Goal: Task Accomplishment & Management: Complete application form

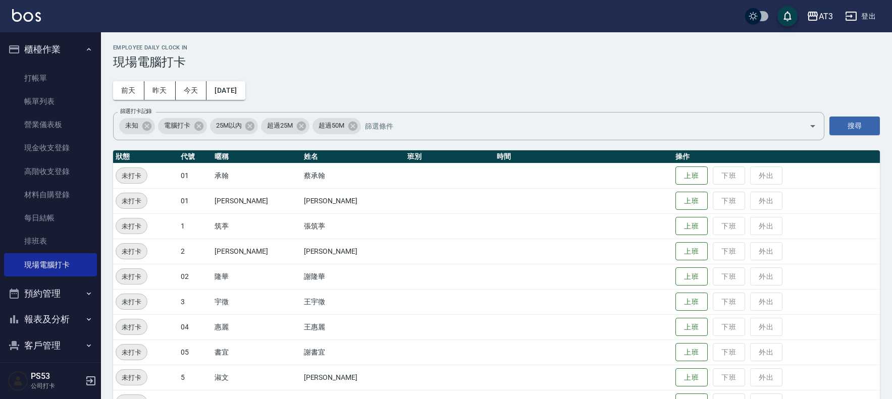
scroll to position [280, 0]
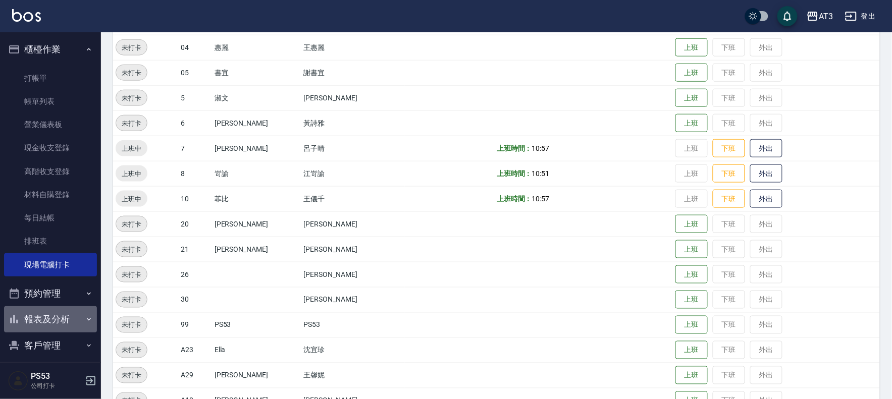
click at [51, 313] on button "報表及分析" at bounding box center [50, 319] width 93 height 26
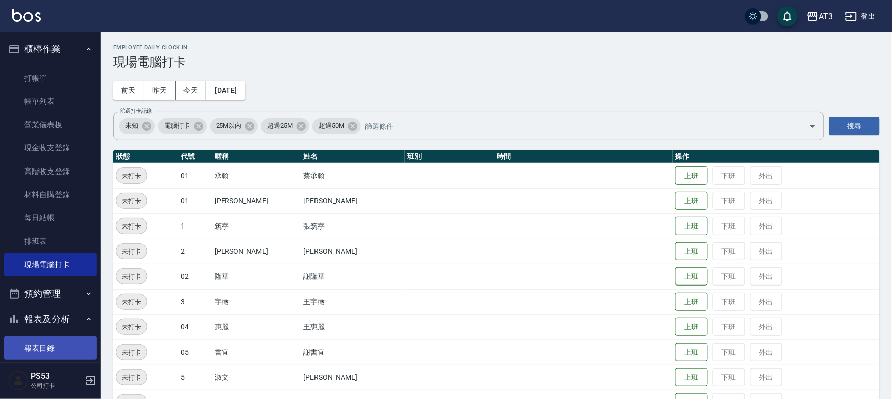
scroll to position [168, 0]
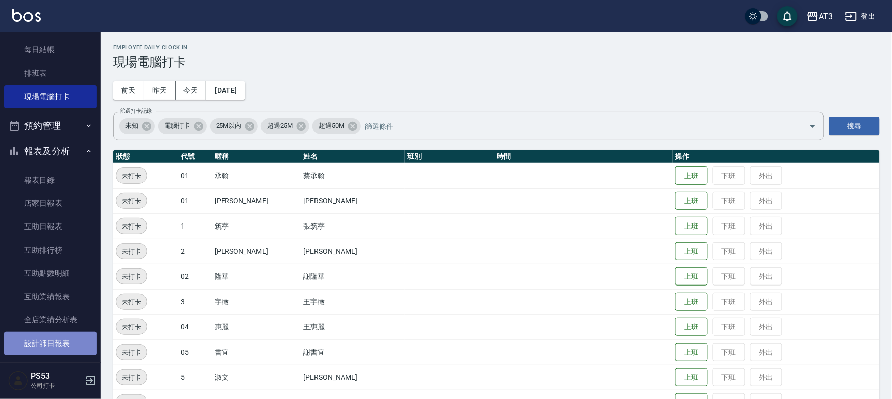
click at [54, 342] on link "設計師日報表" at bounding box center [50, 343] width 93 height 23
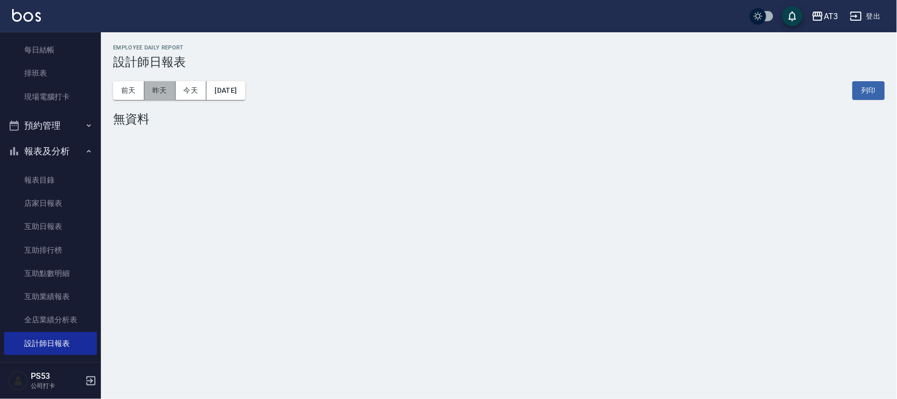
click at [166, 95] on button "昨天" at bounding box center [159, 90] width 31 height 19
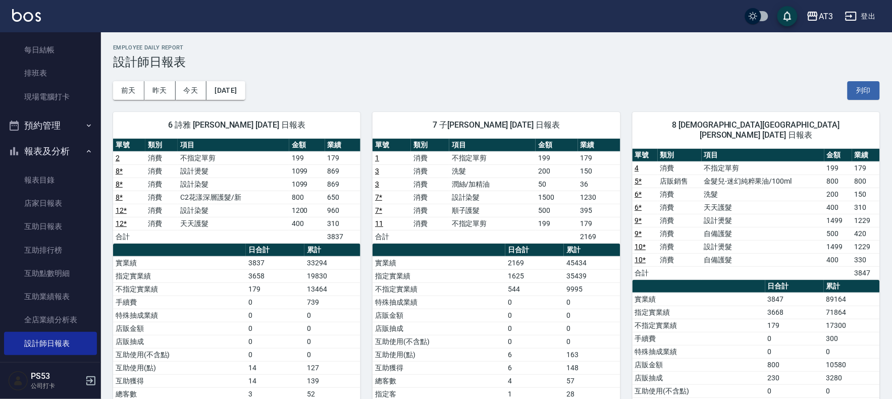
click at [660, 399] on html "AT3 登出 櫃檯作業 打帳單 帳單列表 營業儀表板 現金收支登錄 高階收支登錄 材料自購登錄 每日結帳 排班表 現場電腦打卡 預約管理 預約管理 單日預約紀…" at bounding box center [446, 263] width 892 height 527
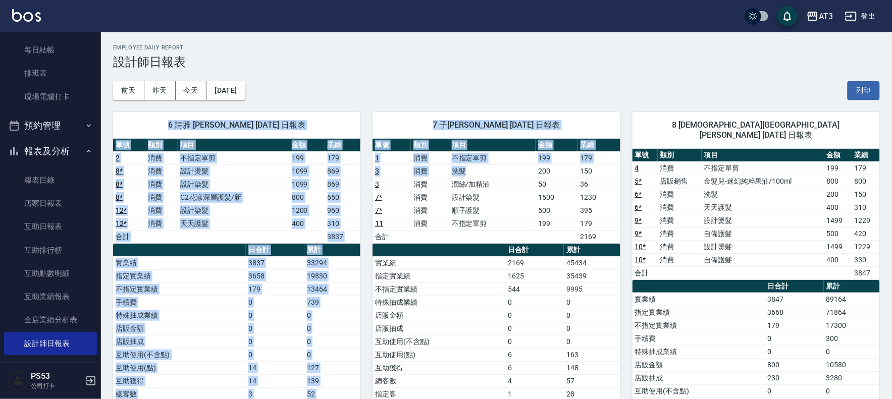
drag, startPoint x: 538, startPoint y: 88, endPoint x: 508, endPoint y: 133, distance: 53.9
click at [533, 164] on div "AT3 2025-08-19 設計師日報表 列印時間： 2025-08-20-11:36 Employee Daily Report 設計師日報表 前天 昨天…" at bounding box center [496, 279] width 791 height 495
drag, startPoint x: 14, startPoint y: 339, endPoint x: 19, endPoint y: 344, distance: 6.8
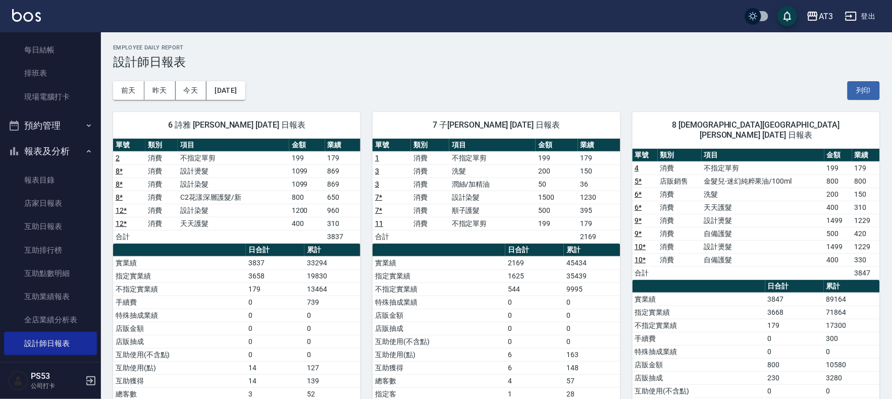
drag, startPoint x: 19, startPoint y: 344, endPoint x: 0, endPoint y: 421, distance: 79.5
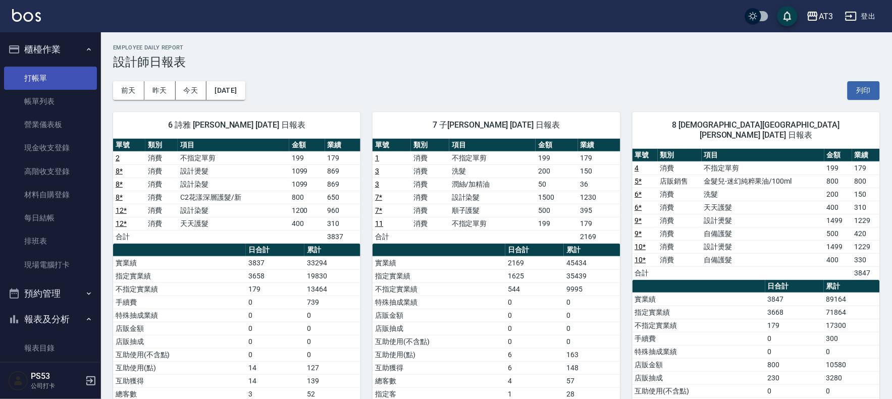
click at [41, 76] on link "打帳單" at bounding box center [50, 78] width 93 height 23
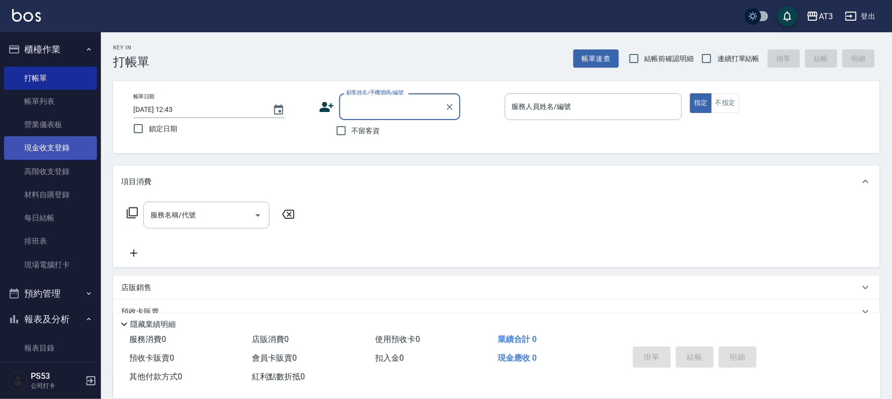
click at [69, 145] on link "現金收支登錄" at bounding box center [50, 147] width 93 height 23
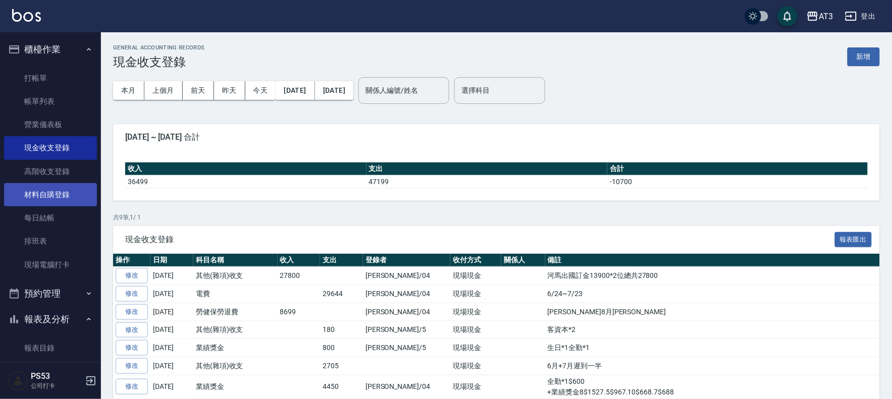
click at [62, 200] on link "材料自購登錄" at bounding box center [50, 194] width 93 height 23
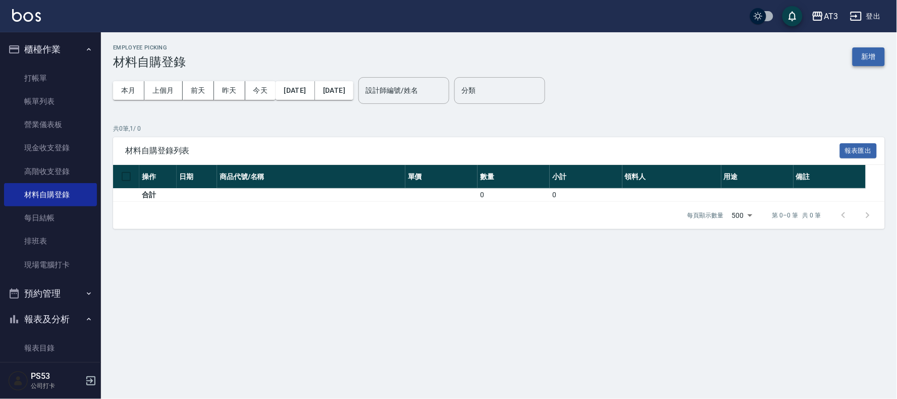
click at [879, 54] on button "新增" at bounding box center [869, 56] width 32 height 19
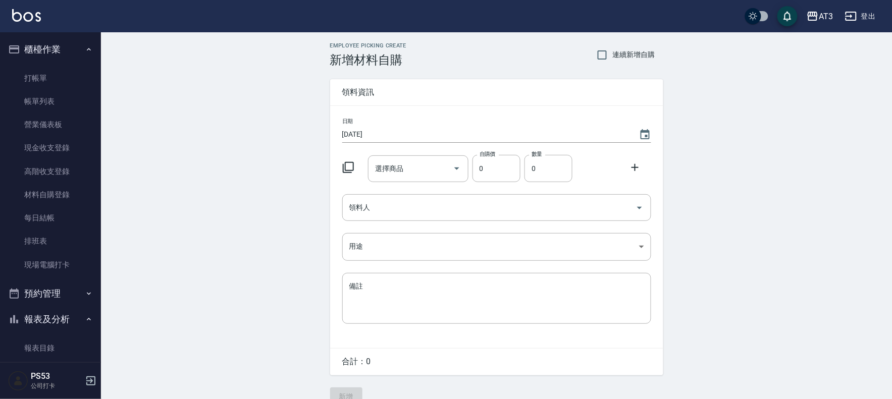
click at [344, 167] on icon at bounding box center [348, 168] width 12 height 12
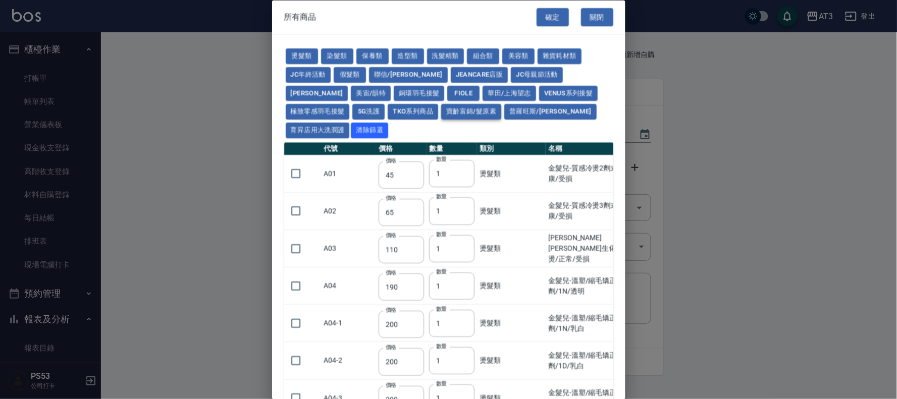
click at [441, 107] on button "寶齡富錦/髮原素" at bounding box center [471, 112] width 60 height 16
type input "319"
type input "254"
type input "1099"
type input "640"
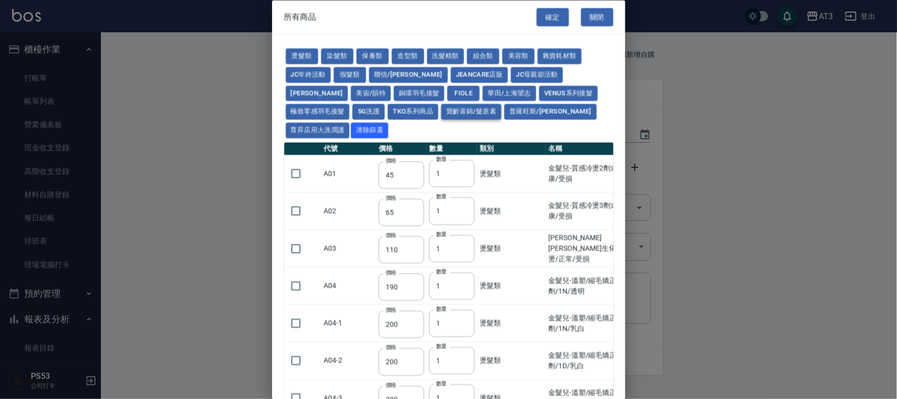
type input "640"
type input "481"
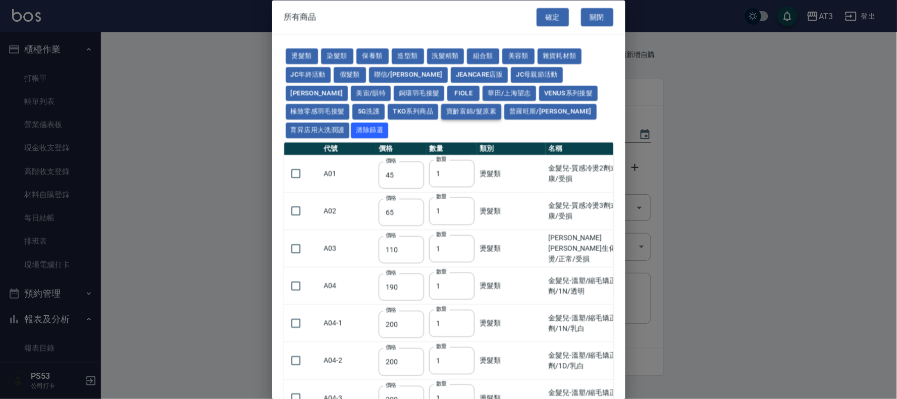
type input "481"
type input "317"
type input "308"
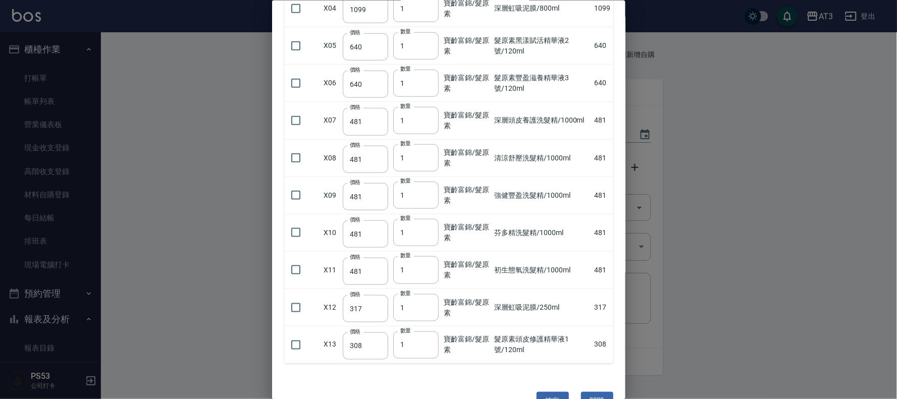
scroll to position [250, 0]
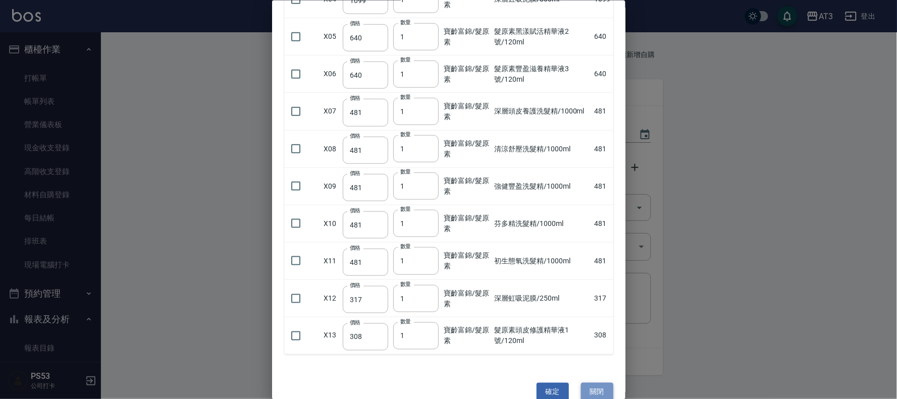
click at [605, 383] on button "關閉" at bounding box center [597, 392] width 32 height 19
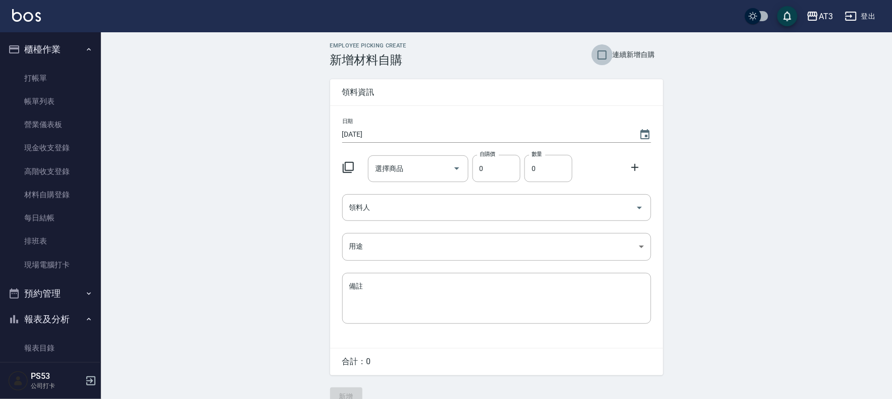
click at [597, 53] on input "連續新增自購" at bounding box center [602, 54] width 21 height 21
checkbox input "true"
click at [355, 166] on div at bounding box center [351, 166] width 26 height 18
click at [350, 167] on icon at bounding box center [348, 168] width 12 height 12
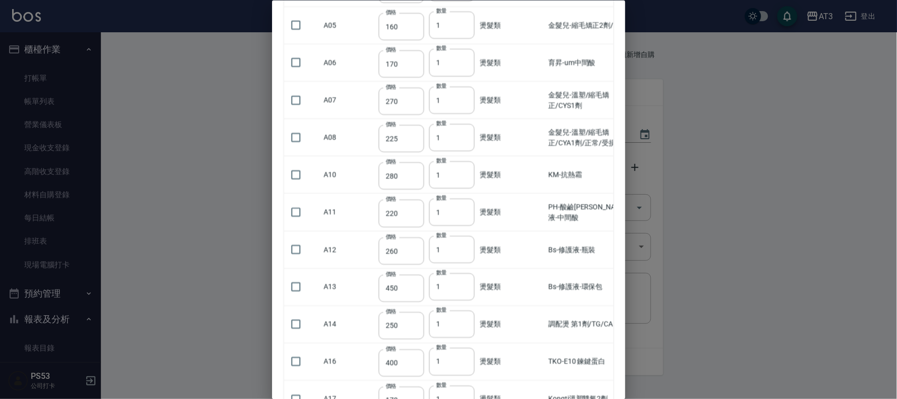
scroll to position [617, 0]
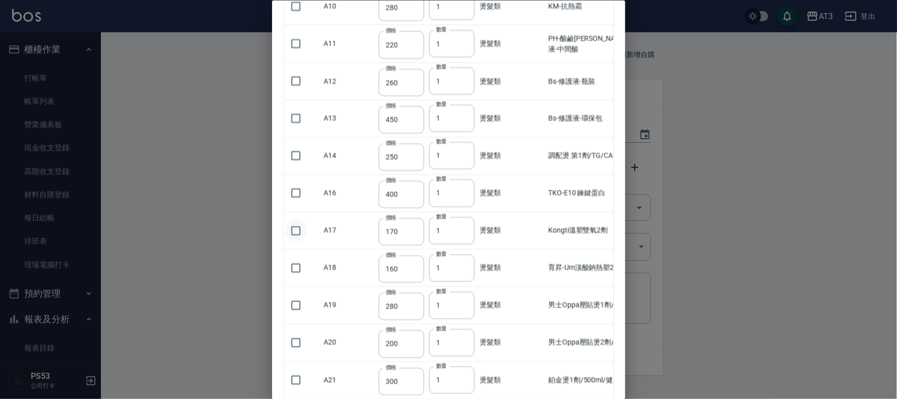
click at [298, 220] on input "checkbox" at bounding box center [295, 230] width 21 height 21
checkbox input "true"
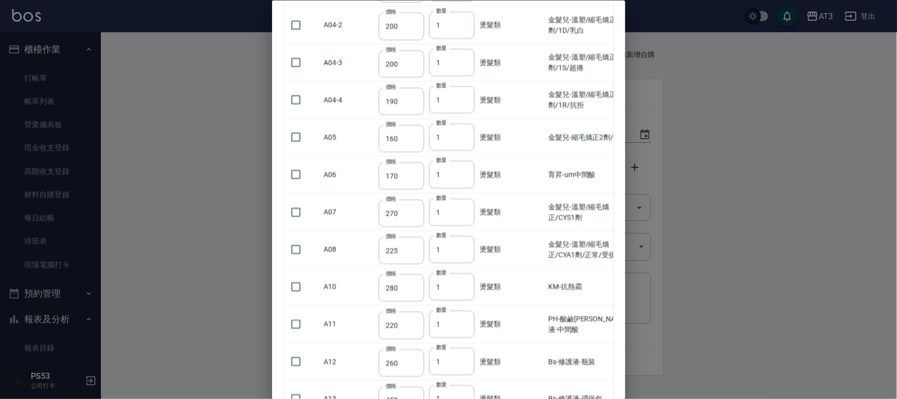
scroll to position [0, 0]
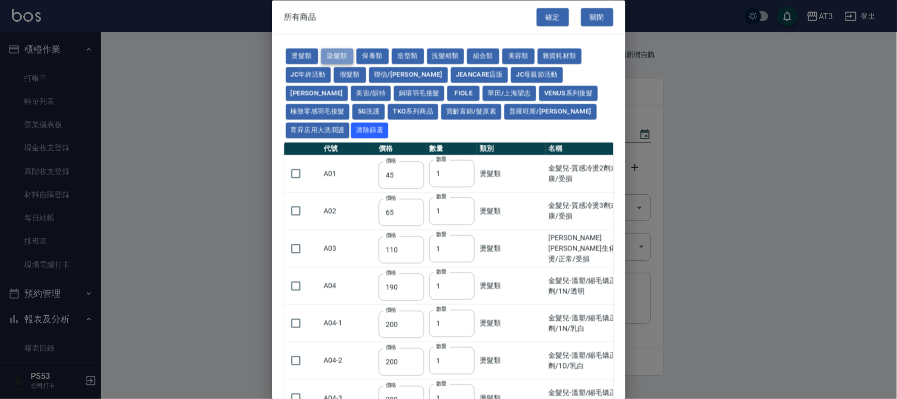
click at [333, 51] on button "染髮類" at bounding box center [337, 57] width 32 height 16
type input "110"
type input "105"
type input "250"
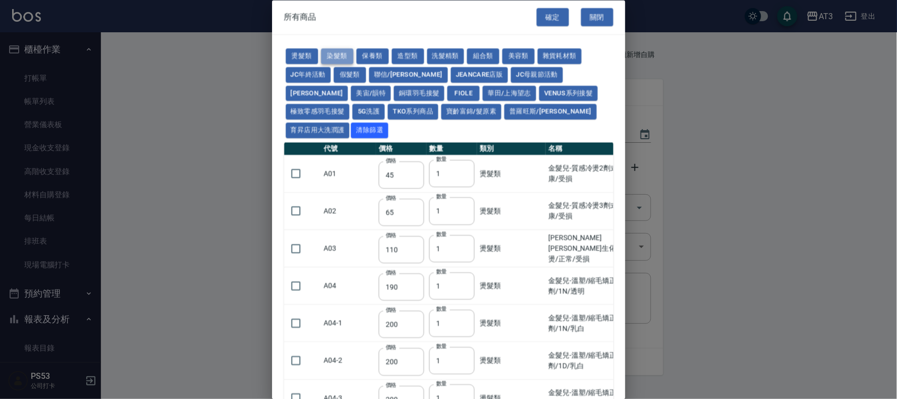
type input "110"
type input "500"
type input "420"
type input "110"
type input "360"
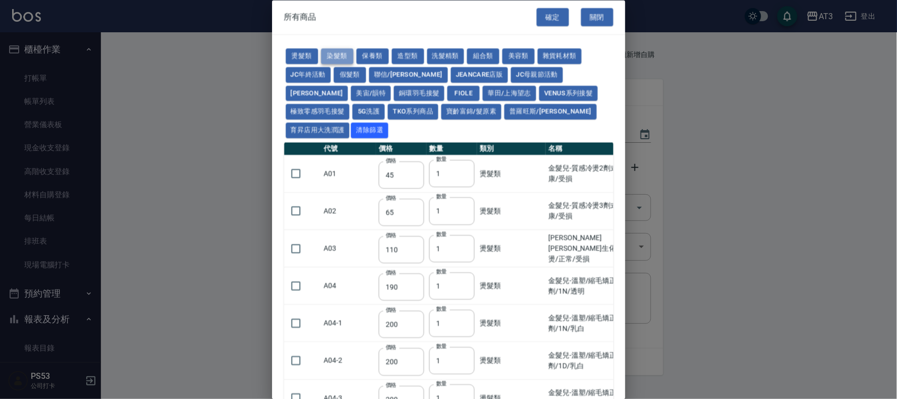
type input "105"
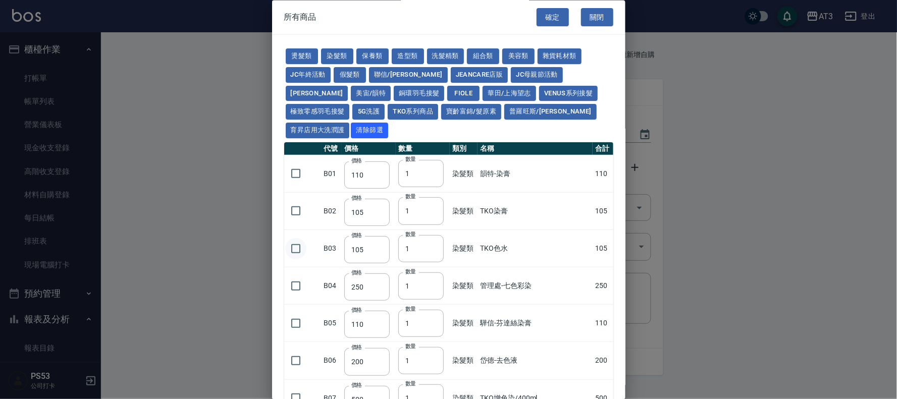
click at [294, 238] on input "checkbox" at bounding box center [295, 248] width 21 height 21
checkbox input "true"
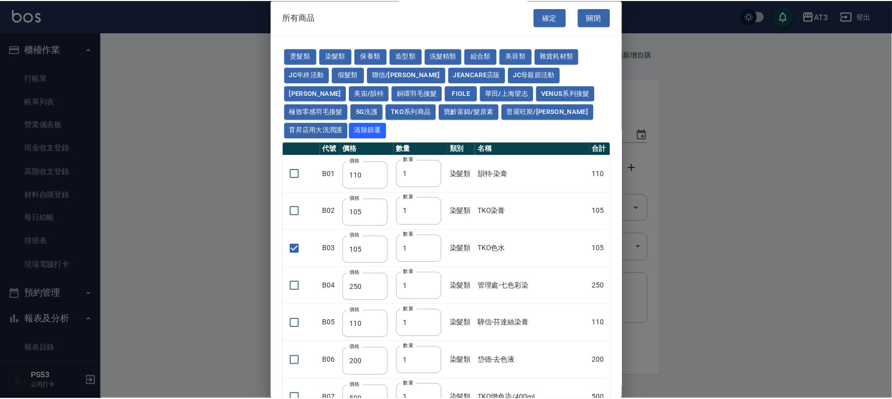
scroll to position [213, 0]
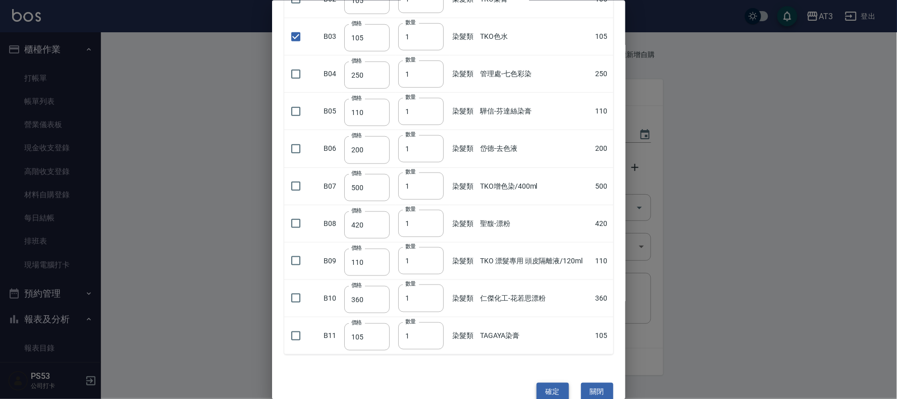
click at [546, 383] on button "確定" at bounding box center [553, 392] width 32 height 19
type input "Kongti溫塑雙氧2劑"
type input "170"
type input "1"
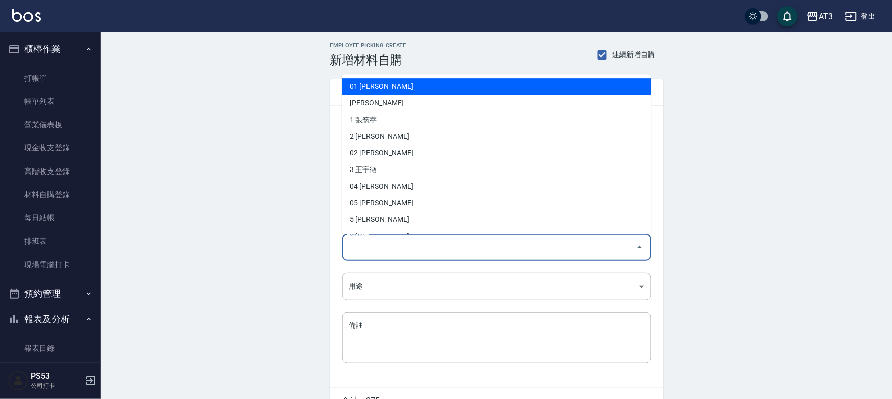
click at [394, 245] on input "領料人" at bounding box center [489, 247] width 285 height 18
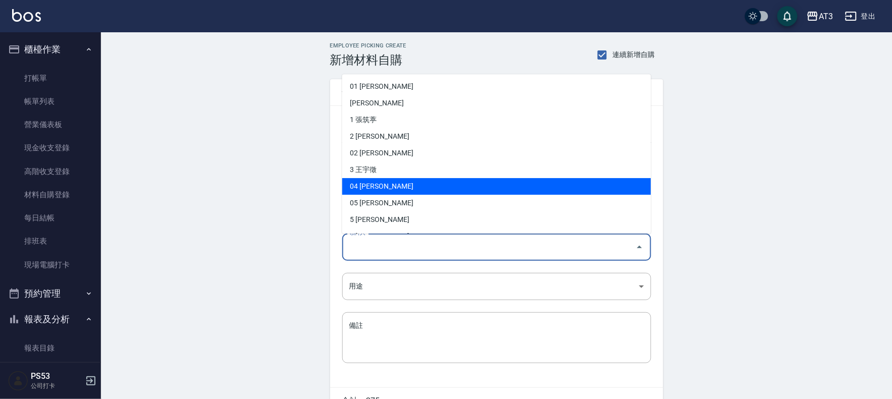
click at [372, 189] on li "04 王惠麗" at bounding box center [496, 186] width 309 height 17
type input "王惠麗"
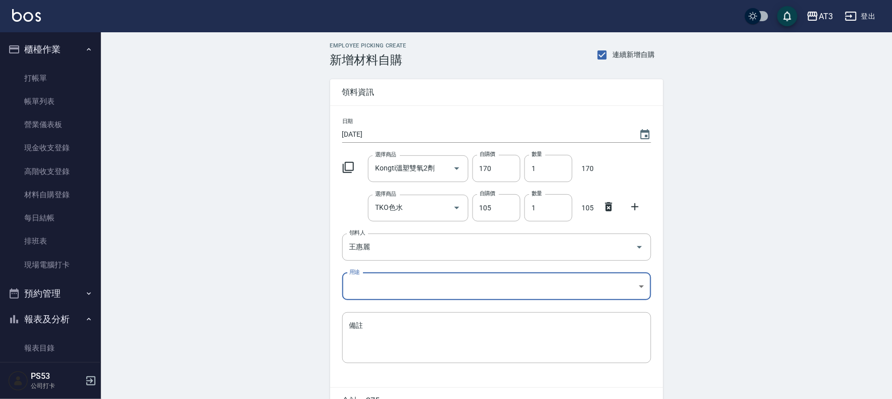
click at [360, 294] on body "AT3 登出 櫃檯作業 打帳單 帳單列表 營業儀表板 現金收支登錄 高階收支登錄 材料自購登錄 每日結帳 排班表 現場電腦打卡 預約管理 預約管理 單日預約紀…" at bounding box center [446, 227] width 892 height 455
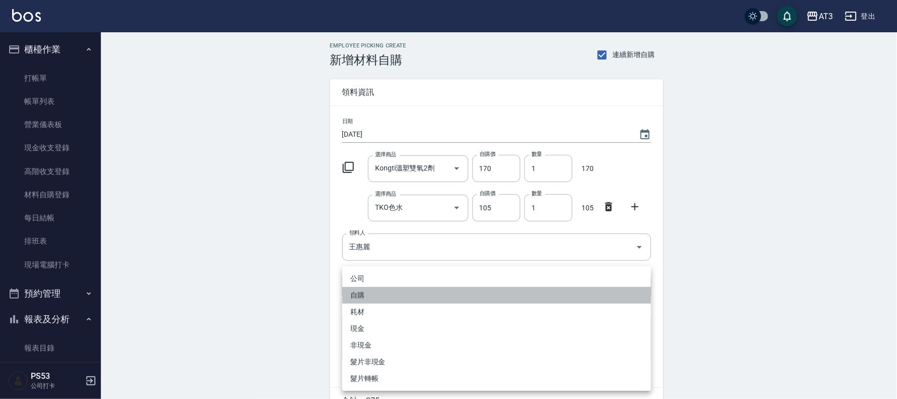
click at [372, 293] on li "自購" at bounding box center [496, 295] width 309 height 17
type input "自購"
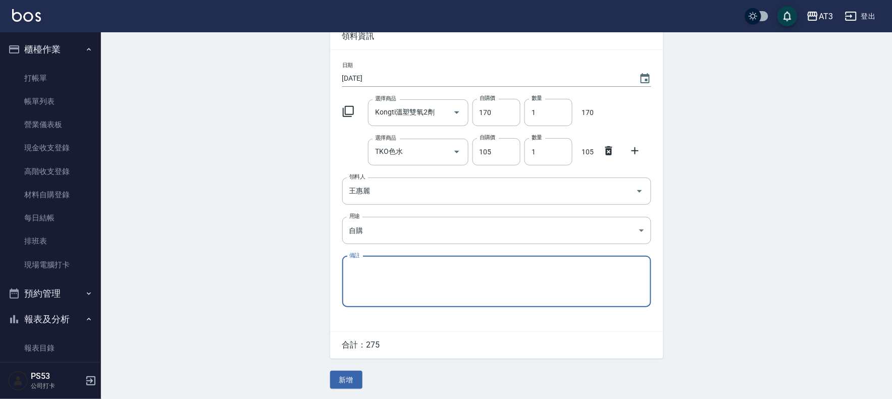
scroll to position [57, 0]
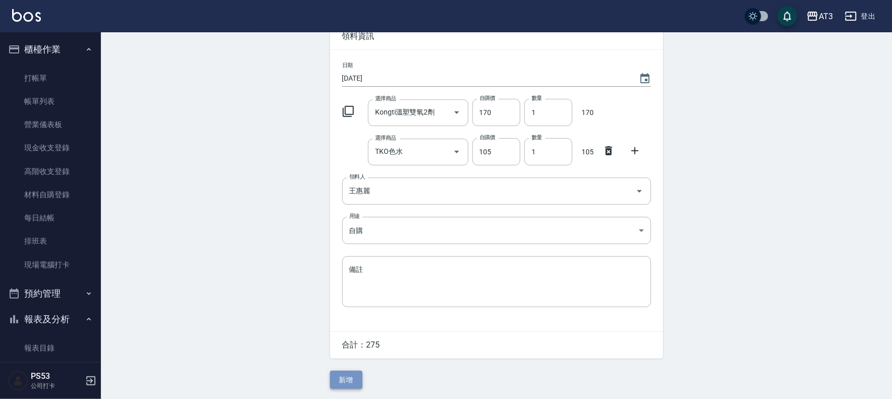
click at [340, 382] on button "新增" at bounding box center [346, 380] width 32 height 19
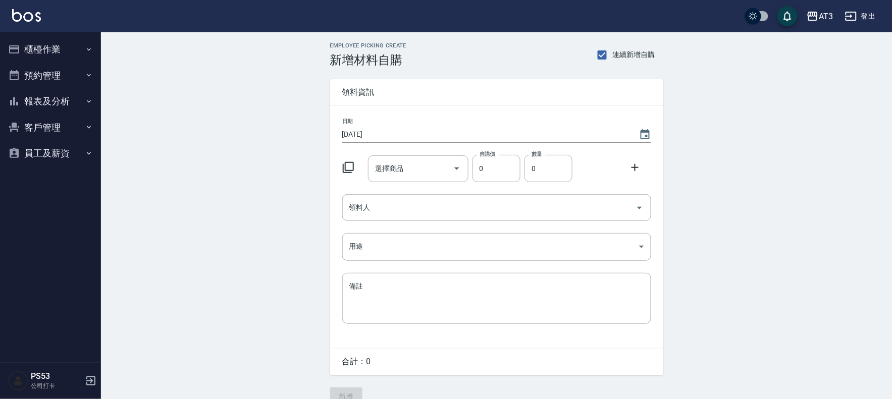
click at [350, 163] on icon at bounding box center [348, 167] width 11 height 11
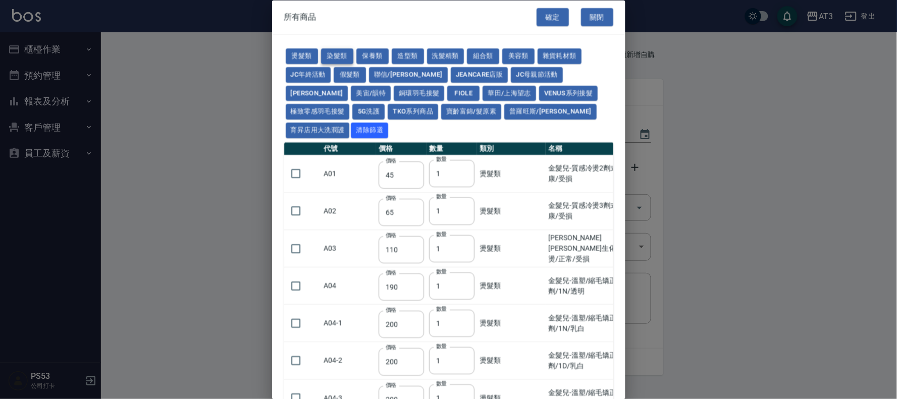
click at [343, 59] on button "染髮類" at bounding box center [337, 57] width 32 height 16
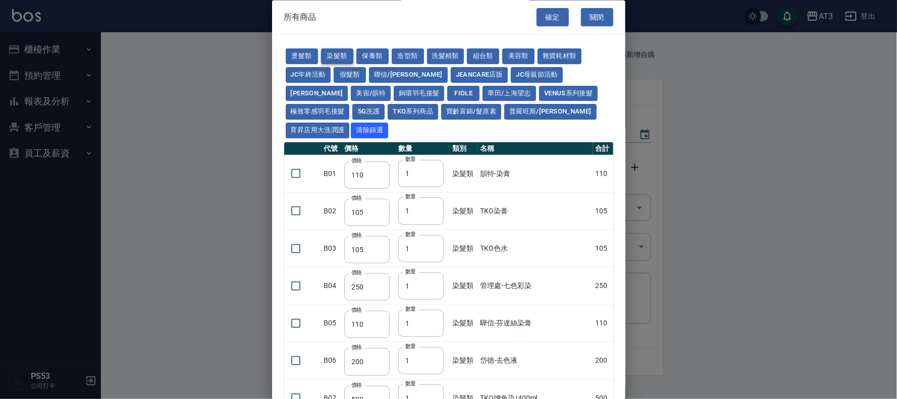
type input "110"
type input "105"
type input "250"
type input "110"
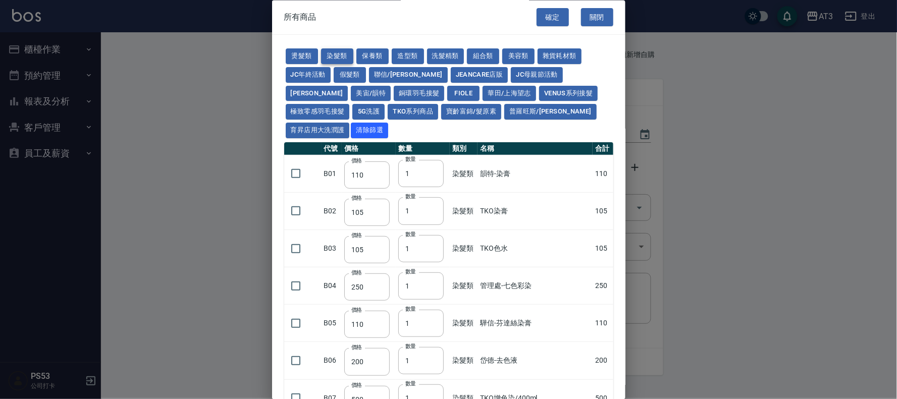
type input "500"
type input "420"
type input "110"
type input "360"
type input "105"
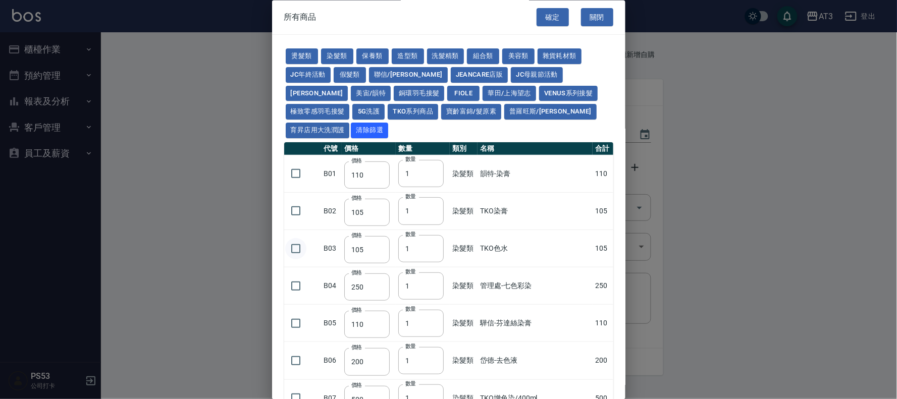
click at [295, 238] on input "checkbox" at bounding box center [295, 248] width 21 height 21
checkbox input "true"
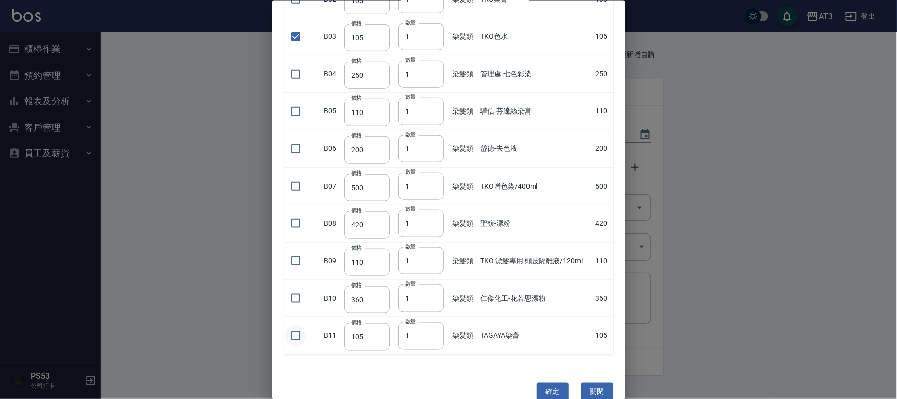
click at [298, 325] on input "checkbox" at bounding box center [295, 335] width 21 height 21
checkbox input "true"
click at [431, 322] on input "2" at bounding box center [420, 335] width 45 height 27
click at [431, 322] on input "3" at bounding box center [420, 335] width 45 height 27
click at [431, 322] on input "4" at bounding box center [420, 335] width 45 height 27
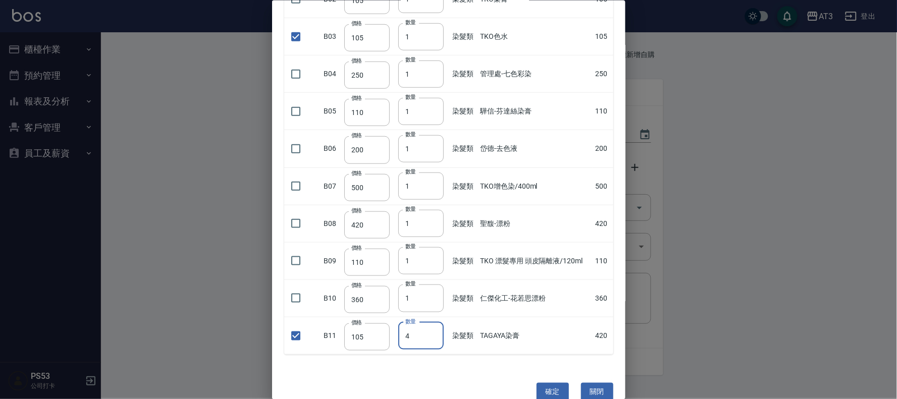
click at [431, 322] on input "5" at bounding box center [420, 335] width 45 height 27
click at [431, 322] on input "6" at bounding box center [420, 335] width 45 height 27
click at [431, 322] on input "7" at bounding box center [420, 335] width 45 height 27
type input "8"
click at [431, 322] on input "8" at bounding box center [420, 335] width 45 height 27
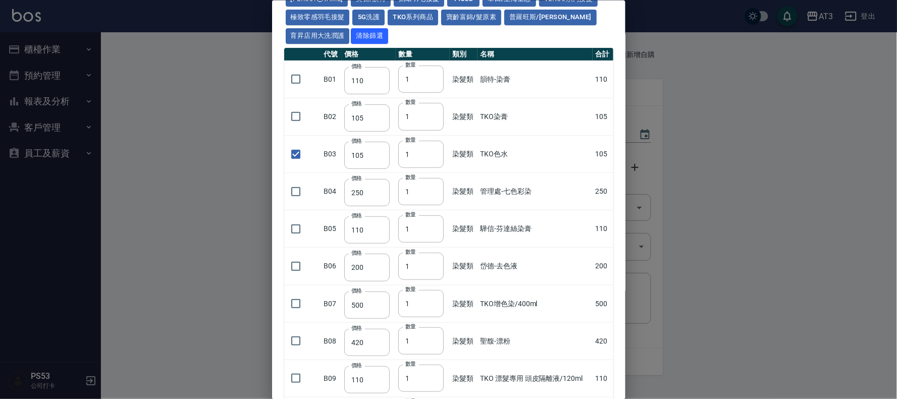
scroll to position [0, 0]
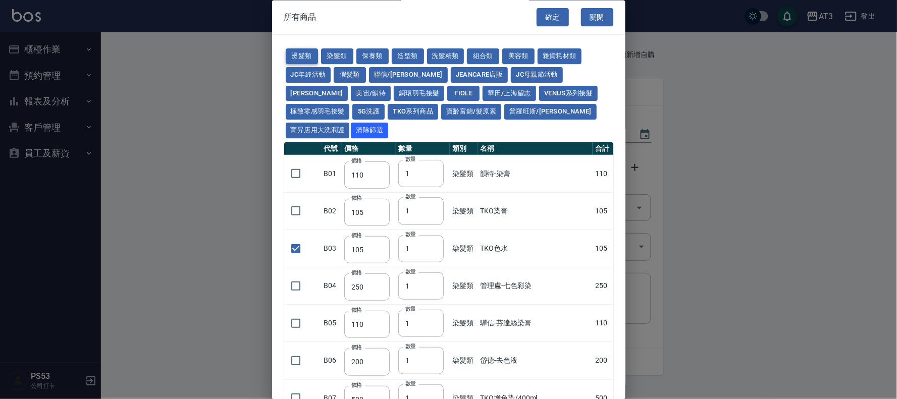
click at [301, 57] on button "燙髮類" at bounding box center [302, 57] width 32 height 16
type input "45"
type input "65"
checkbox input "false"
type input "110"
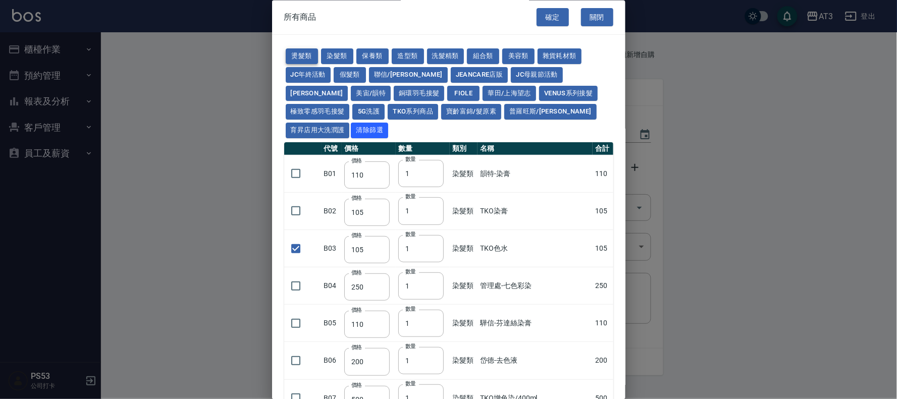
type input "190"
type input "200"
type input "190"
type input "160"
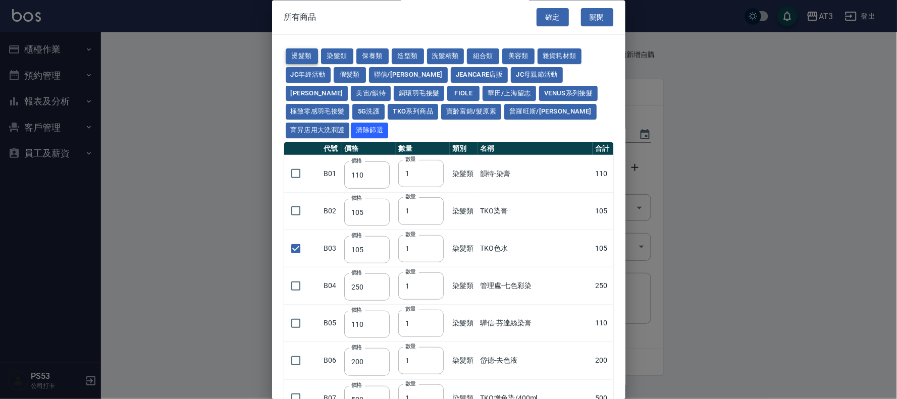
type input "170"
checkbox input "false"
type input "270"
type input "1"
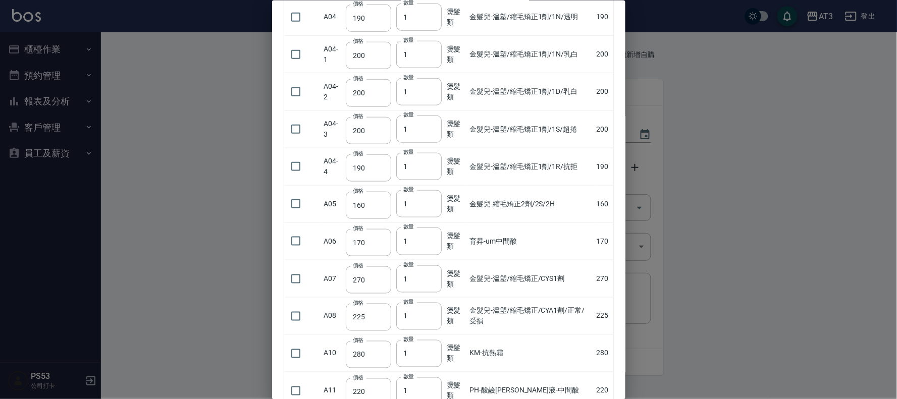
scroll to position [280, 0]
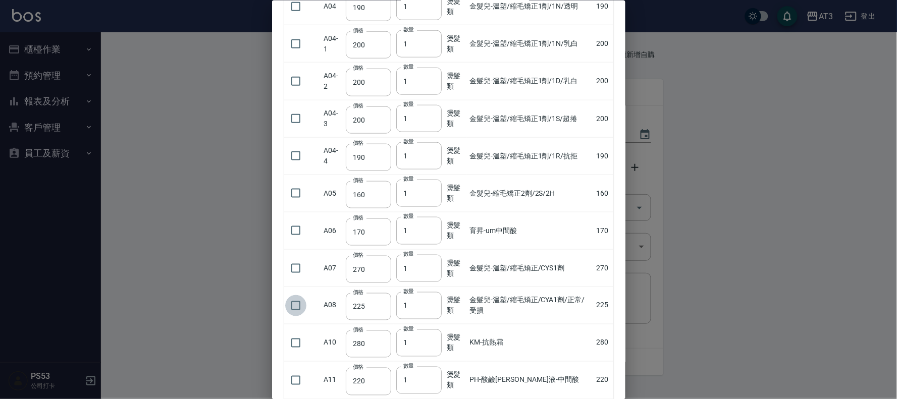
click at [295, 295] on input "checkbox" at bounding box center [295, 305] width 21 height 21
checkbox input "true"
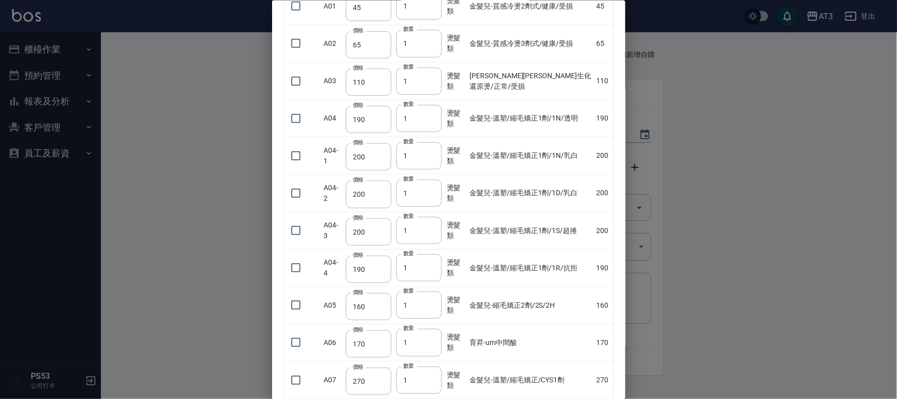
scroll to position [0, 0]
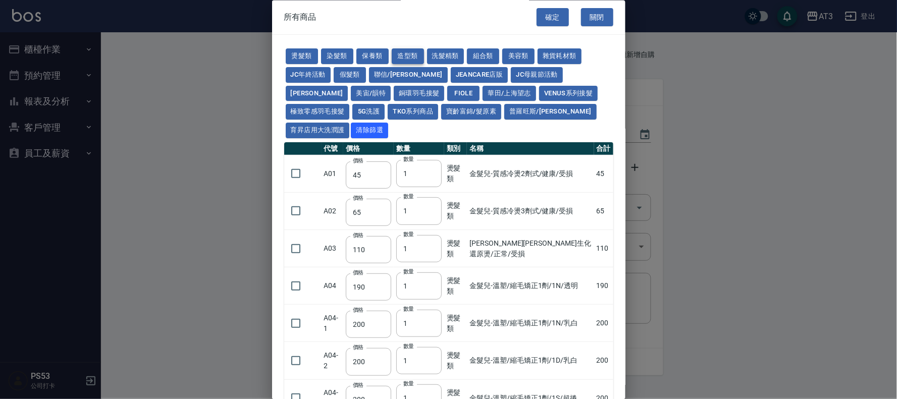
click at [398, 53] on button "造型類" at bounding box center [408, 57] width 32 height 16
type input "110"
type input "65"
type input "338"
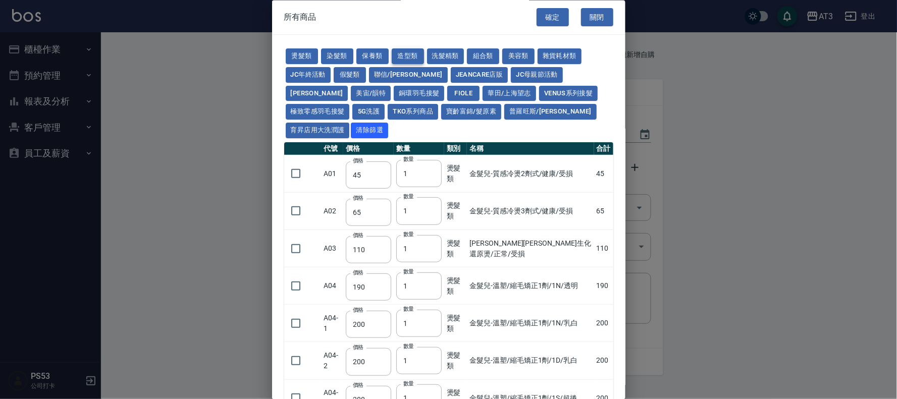
type input "280"
type input "130"
type input "70"
type input "290"
type input "300"
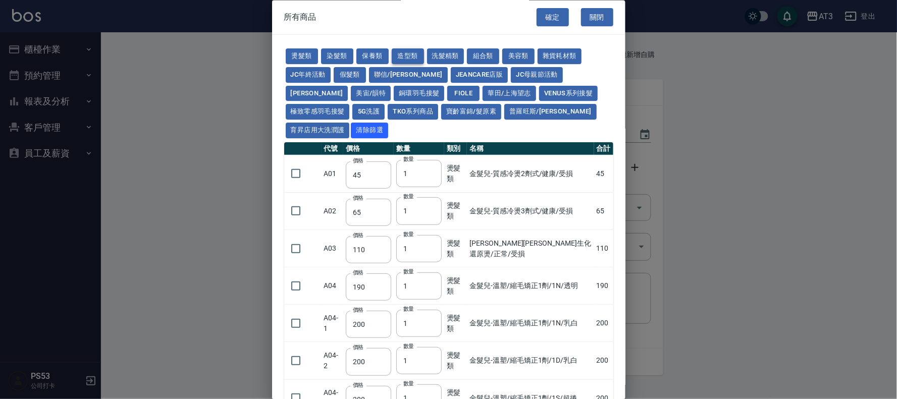
type input "50"
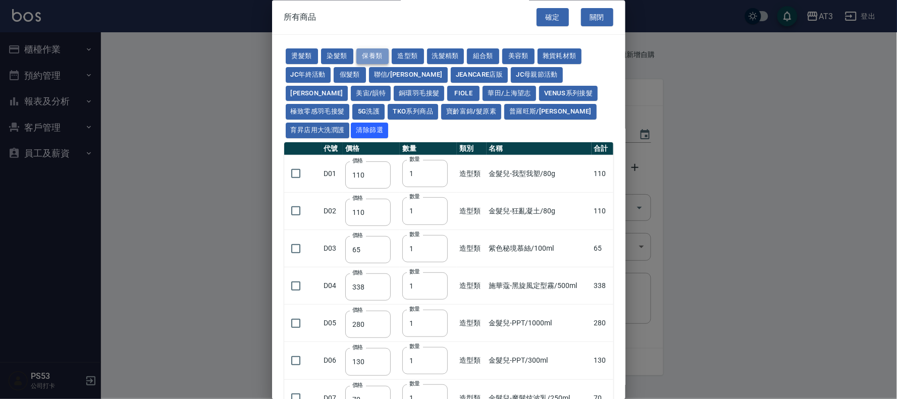
click at [366, 56] on button "保養類" at bounding box center [372, 57] width 32 height 16
type input "60"
type input "100"
type input "60"
type input "1170"
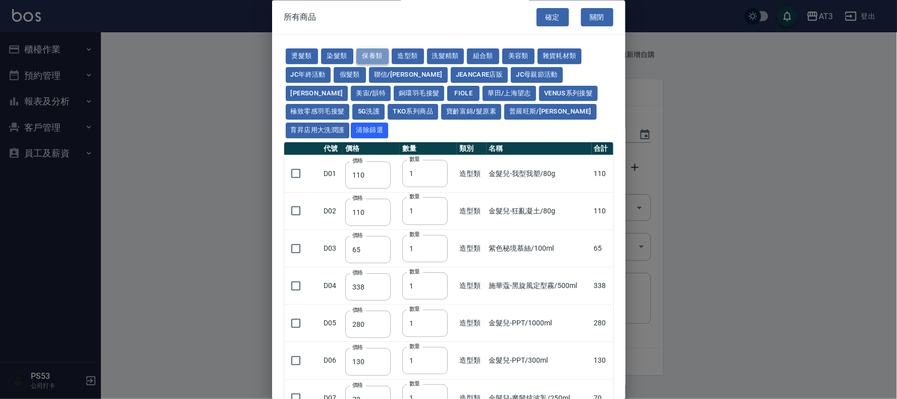
type input "1300"
type input "50"
type input "150"
type input "1620"
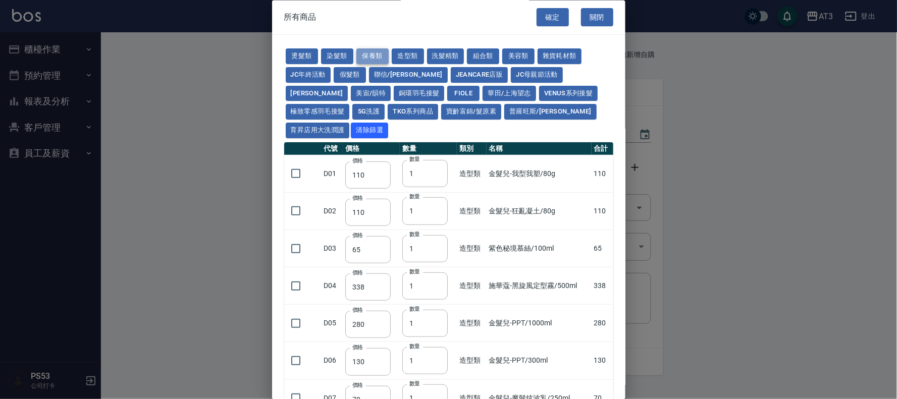
type input "700"
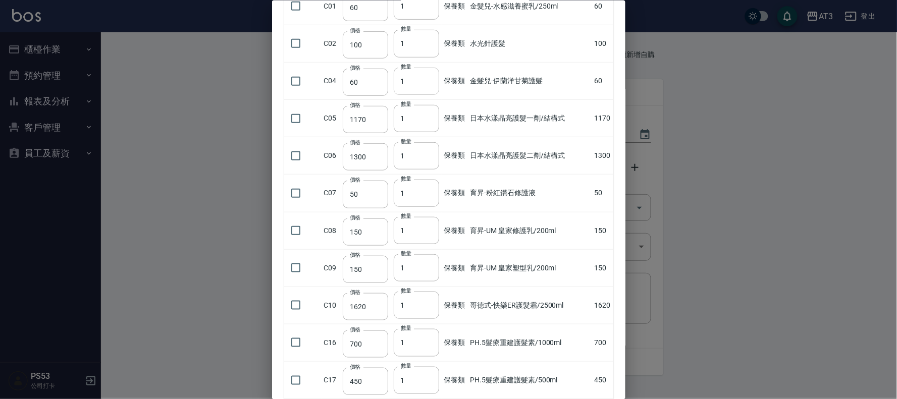
scroll to position [224, 0]
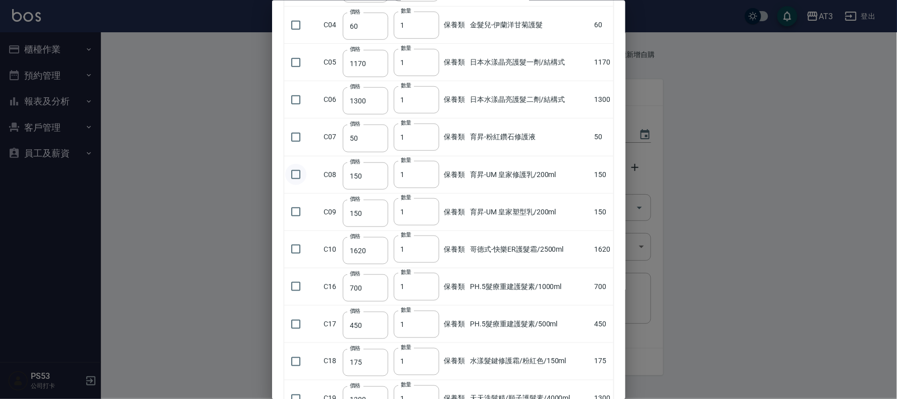
click at [290, 164] on input "checkbox" at bounding box center [295, 174] width 21 height 21
checkbox input "true"
click at [295, 201] on input "checkbox" at bounding box center [295, 211] width 21 height 21
checkbox input "true"
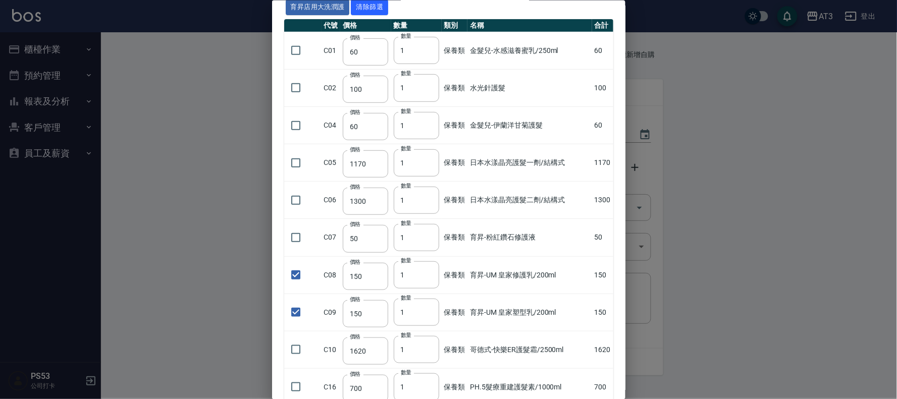
scroll to position [0, 0]
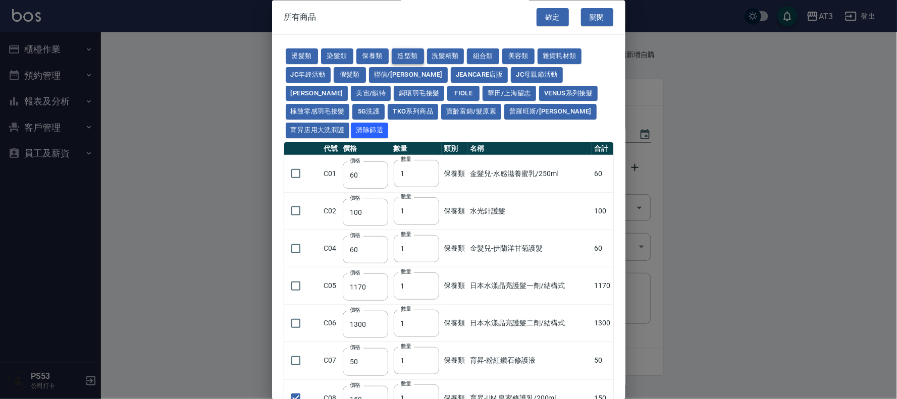
click at [402, 57] on button "造型類" at bounding box center [408, 57] width 32 height 16
type input "110"
type input "65"
type input "338"
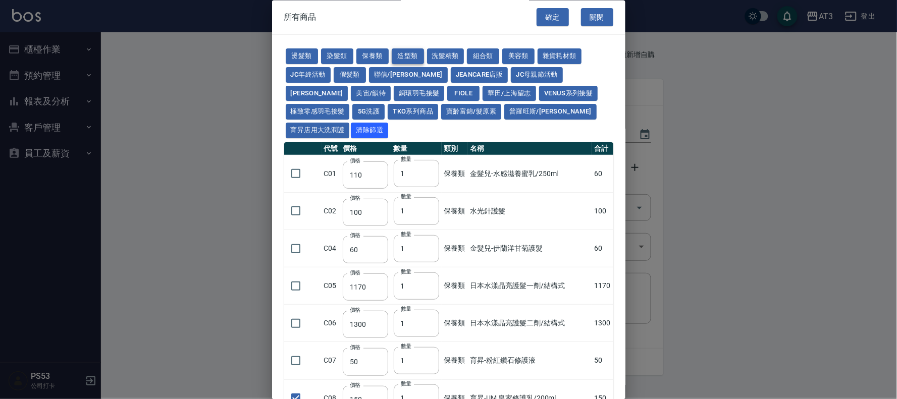
type input "280"
type input "130"
checkbox input "false"
type input "70"
checkbox input "false"
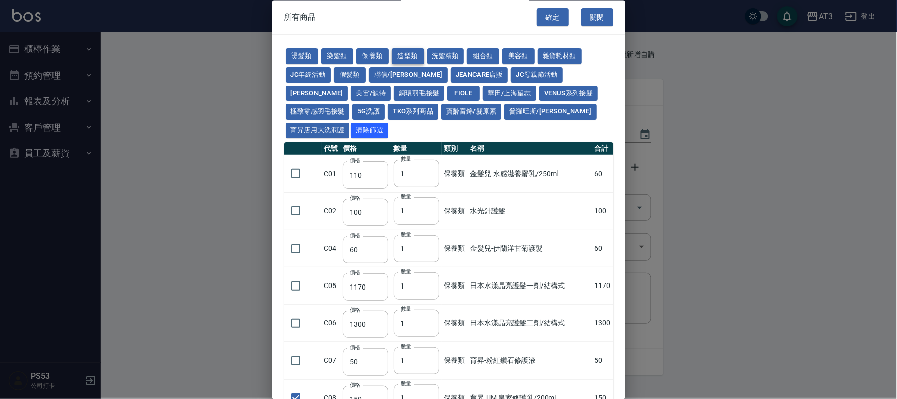
type input "290"
type input "300"
type input "50"
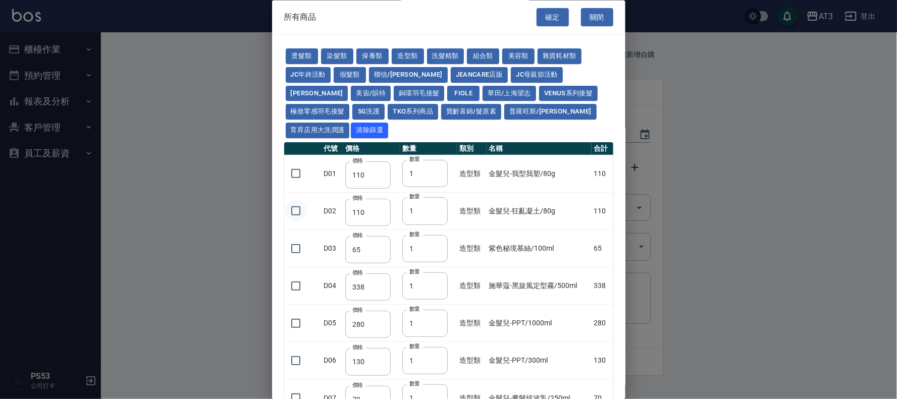
click at [295, 201] on input "checkbox" at bounding box center [295, 211] width 21 height 21
checkbox input "true"
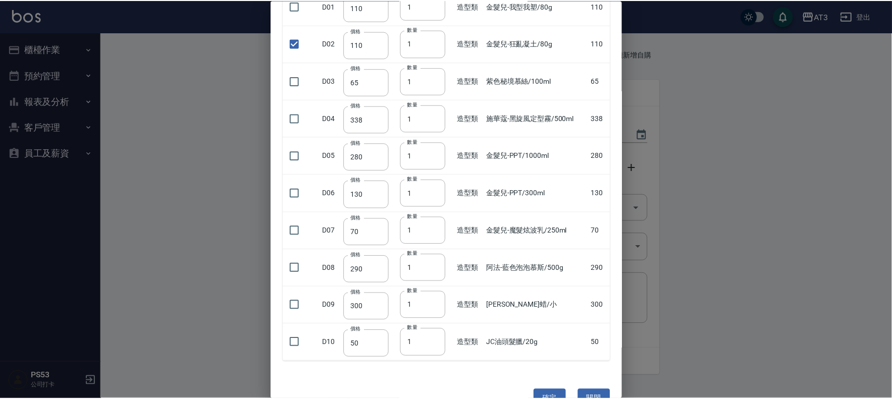
scroll to position [175, 0]
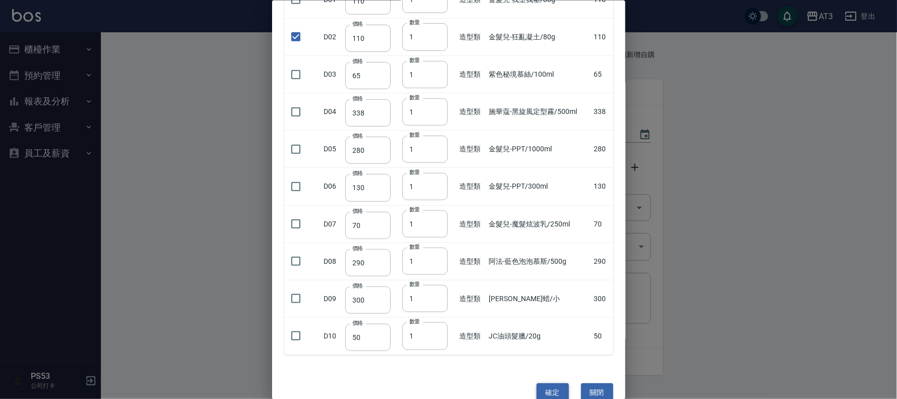
click at [557, 384] on button "確定" at bounding box center [553, 393] width 32 height 19
type input "TKO色水"
type input "105"
type input "1"
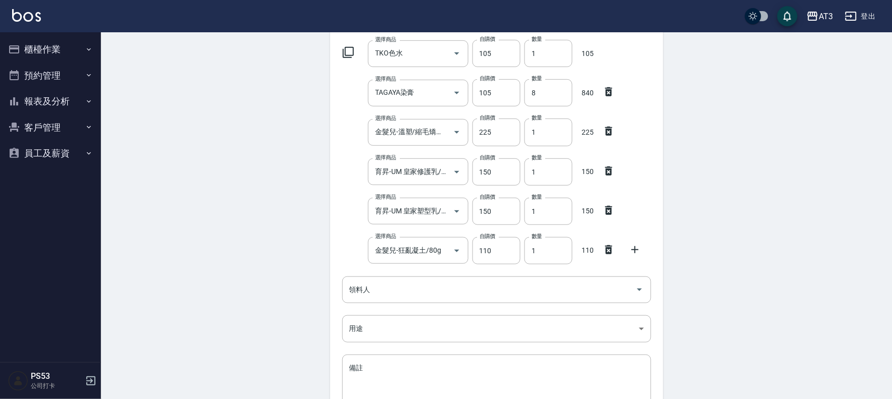
scroll to position [215, 0]
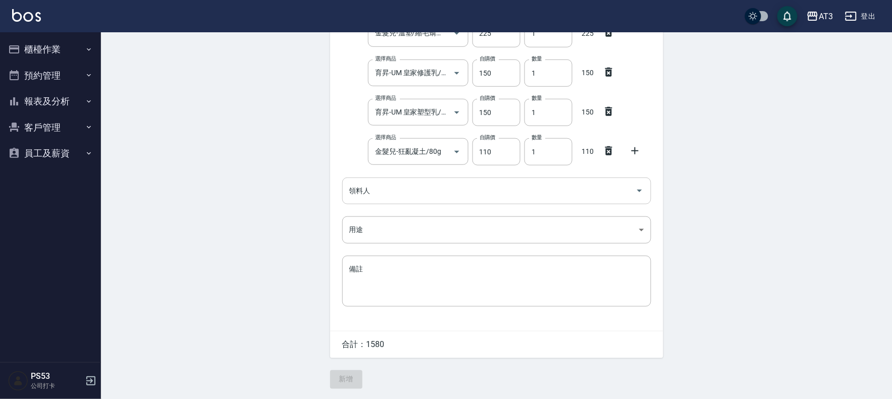
click at [554, 189] on input "領料人" at bounding box center [489, 191] width 285 height 18
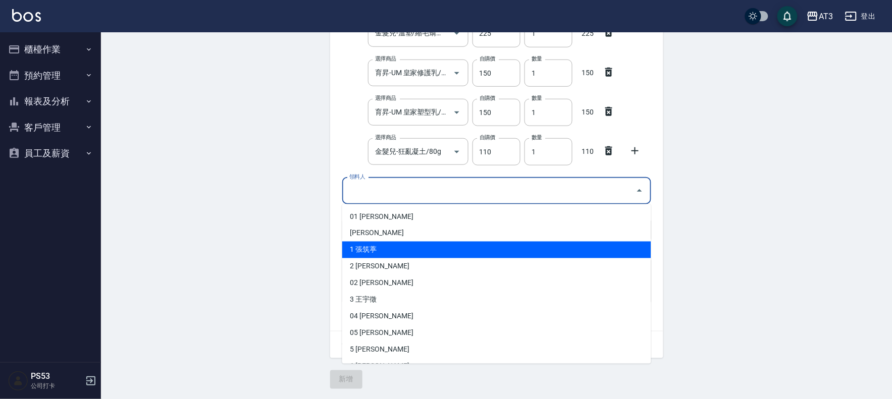
click at [406, 248] on li "1 張筑葶" at bounding box center [496, 250] width 309 height 17
type input "張筑葶"
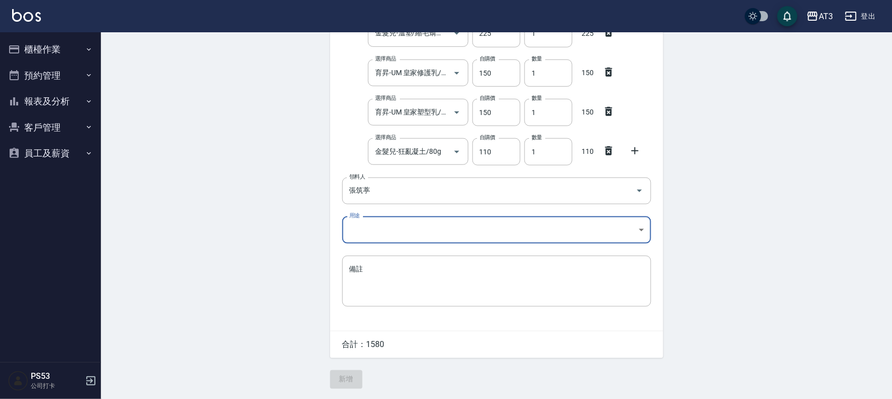
click at [404, 233] on body "AT3 登出 櫃檯作業 打帳單 帳單列表 營業儀表板 現金收支登錄 高階收支登錄 材料自購登錄 每日結帳 排班表 現場電腦打卡 預約管理 預約管理 單日預約紀…" at bounding box center [446, 92] width 892 height 613
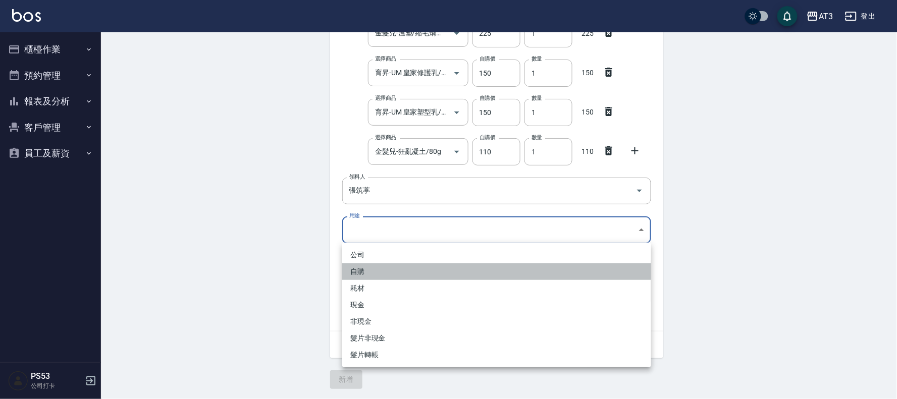
click at [386, 273] on li "自購" at bounding box center [496, 271] width 309 height 17
type input "自購"
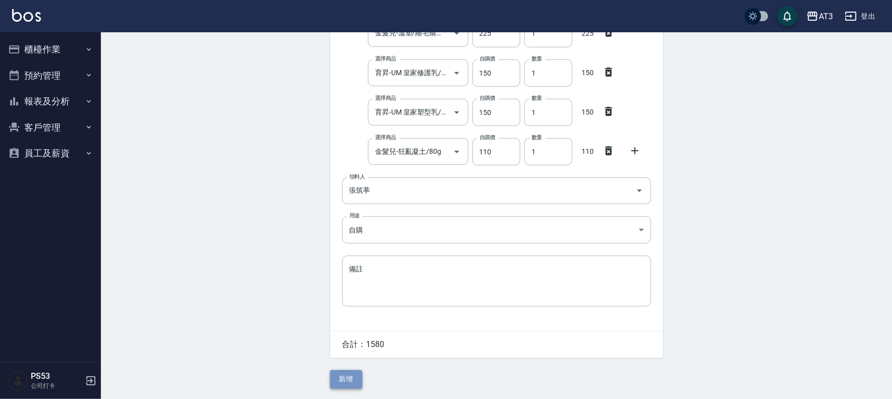
click at [352, 375] on button "新增" at bounding box center [346, 380] width 32 height 19
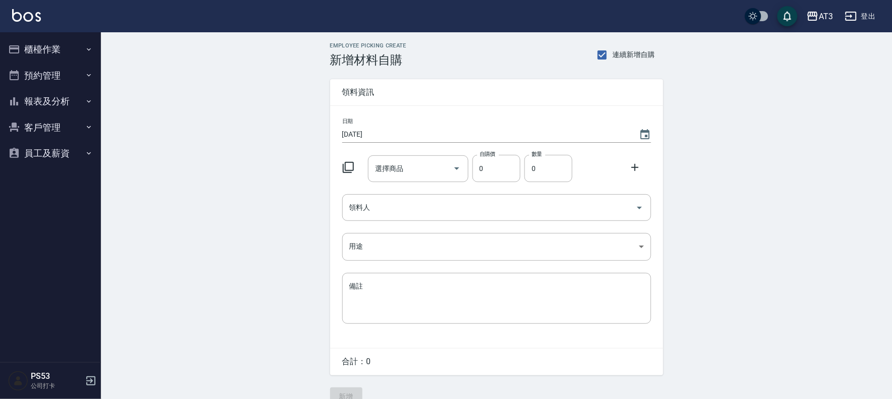
click at [345, 163] on icon at bounding box center [348, 167] width 11 height 11
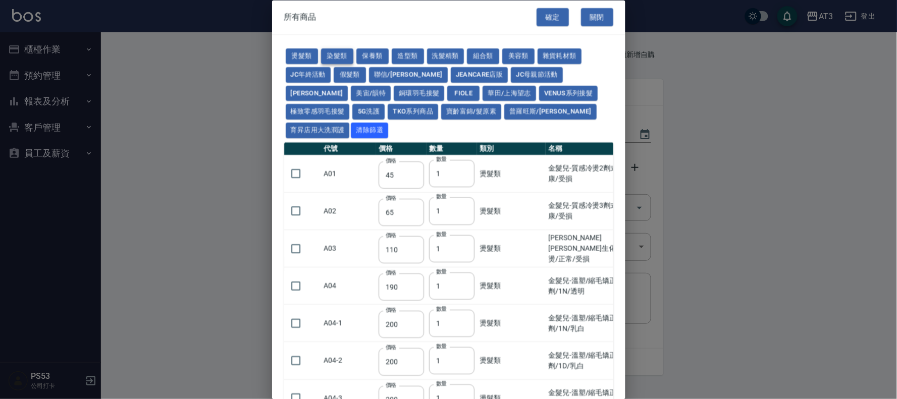
click at [337, 61] on button "染髮類" at bounding box center [337, 57] width 32 height 16
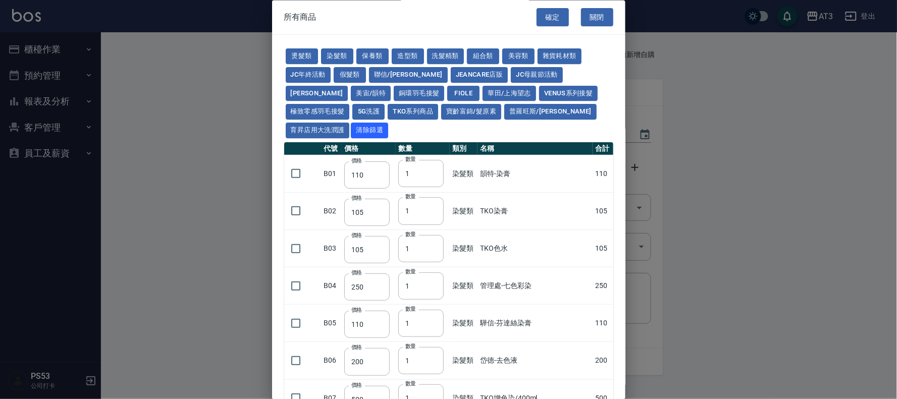
type input "110"
type input "105"
type input "250"
type input "110"
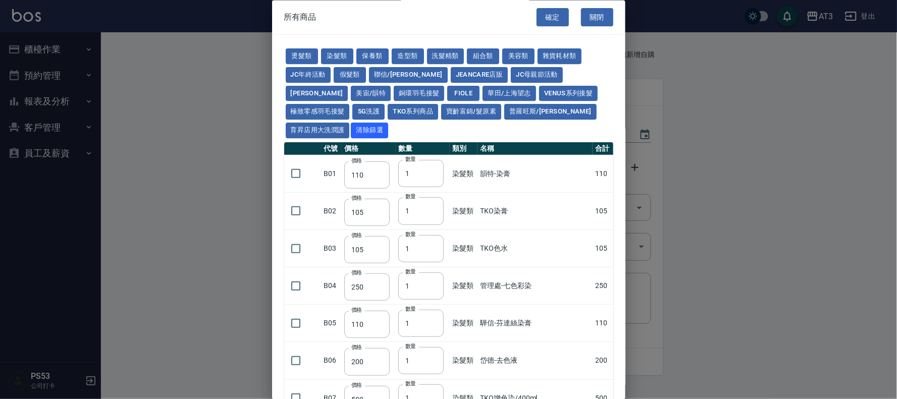
type input "500"
type input "420"
type input "110"
type input "360"
type input "105"
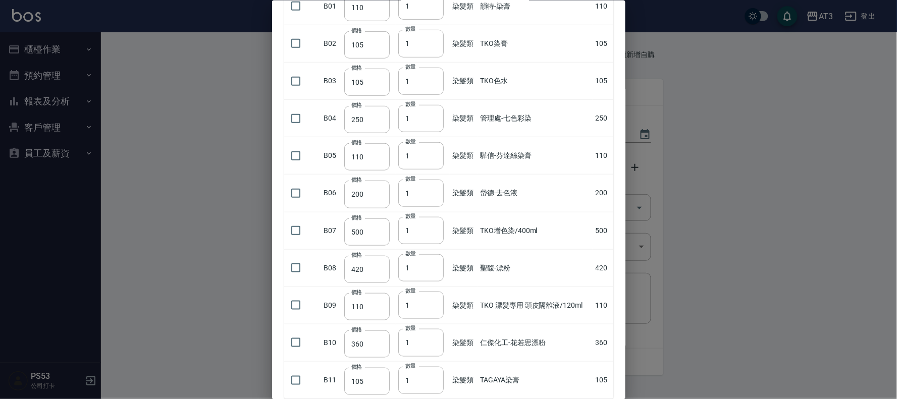
scroll to position [112, 0]
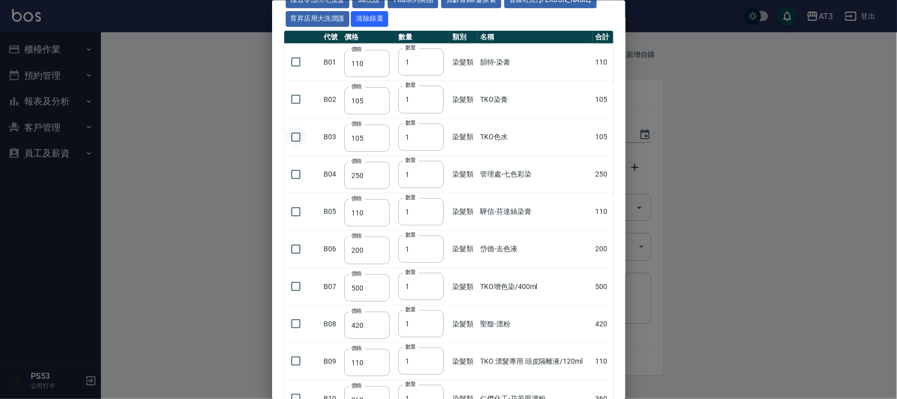
click at [298, 126] on input "checkbox" at bounding box center [295, 136] width 21 height 21
checkbox input "true"
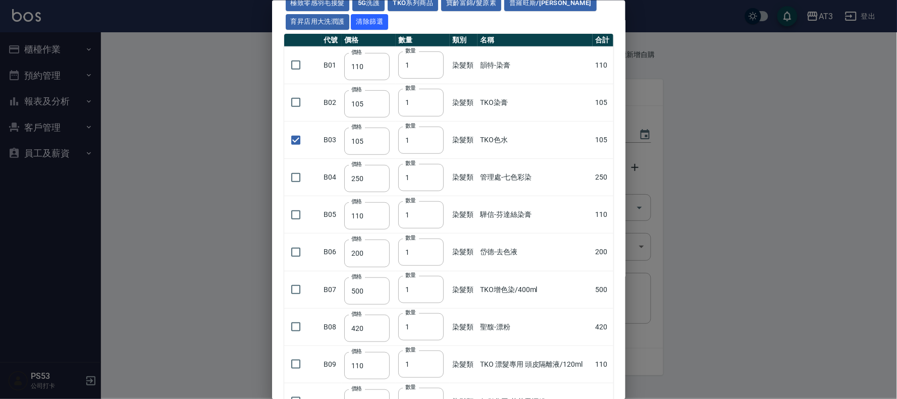
scroll to position [213, 0]
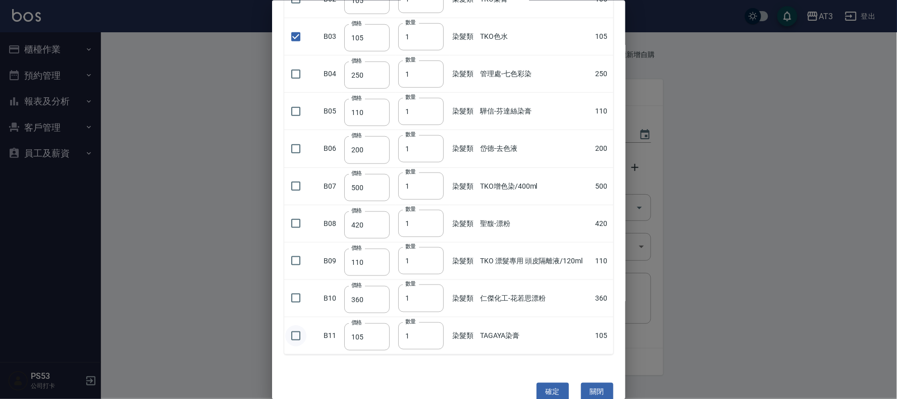
click at [288, 325] on input "checkbox" at bounding box center [295, 335] width 21 height 21
checkbox input "true"
drag, startPoint x: 413, startPoint y: 320, endPoint x: 404, endPoint y: 321, distance: 9.2
click at [404, 322] on input "1" at bounding box center [420, 335] width 45 height 27
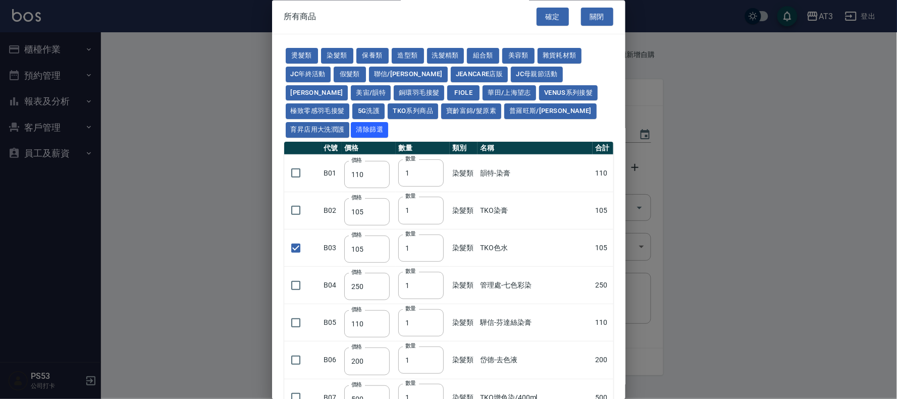
scroll to position [0, 0]
type input "6"
click at [293, 201] on input "checkbox" at bounding box center [295, 211] width 21 height 21
checkbox input "true"
click at [430, 198] on input "2" at bounding box center [420, 211] width 45 height 27
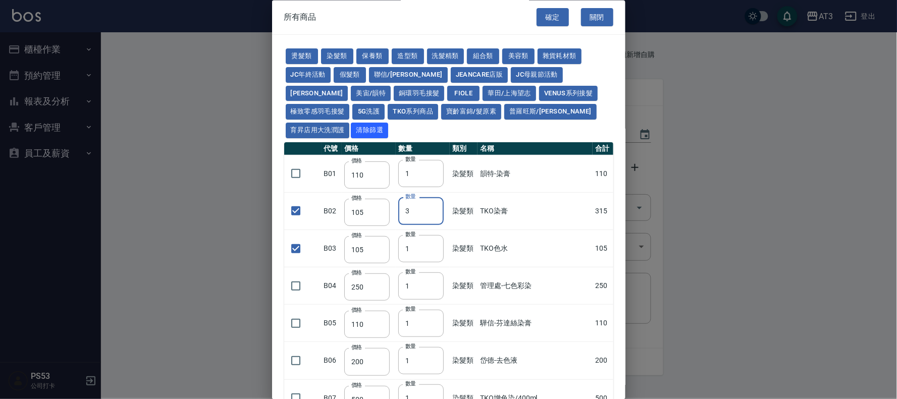
click at [430, 198] on input "3" at bounding box center [420, 211] width 45 height 27
click at [430, 198] on input "4" at bounding box center [420, 211] width 45 height 27
click at [430, 198] on input "5" at bounding box center [420, 211] width 45 height 27
click at [430, 198] on input "6" at bounding box center [420, 211] width 45 height 27
type input "7"
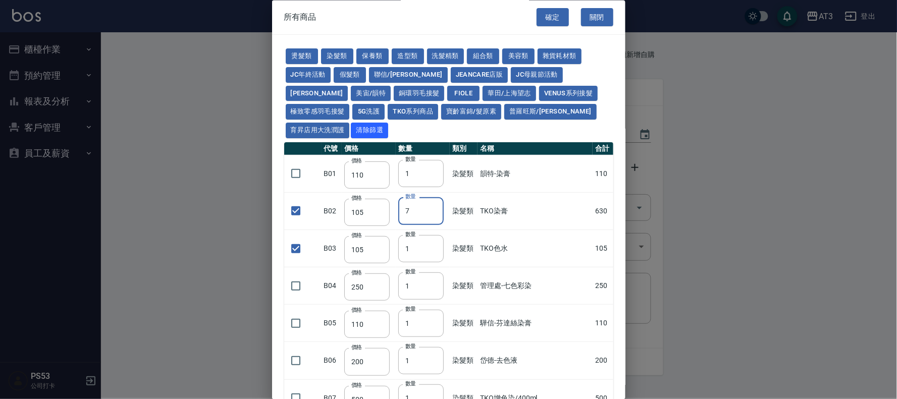
click at [430, 198] on input "7" at bounding box center [420, 211] width 45 height 27
click at [305, 51] on button "燙髮類" at bounding box center [302, 57] width 32 height 16
type input "45"
checkbox input "false"
type input "65"
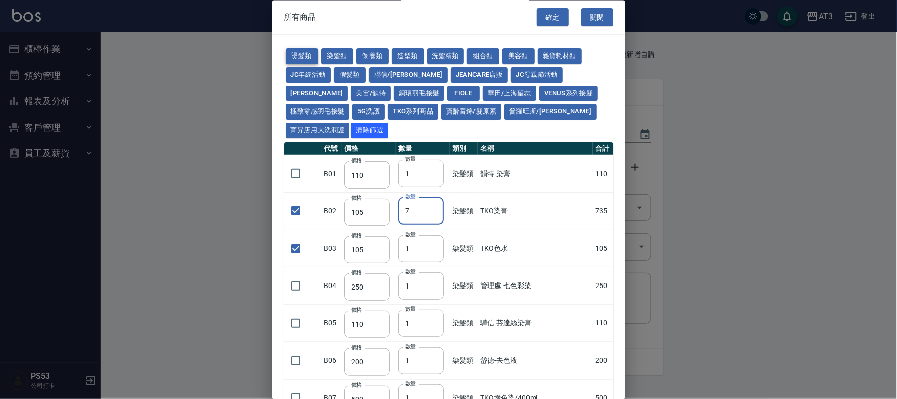
type input "1"
checkbox input "false"
type input "110"
type input "190"
type input "200"
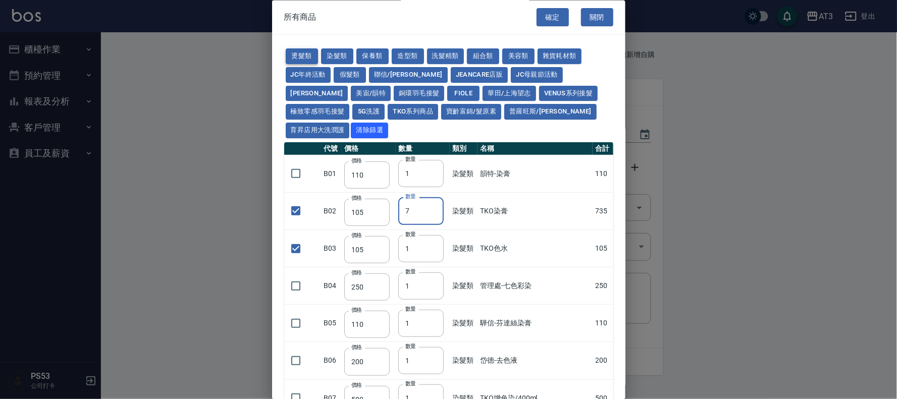
type input "200"
type input "190"
type input "160"
type input "170"
checkbox input "false"
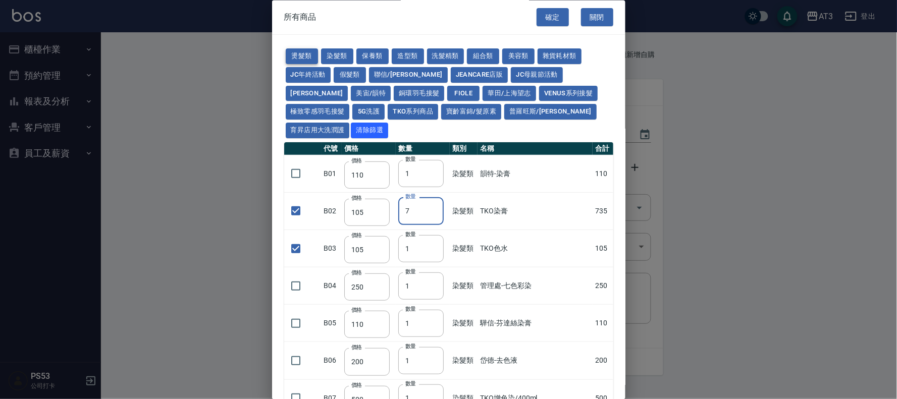
type input "270"
type input "1"
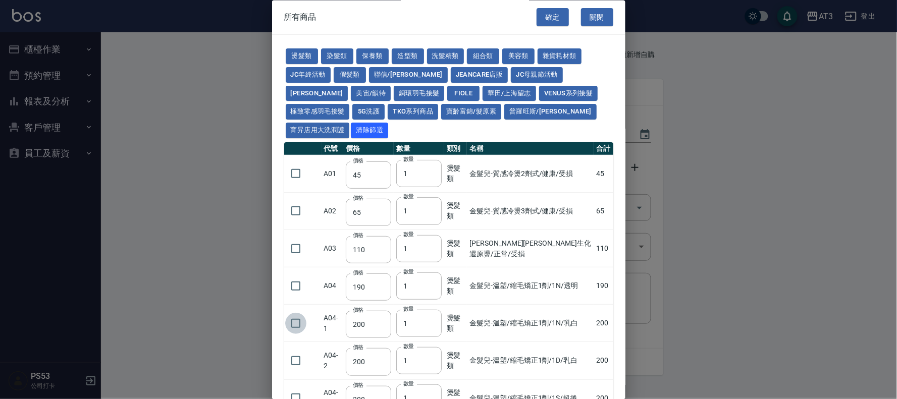
click at [296, 313] on input "checkbox" at bounding box center [295, 323] width 21 height 21
checkbox input "true"
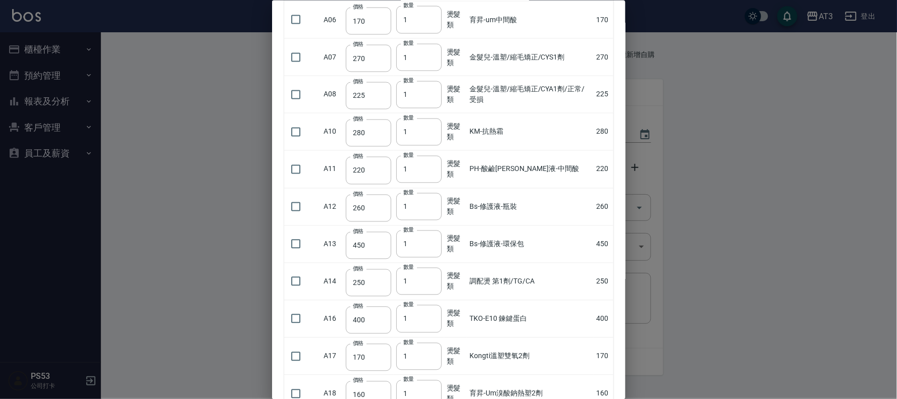
scroll to position [505, 0]
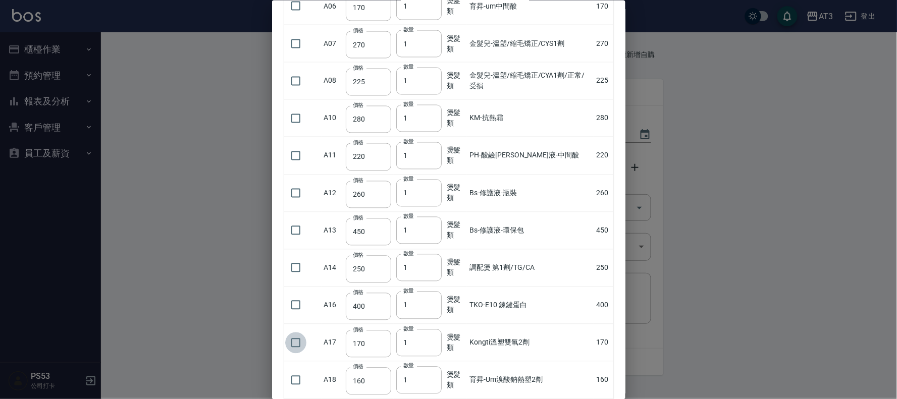
click at [291, 332] on input "checkbox" at bounding box center [295, 342] width 21 height 21
checkbox input "true"
type input "2"
click at [433, 329] on input "2" at bounding box center [418, 342] width 45 height 27
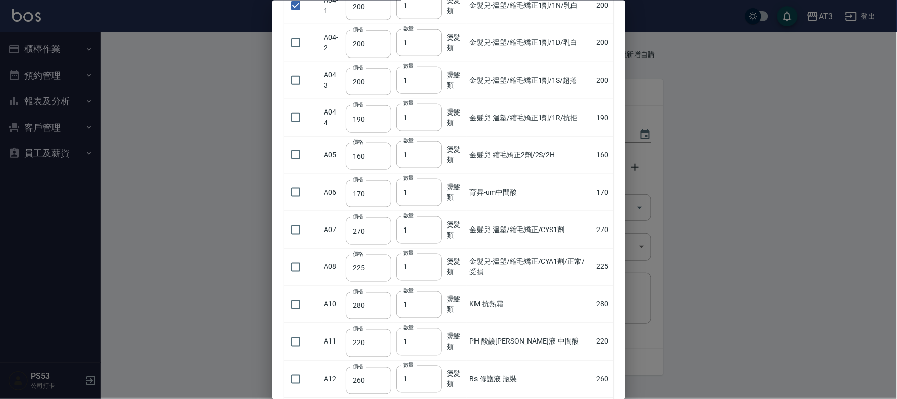
scroll to position [392, 0]
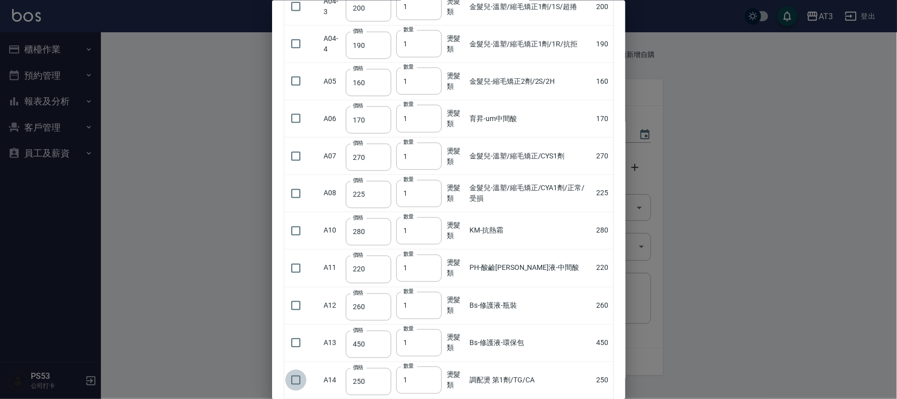
click at [295, 370] on input "checkbox" at bounding box center [295, 380] width 21 height 21
checkbox input "true"
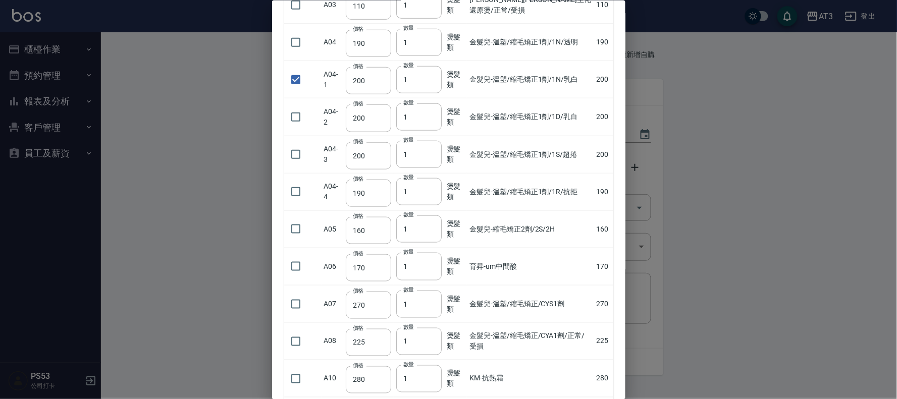
scroll to position [224, 0]
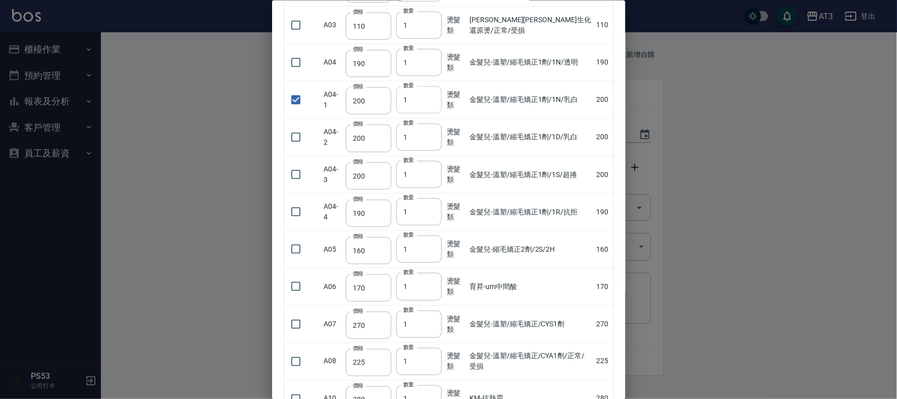
type input "2"
click at [431, 86] on input "2" at bounding box center [418, 99] width 45 height 27
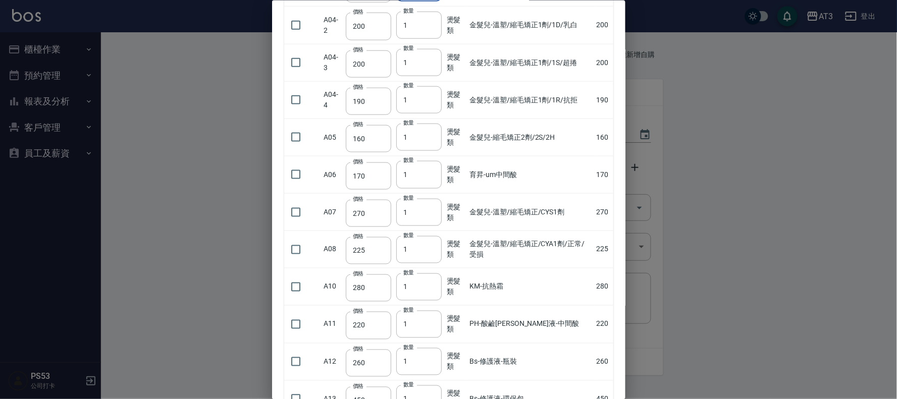
scroll to position [392, 0]
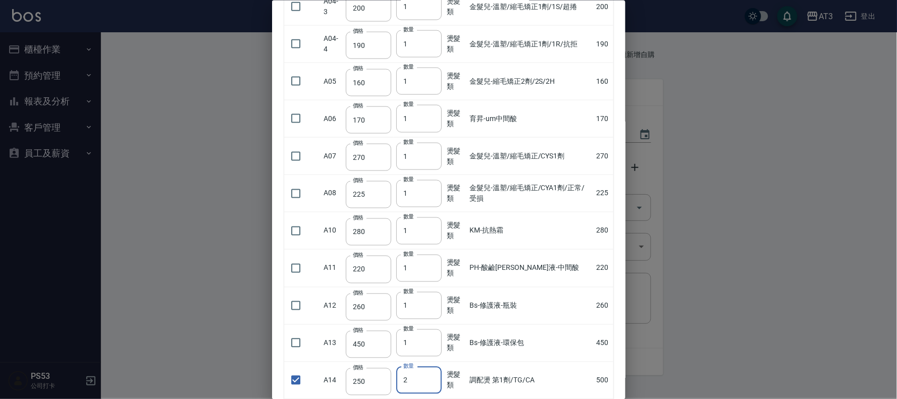
type input "2"
click at [430, 367] on input "2" at bounding box center [418, 380] width 45 height 27
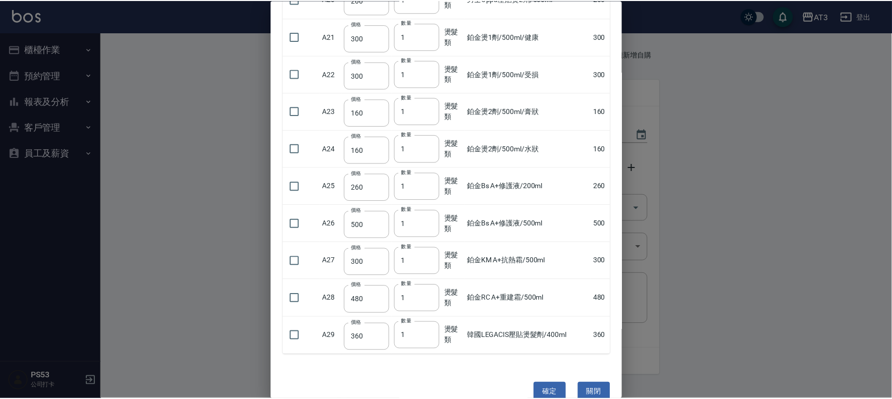
scroll to position [962, 0]
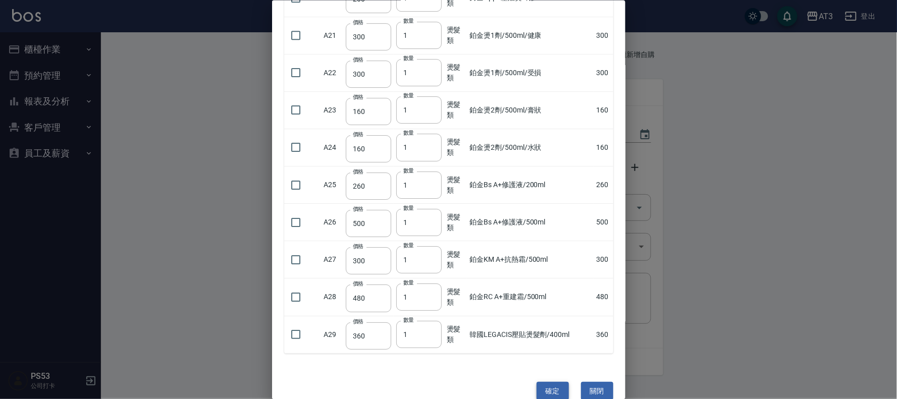
click at [552, 382] on button "確定" at bounding box center [553, 391] width 32 height 19
type input "TKO色水"
type input "105"
type input "1"
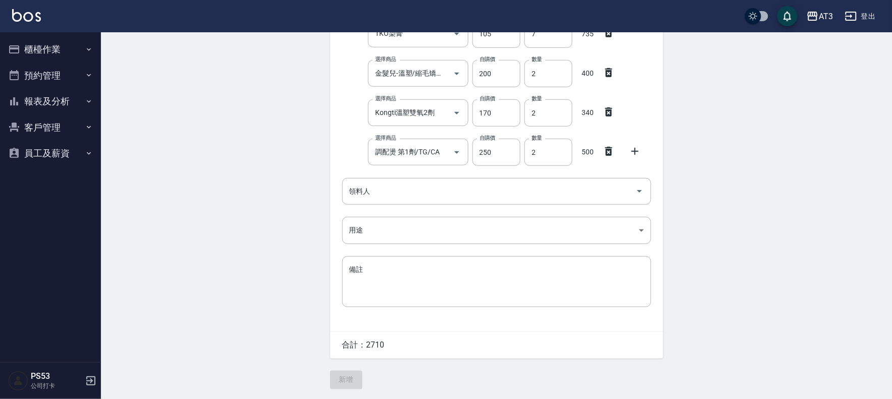
scroll to position [215, 0]
click at [437, 185] on input "領料人" at bounding box center [489, 191] width 285 height 18
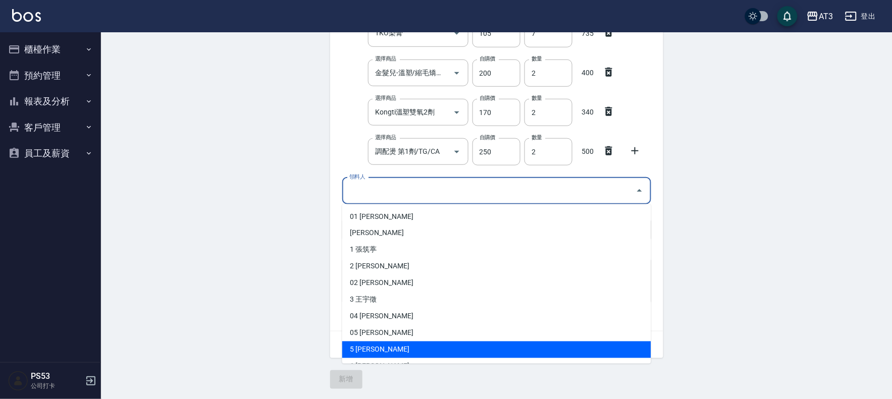
click at [400, 350] on li "5 [PERSON_NAME]" at bounding box center [496, 350] width 309 height 17
type input "許淑文"
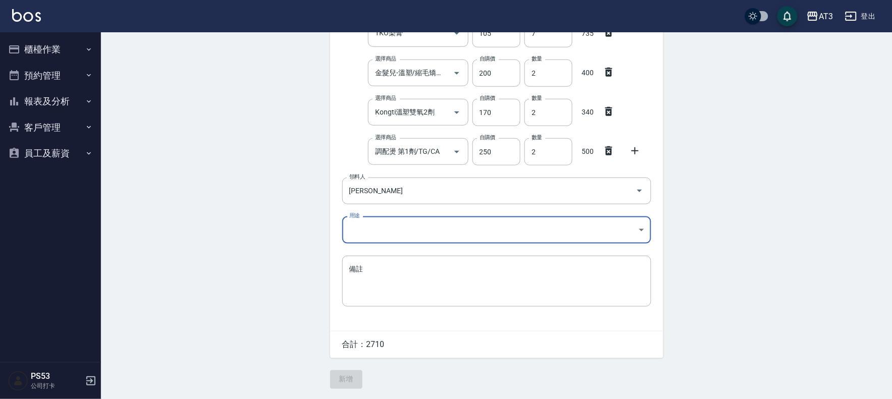
click at [372, 234] on body "AT3 登出 櫃檯作業 打帳單 帳單列表 營業儀表板 現金收支登錄 高階收支登錄 材料自購登錄 每日結帳 排班表 現場電腦打卡 預約管理 預約管理 單日預約紀…" at bounding box center [446, 92] width 892 height 613
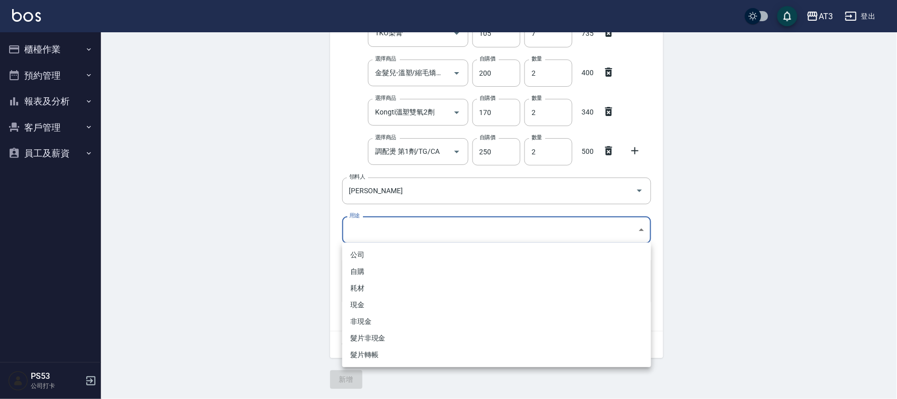
click at [377, 268] on li "自購" at bounding box center [496, 271] width 309 height 17
type input "自購"
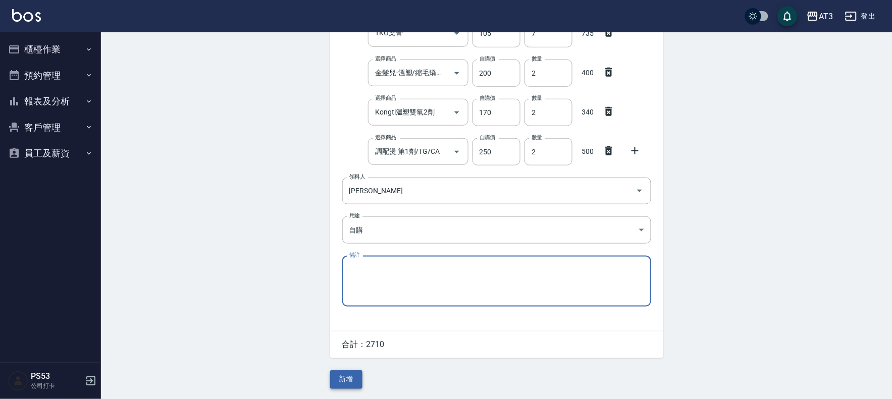
click at [340, 380] on button "新增" at bounding box center [346, 380] width 32 height 19
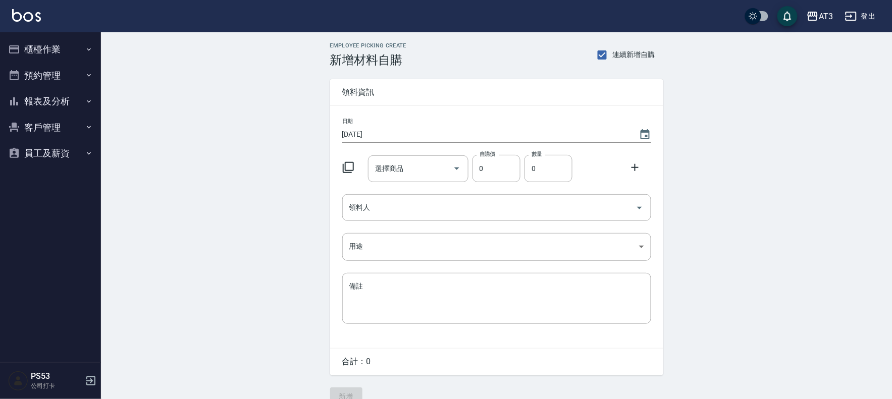
click at [349, 163] on icon at bounding box center [348, 167] width 11 height 11
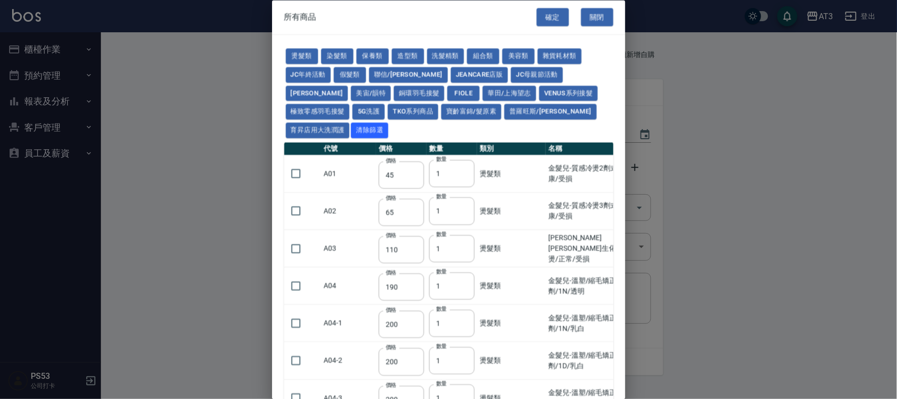
click at [336, 55] on button "染髮類" at bounding box center [337, 57] width 32 height 16
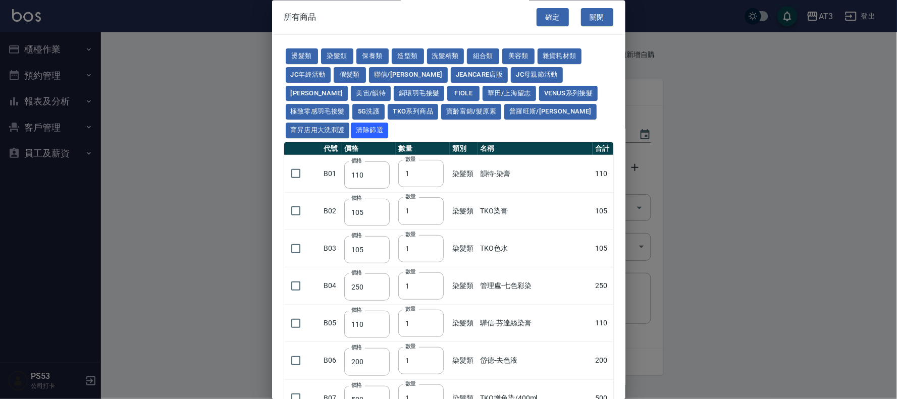
type input "110"
type input "105"
type input "250"
type input "110"
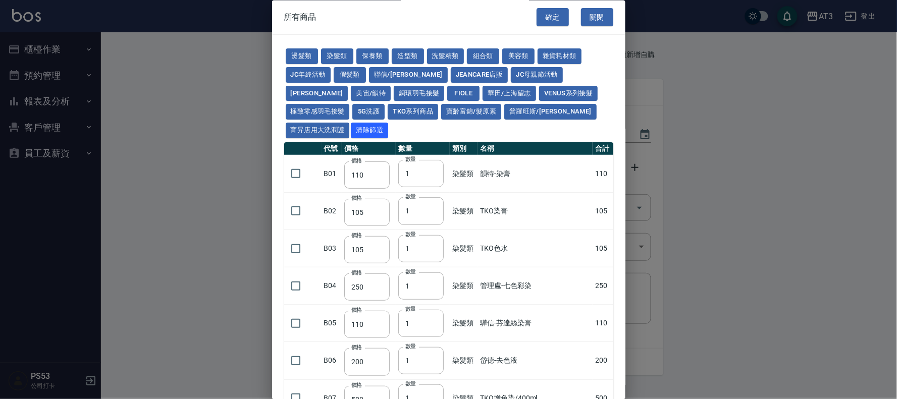
type input "500"
type input "420"
type input "110"
type input "360"
type input "105"
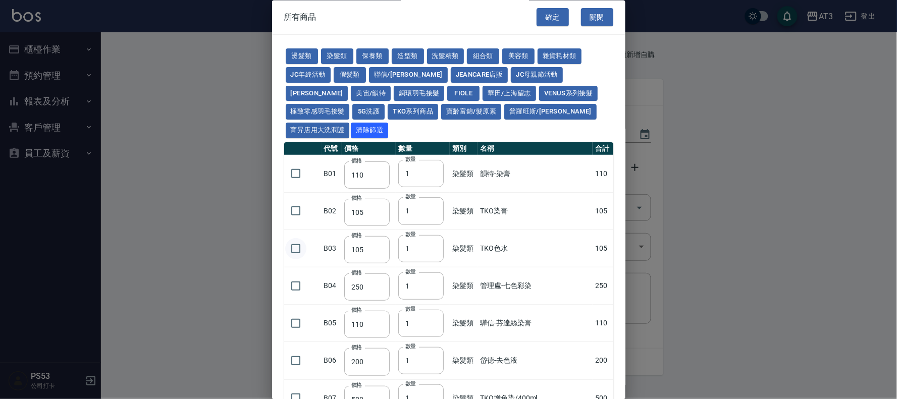
click at [297, 238] on input "checkbox" at bounding box center [295, 248] width 21 height 21
checkbox input "true"
click at [342, 59] on button "染髮類" at bounding box center [337, 57] width 32 height 16
click at [431, 235] on input "2" at bounding box center [420, 248] width 45 height 27
type input "3"
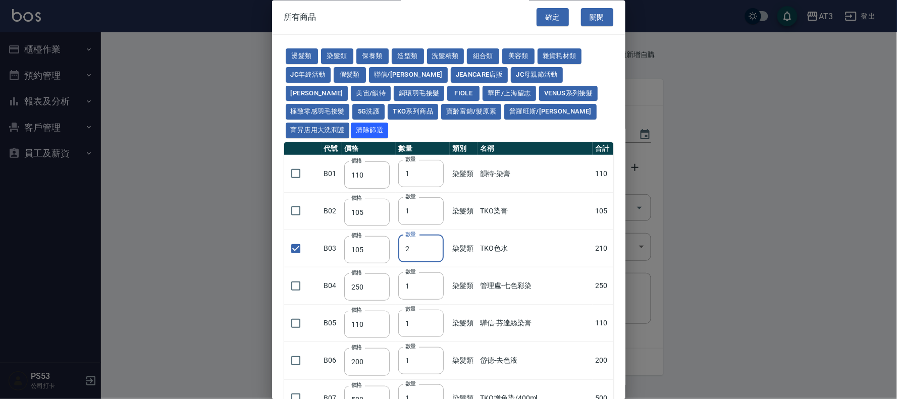
click at [431, 235] on input "3" at bounding box center [420, 248] width 45 height 27
click at [367, 58] on button "保養類" at bounding box center [372, 57] width 32 height 16
type input "60"
type input "100"
checkbox input "false"
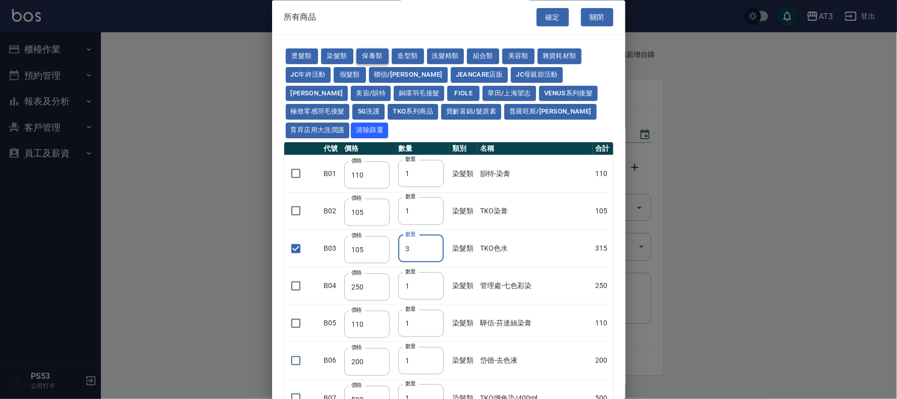
type input "60"
type input "1"
type input "1170"
type input "1300"
type input "50"
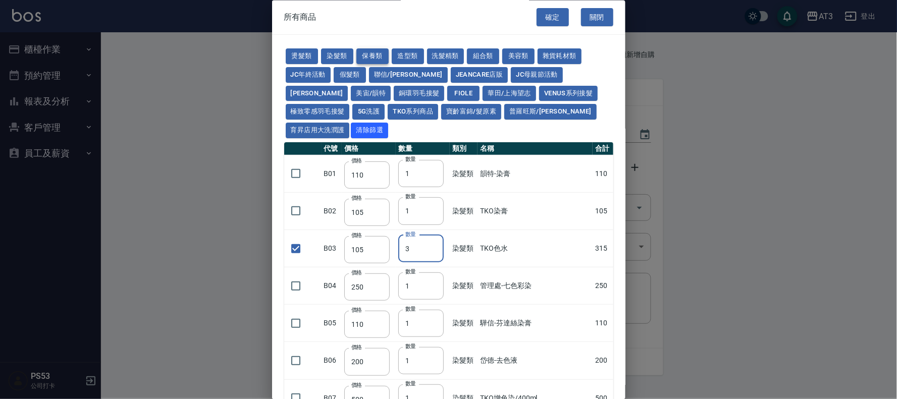
type input "150"
type input "1620"
type input "700"
type input "450"
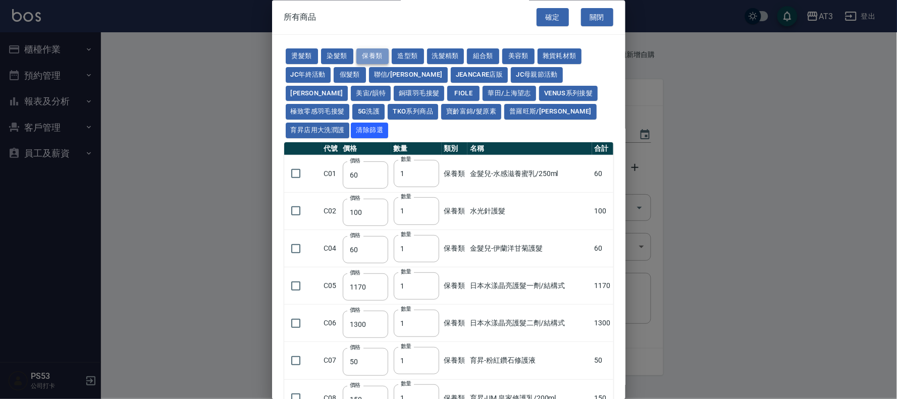
click at [368, 54] on button "保養類" at bounding box center [372, 57] width 32 height 16
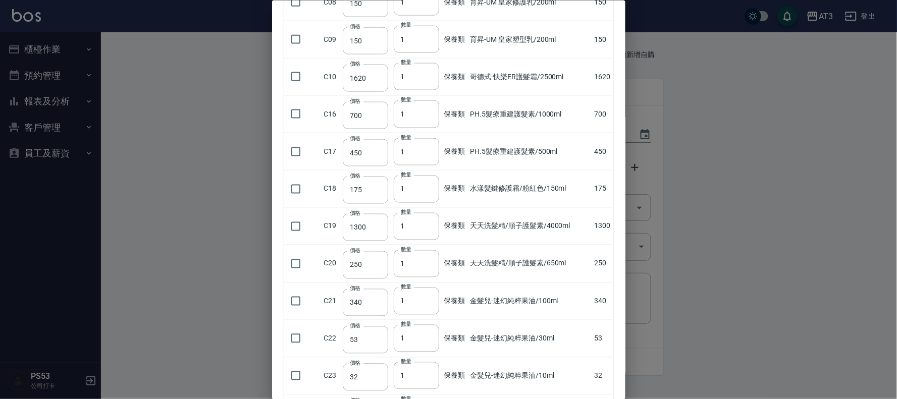
scroll to position [448, 0]
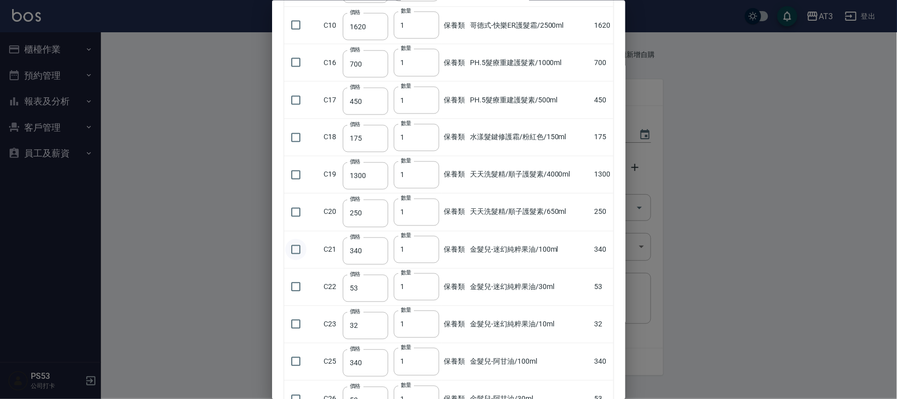
click at [296, 239] on input "checkbox" at bounding box center [295, 249] width 21 height 21
checkbox input "true"
click at [293, 277] on input "checkbox" at bounding box center [295, 287] width 21 height 21
checkbox input "true"
type input "2"
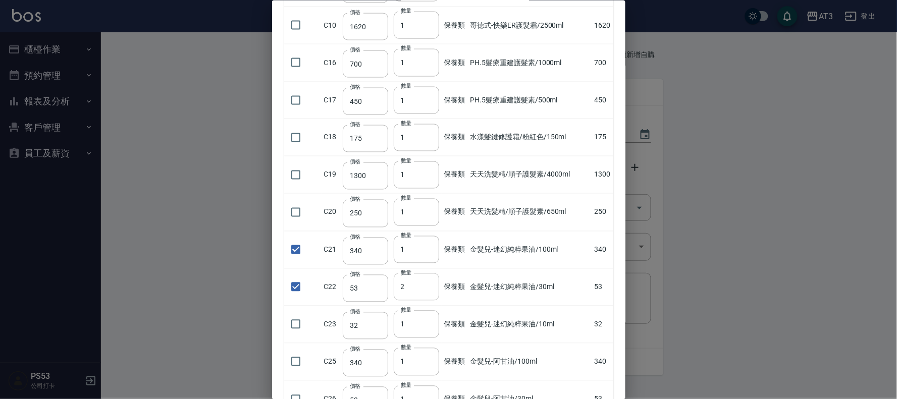
click at [430, 274] on input "2" at bounding box center [416, 287] width 45 height 27
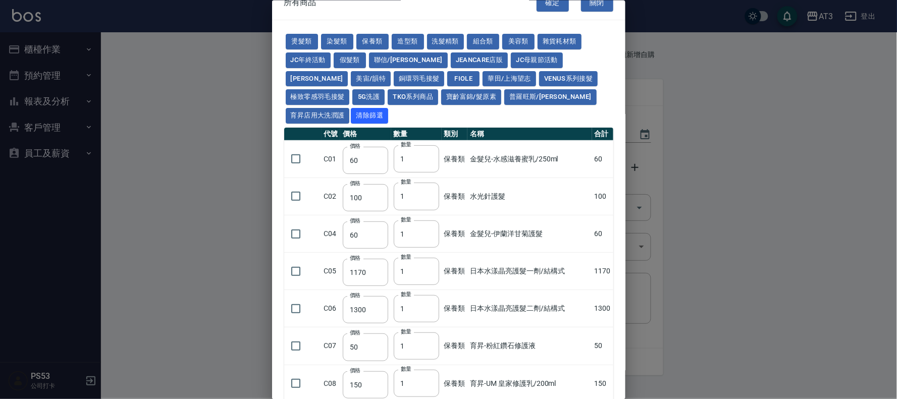
scroll to position [0, 0]
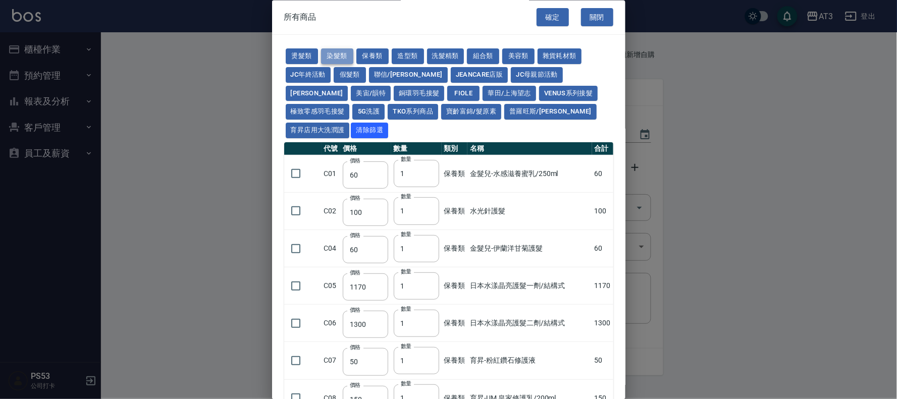
click at [335, 59] on button "染髮類" at bounding box center [337, 57] width 32 height 16
type input "110"
type input "105"
checkbox input "true"
type input "105"
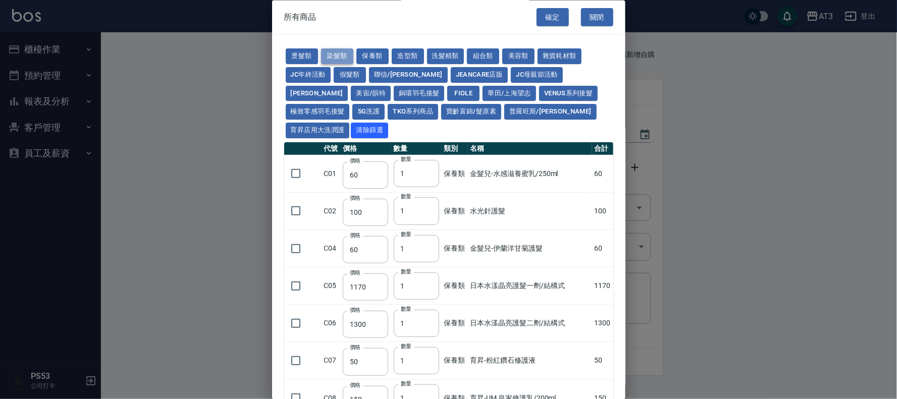
type input "3"
type input "250"
type input "110"
type input "200"
type input "500"
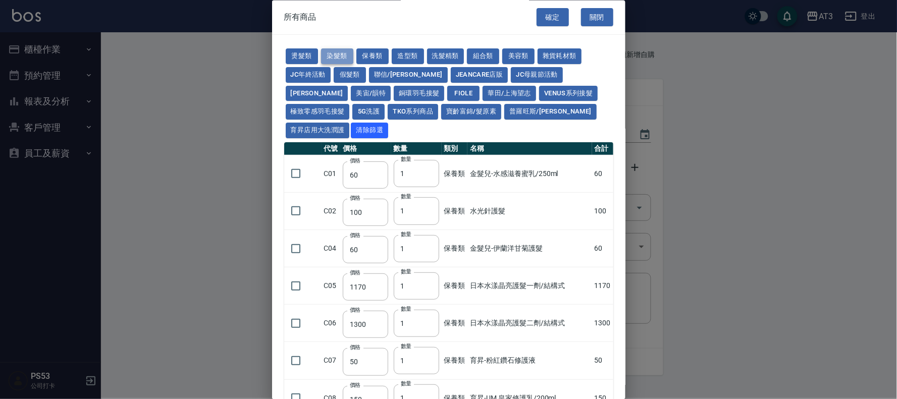
type input "420"
type input "110"
type input "360"
type input "105"
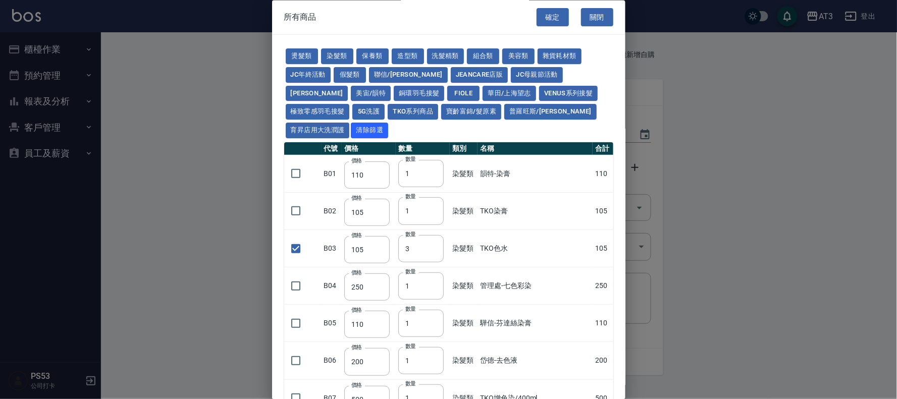
scroll to position [213, 0]
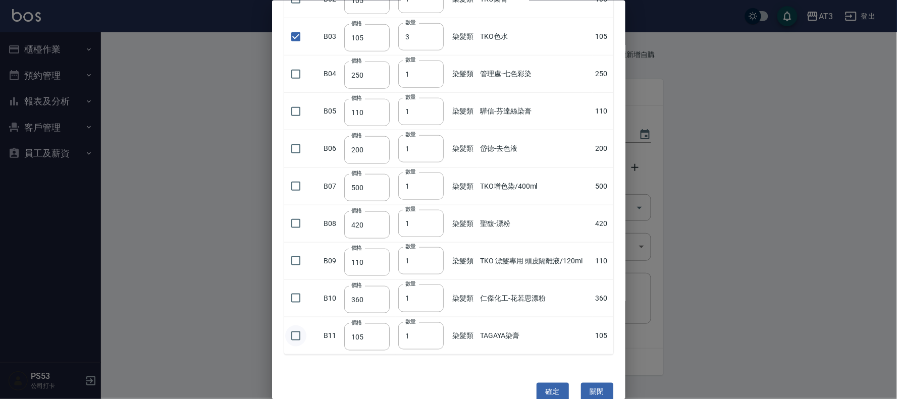
click at [293, 325] on input "checkbox" at bounding box center [295, 335] width 21 height 21
checkbox input "true"
click at [432, 322] on input "2" at bounding box center [420, 335] width 45 height 27
click at [432, 322] on input "3" at bounding box center [420, 335] width 45 height 27
click at [432, 322] on input "4" at bounding box center [420, 335] width 45 height 27
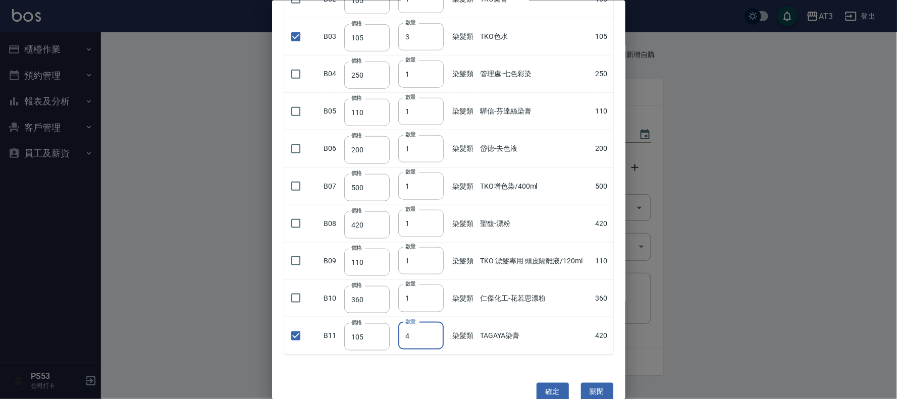
click at [432, 322] on input "5" at bounding box center [420, 335] width 45 height 27
type input "6"
click at [432, 322] on input "6" at bounding box center [420, 335] width 45 height 27
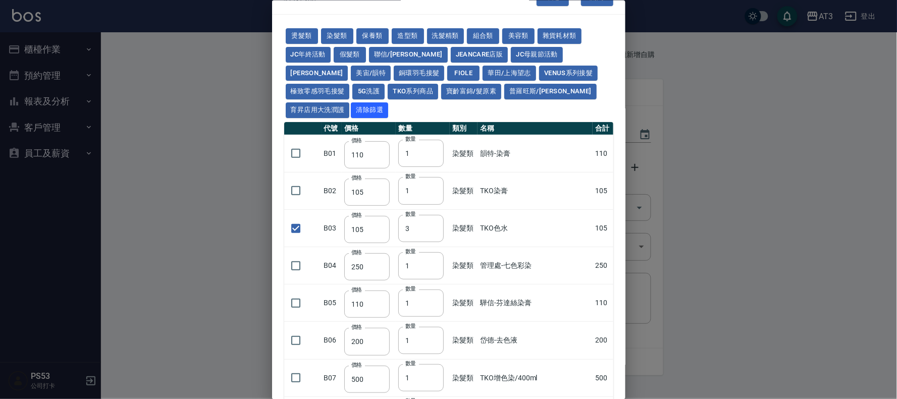
scroll to position [0, 0]
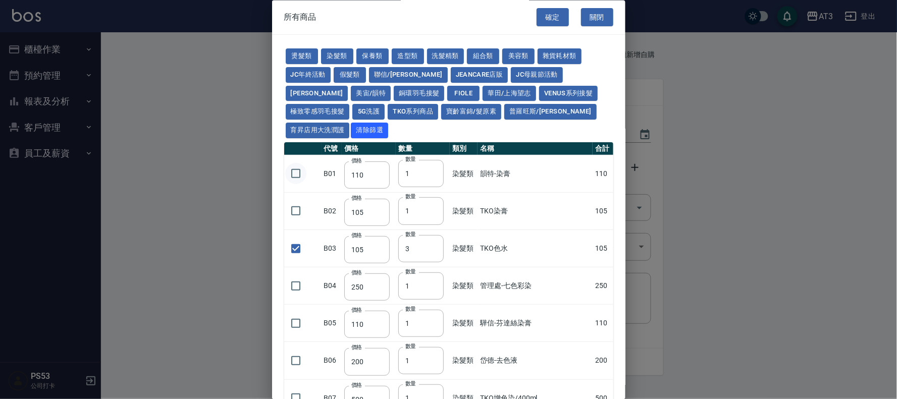
click at [294, 164] on input "checkbox" at bounding box center [295, 174] width 21 height 21
click at [293, 164] on input "checkbox" at bounding box center [295, 174] width 21 height 21
checkbox input "false"
click at [293, 201] on input "checkbox" at bounding box center [295, 211] width 21 height 21
checkbox input "true"
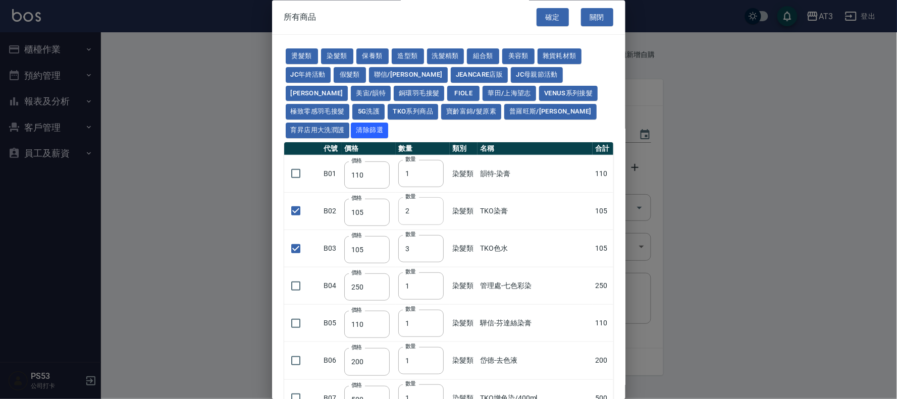
click at [431, 198] on input "2" at bounding box center [420, 211] width 45 height 27
click at [431, 198] on input "3" at bounding box center [420, 211] width 45 height 27
click at [431, 198] on input "4" at bounding box center [420, 211] width 45 height 27
click at [431, 198] on input "5" at bounding box center [420, 211] width 45 height 27
click at [431, 198] on input "6" at bounding box center [420, 211] width 45 height 27
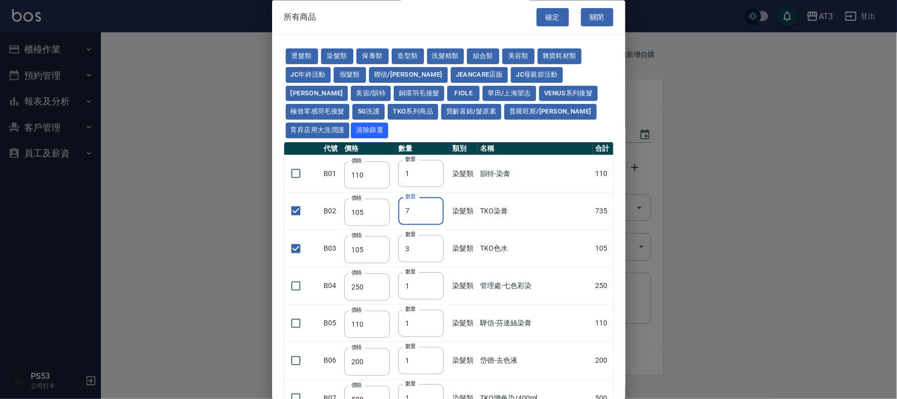
type input "7"
click at [431, 198] on input "7" at bounding box center [420, 211] width 45 height 27
click at [309, 52] on button "燙髮類" at bounding box center [302, 57] width 32 height 16
type input "45"
checkbox input "false"
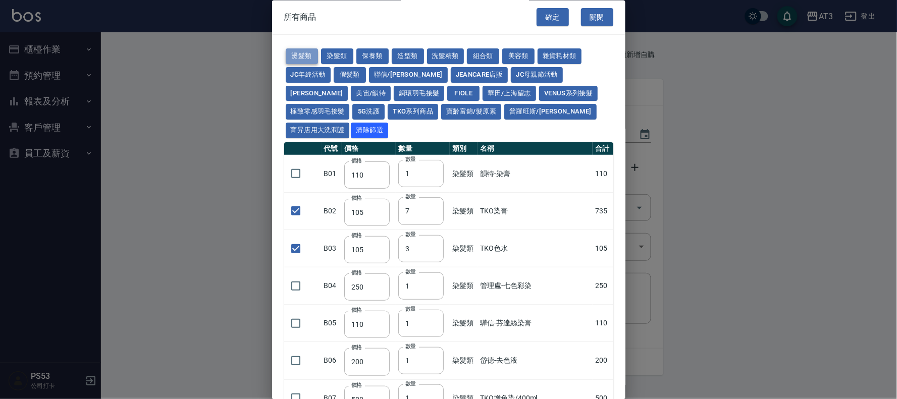
type input "65"
type input "1"
checkbox input "false"
type input "110"
type input "1"
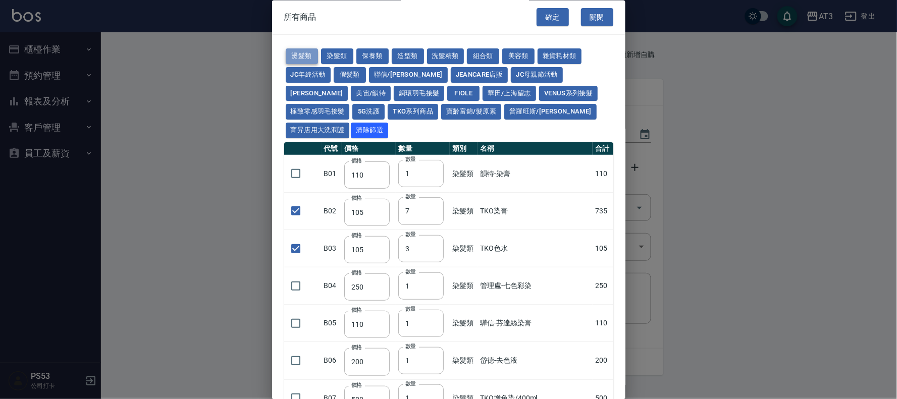
type input "190"
type input "200"
type input "190"
type input "160"
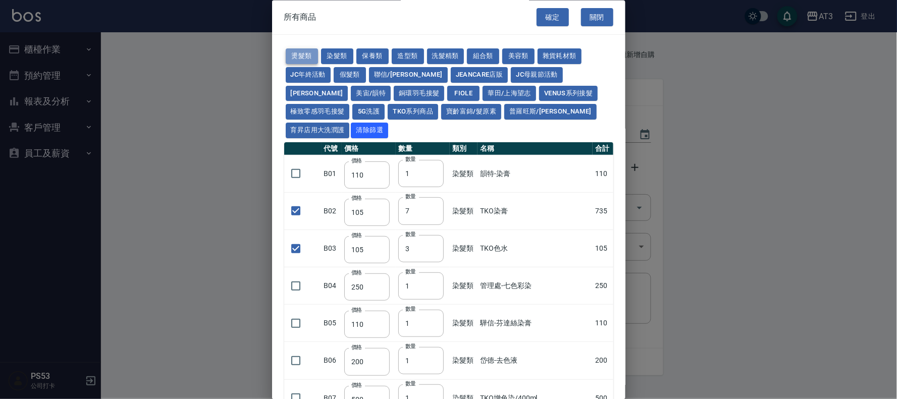
type input "170"
checkbox input "false"
type input "270"
type input "1"
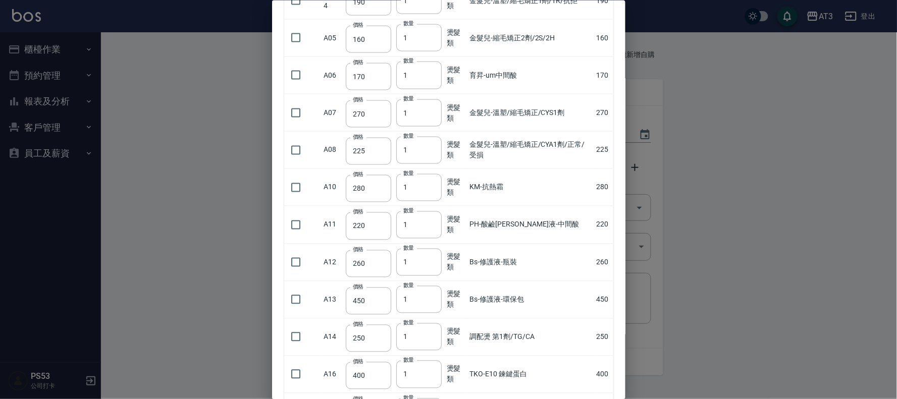
scroll to position [505, 0]
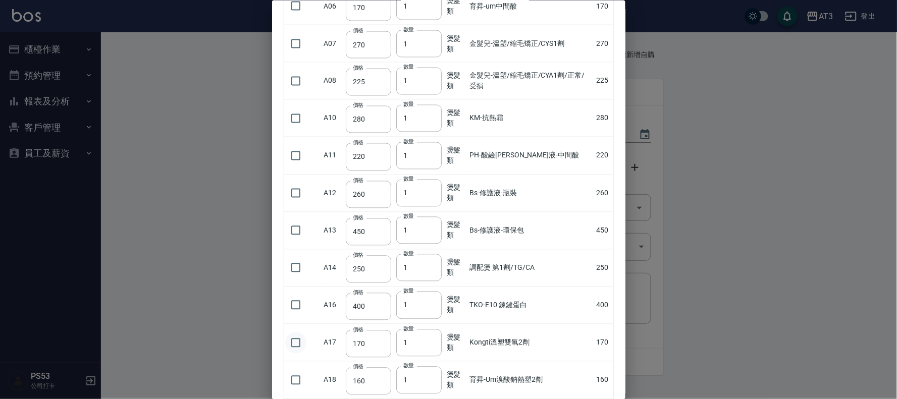
click at [294, 332] on input "checkbox" at bounding box center [295, 342] width 21 height 21
checkbox input "true"
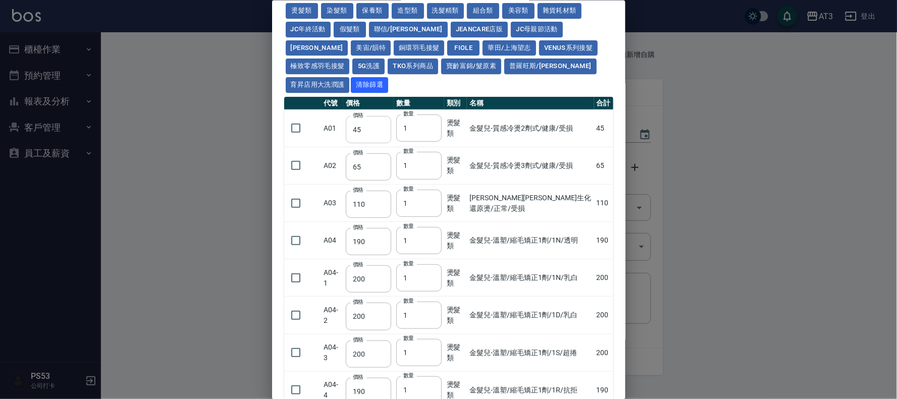
scroll to position [0, 0]
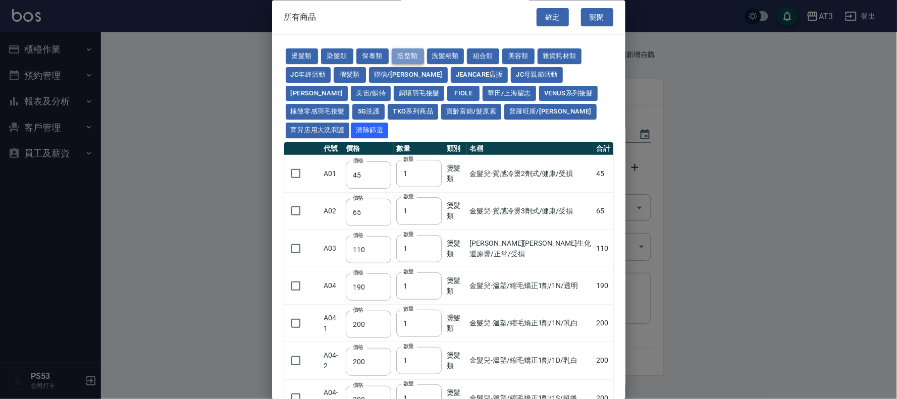
click at [410, 58] on button "造型類" at bounding box center [408, 57] width 32 height 16
type input "110"
type input "65"
type input "338"
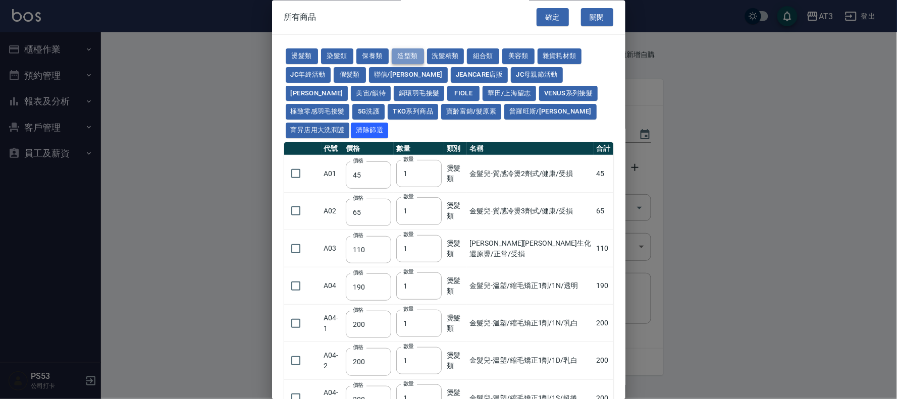
type input "280"
type input "130"
type input "70"
type input "290"
type input "300"
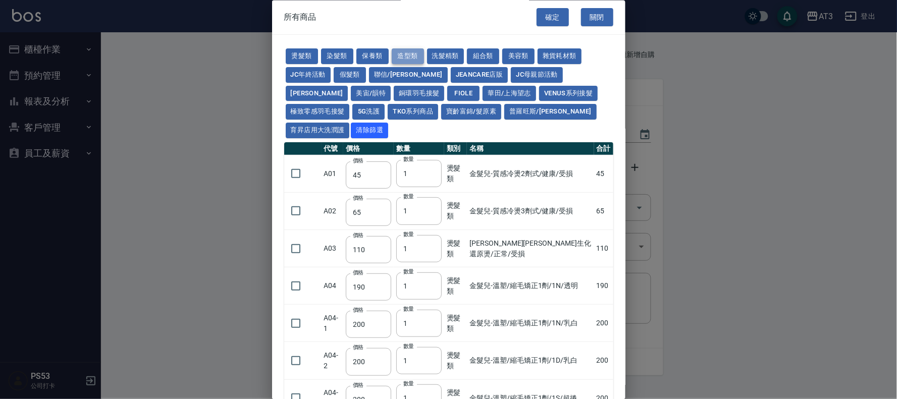
type input "50"
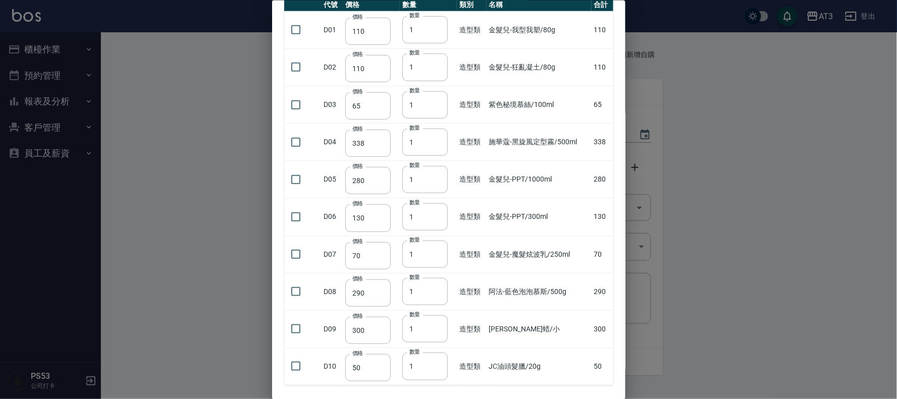
scroll to position [168, 0]
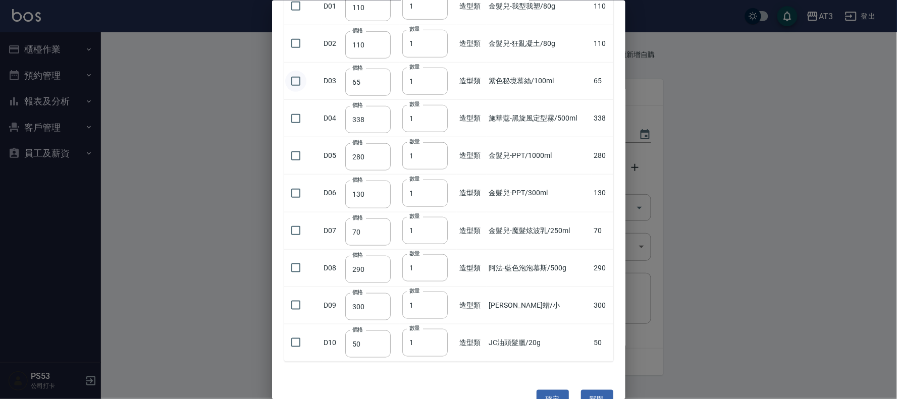
click at [293, 70] on input "checkbox" at bounding box center [295, 80] width 21 height 21
checkbox input "true"
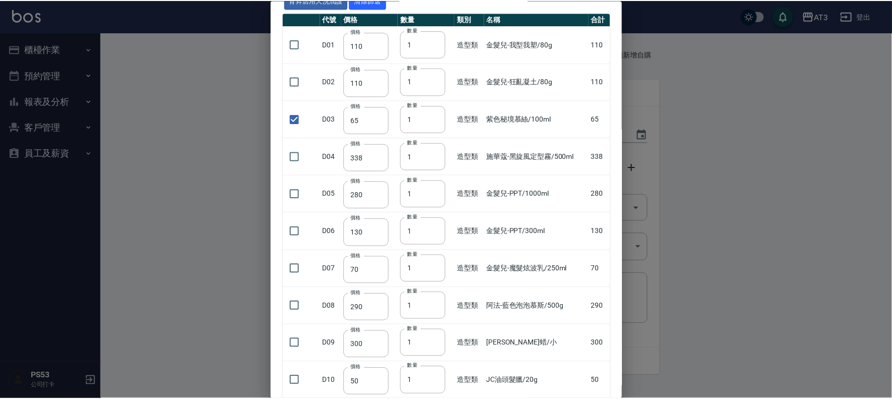
scroll to position [175, 0]
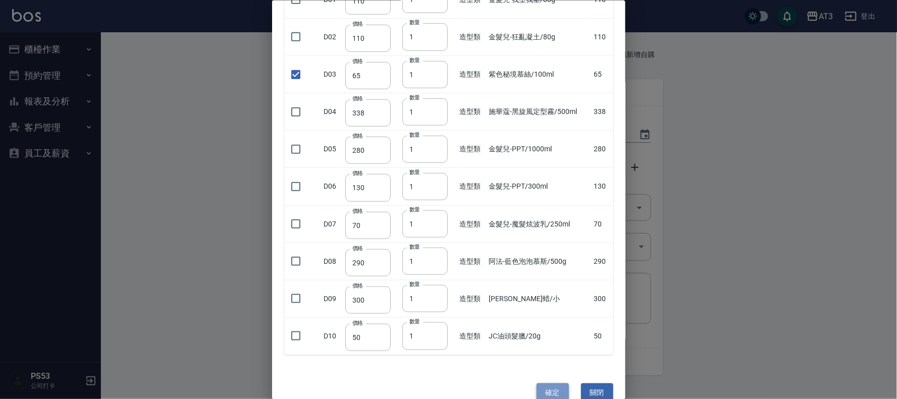
click at [538, 384] on button "確定" at bounding box center [553, 393] width 32 height 19
type input "TKO色水"
type input "105"
type input "3"
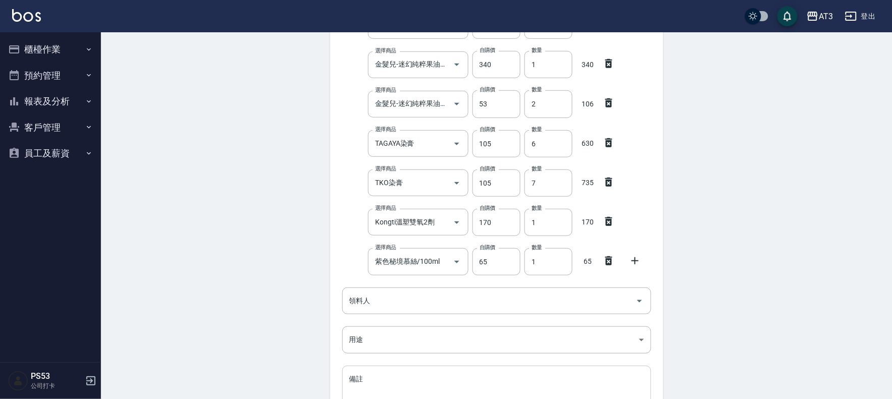
scroll to position [224, 0]
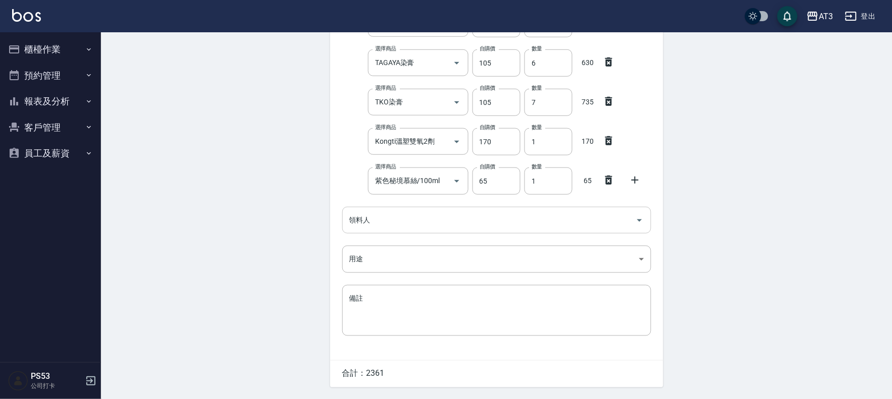
click at [382, 224] on input "領料人" at bounding box center [489, 221] width 285 height 18
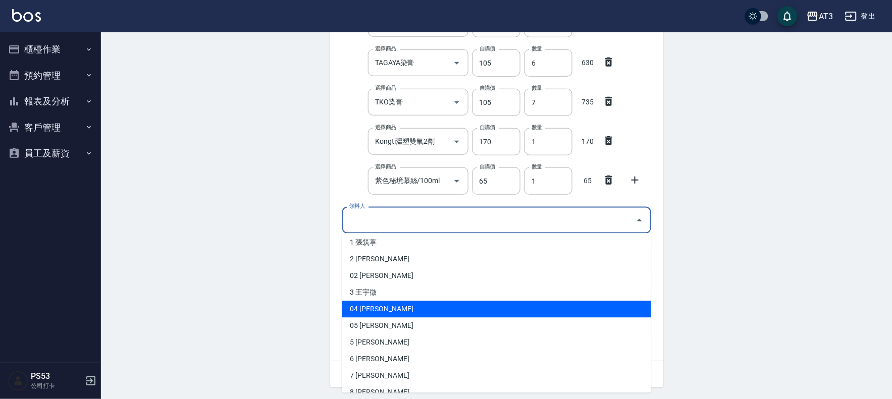
scroll to position [56, 0]
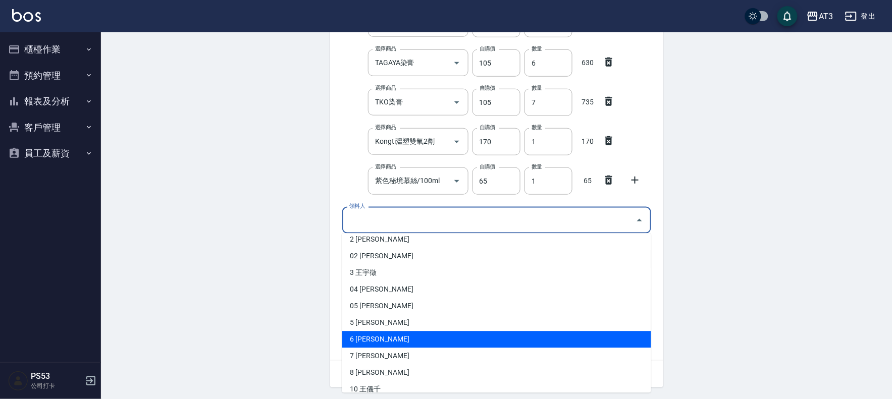
click at [375, 336] on li "6 黃詩雅" at bounding box center [496, 340] width 309 height 17
type input "黃詩雅"
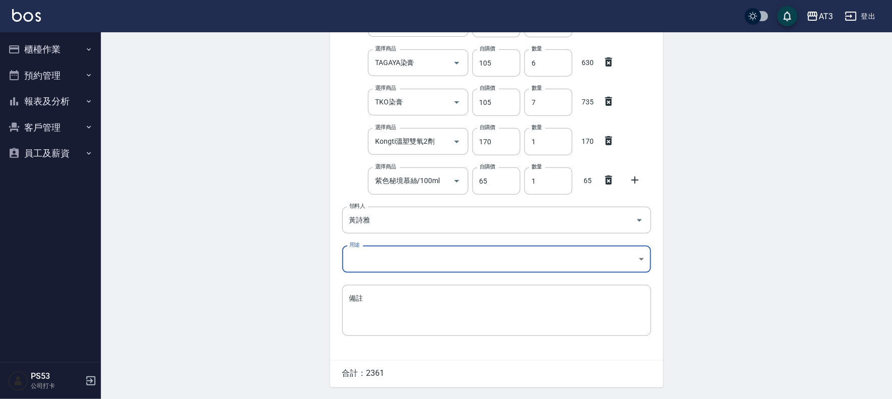
click at [372, 259] on body "AT3 登出 櫃檯作業 打帳單 帳單列表 營業儀表板 現金收支登錄 高階收支登錄 材料自購登錄 每日結帳 排班表 現場電腦打卡 預約管理 預約管理 單日預約紀…" at bounding box center [446, 102] width 892 height 653
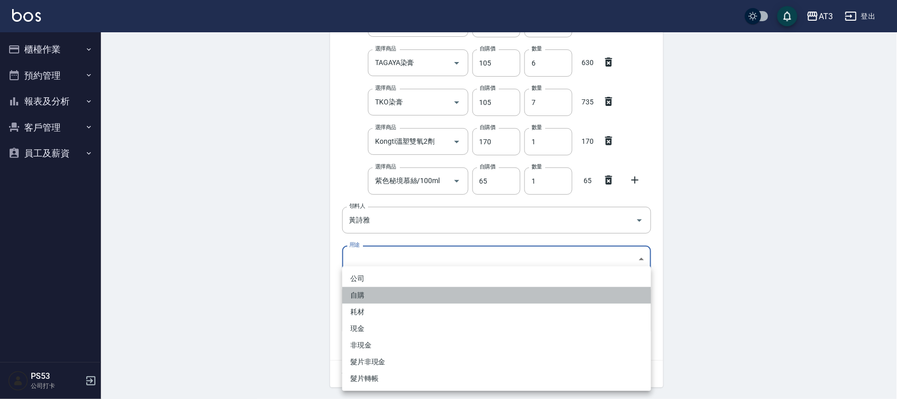
click at [363, 295] on li "自購" at bounding box center [496, 295] width 309 height 17
type input "自購"
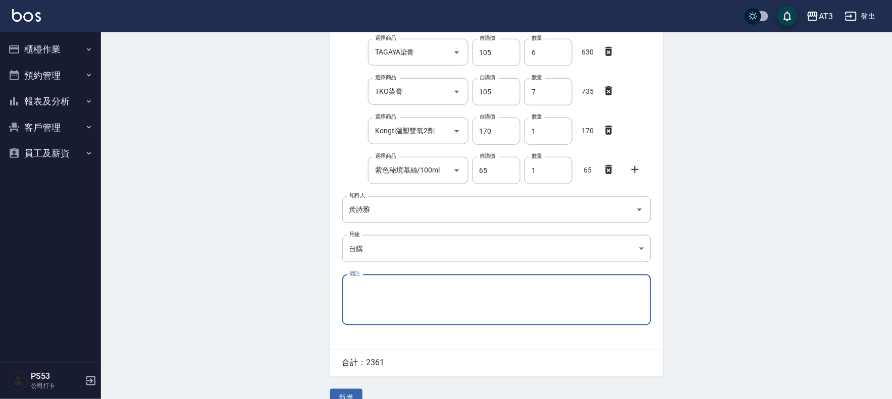
scroll to position [254, 0]
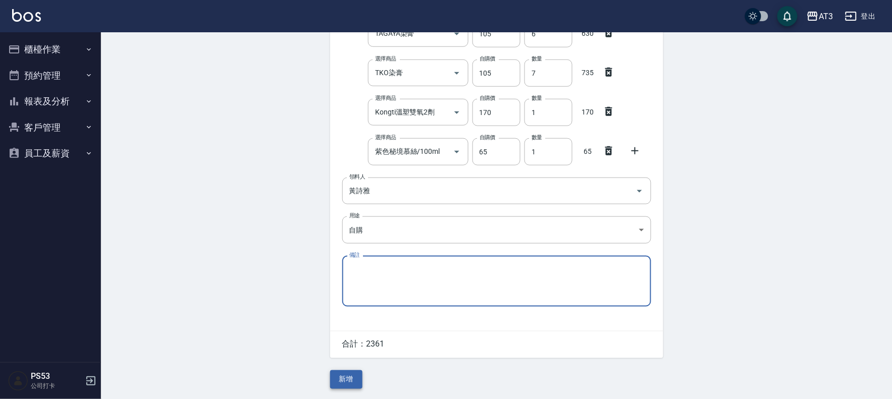
click at [352, 380] on button "新增" at bounding box center [346, 380] width 32 height 19
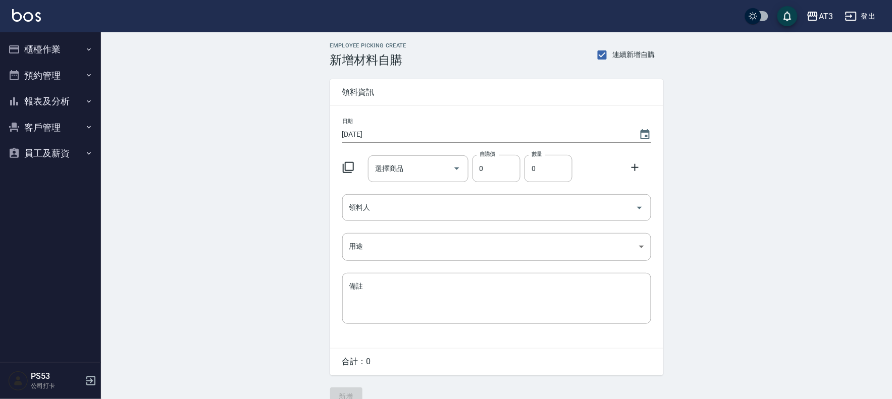
click at [345, 168] on icon at bounding box center [348, 167] width 11 height 11
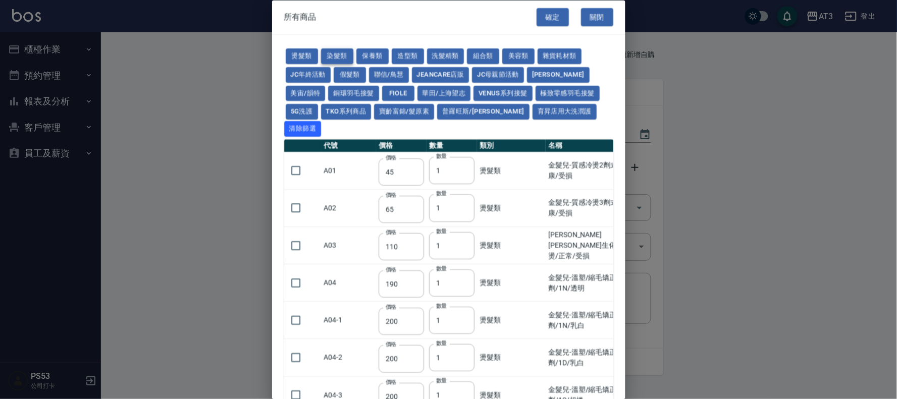
click at [342, 57] on button "染髮類" at bounding box center [337, 57] width 32 height 16
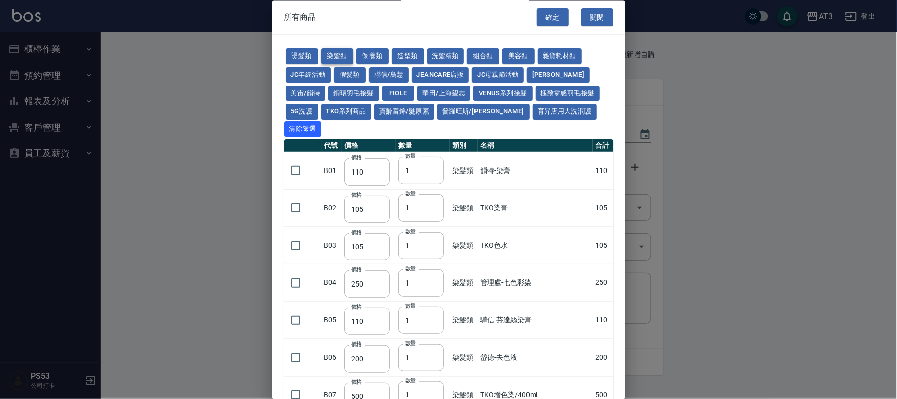
type input "110"
type input "105"
type input "250"
type input "110"
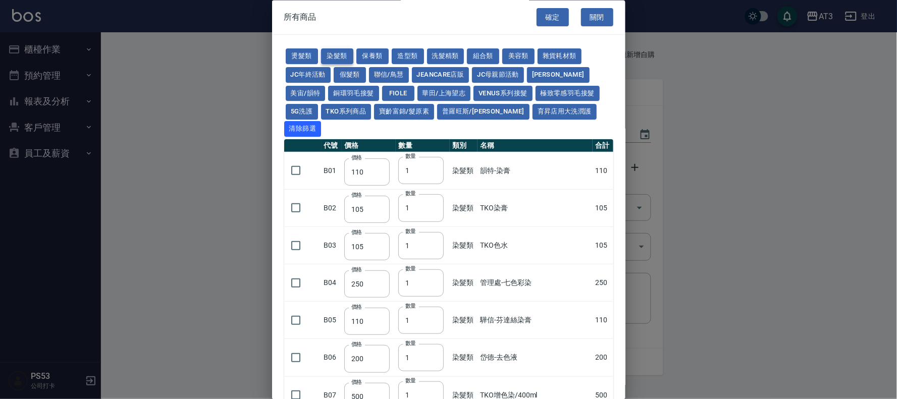
type input "500"
type input "420"
type input "110"
type input "360"
type input "105"
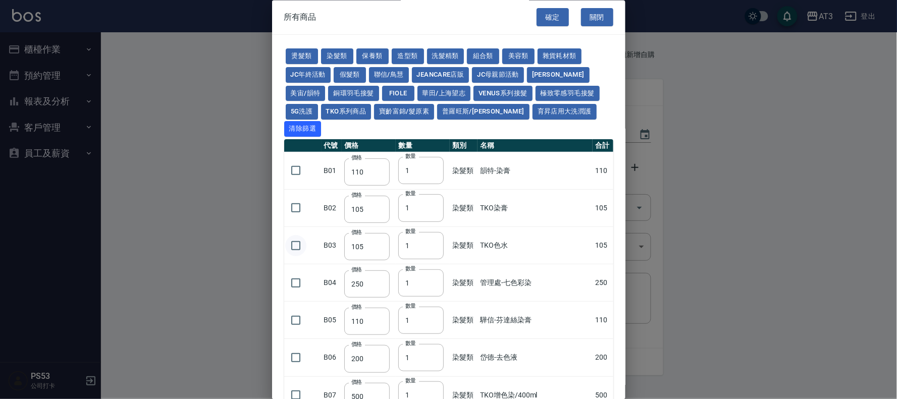
click at [293, 235] on input "checkbox" at bounding box center [295, 245] width 21 height 21
checkbox input "true"
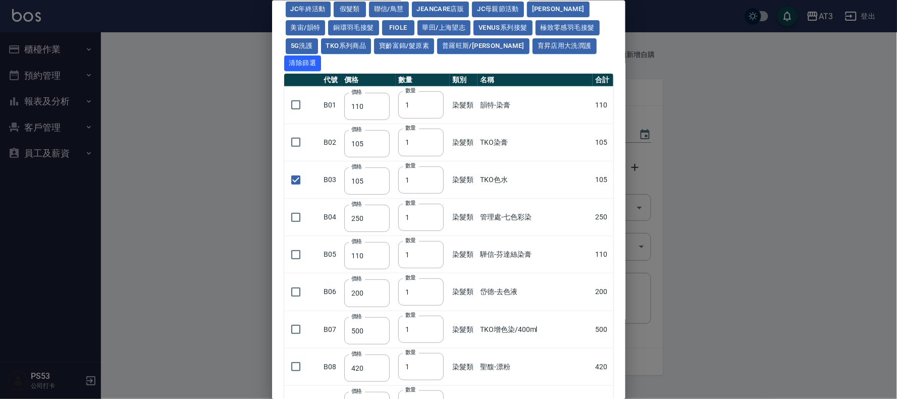
scroll to position [112, 0]
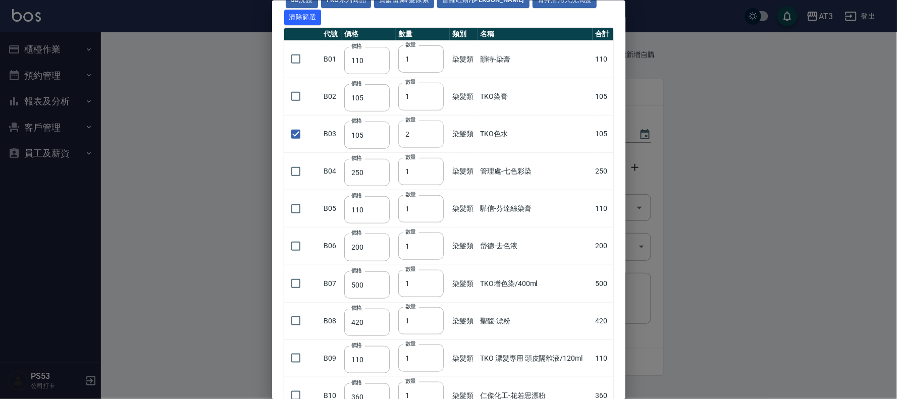
click at [430, 120] on input "2" at bounding box center [420, 133] width 45 height 27
click at [430, 120] on input "3" at bounding box center [420, 133] width 45 height 27
click at [430, 120] on input "4" at bounding box center [420, 133] width 45 height 27
click at [430, 120] on input "5" at bounding box center [420, 133] width 45 height 27
type input "6"
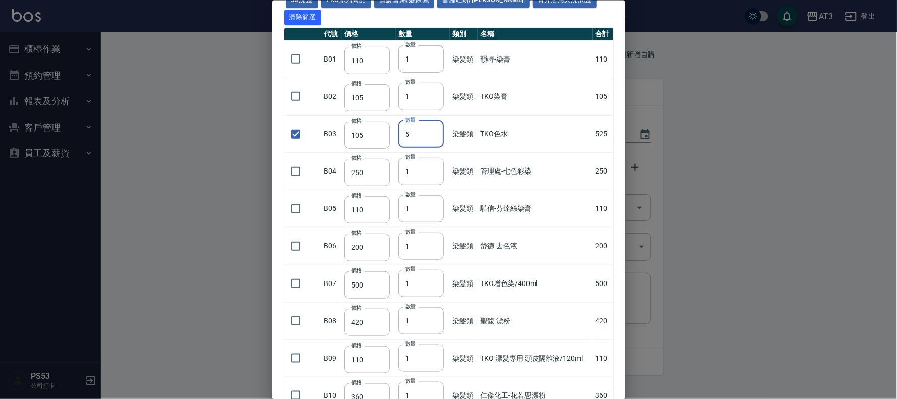
click at [431, 120] on input "6" at bounding box center [420, 133] width 45 height 27
click at [301, 48] on input "checkbox" at bounding box center [295, 58] width 21 height 21
checkbox input "true"
click at [433, 45] on input "2" at bounding box center [420, 58] width 45 height 27
type input "3"
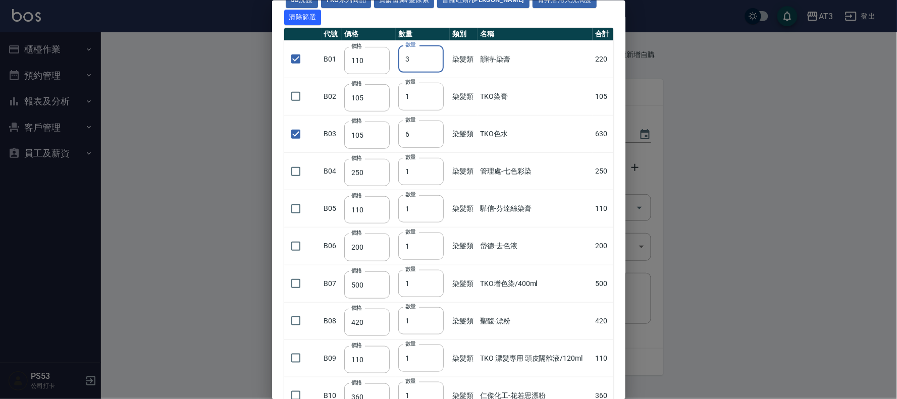
click at [433, 45] on input "3" at bounding box center [420, 58] width 45 height 27
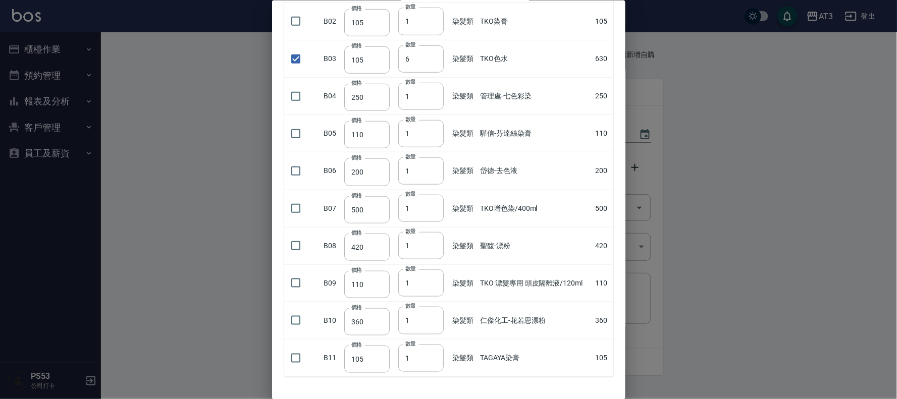
scroll to position [213, 0]
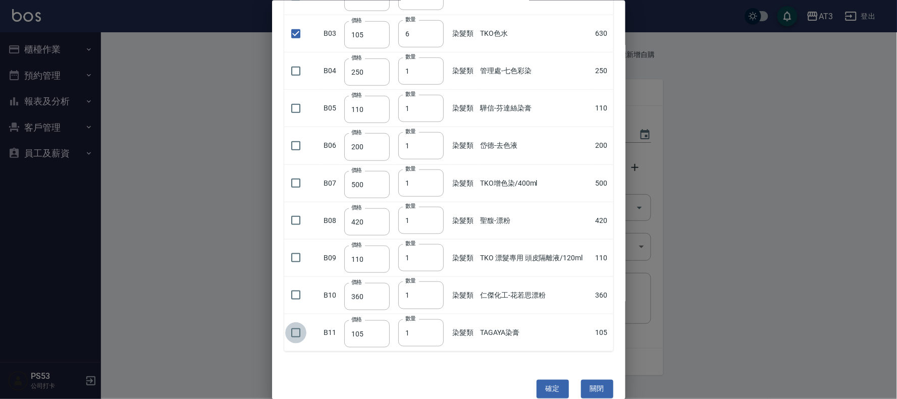
click at [293, 322] on input "checkbox" at bounding box center [295, 332] width 21 height 21
checkbox input "true"
click at [421, 319] on input "1" at bounding box center [420, 332] width 45 height 27
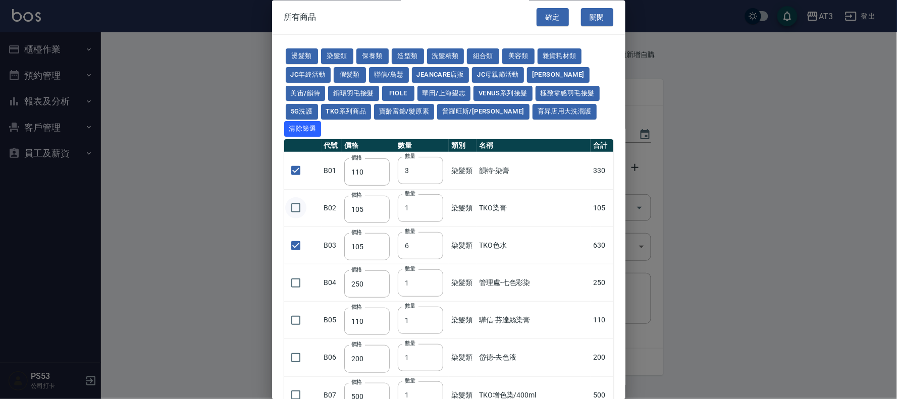
type input "14"
click at [293, 198] on input "checkbox" at bounding box center [295, 208] width 21 height 21
checkbox input "true"
click at [419, 195] on input "1" at bounding box center [420, 208] width 45 height 27
type input "12"
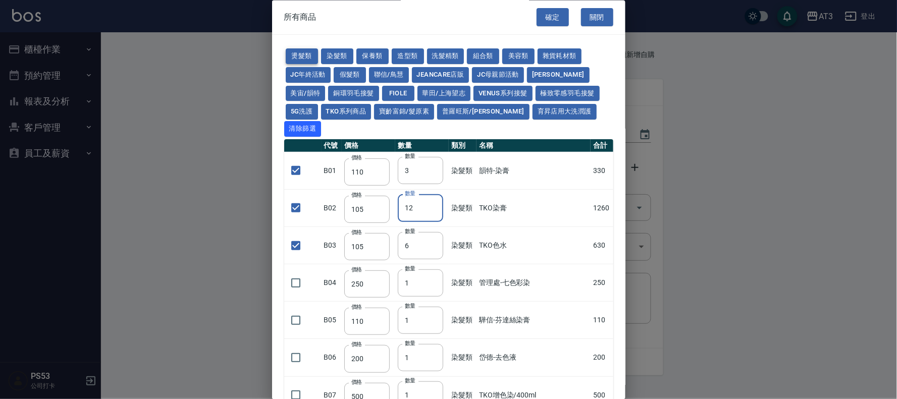
click at [310, 53] on button "燙髮類" at bounding box center [302, 57] width 32 height 16
checkbox input "false"
type input "45"
type input "1"
checkbox input "false"
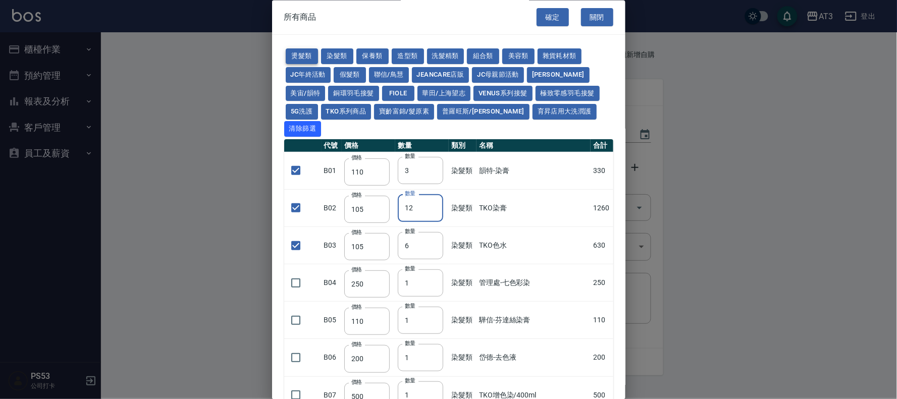
type input "65"
type input "1"
checkbox input "false"
type input "110"
type input "1"
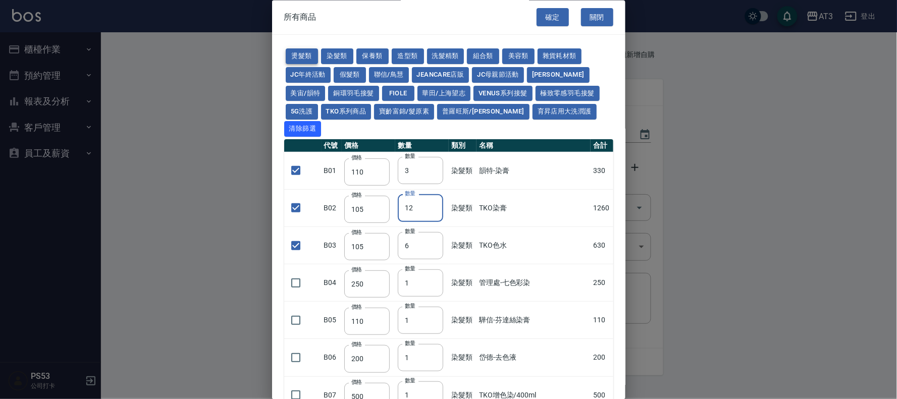
type input "190"
type input "200"
type input "190"
type input "160"
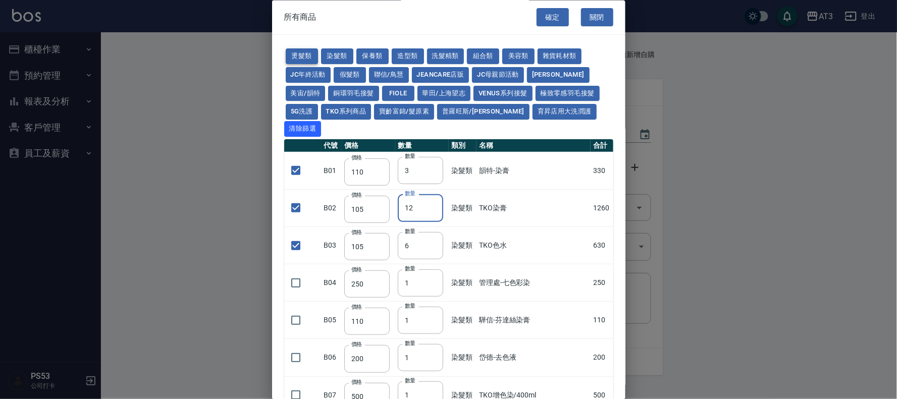
type input "170"
checkbox input "false"
type input "270"
type input "1"
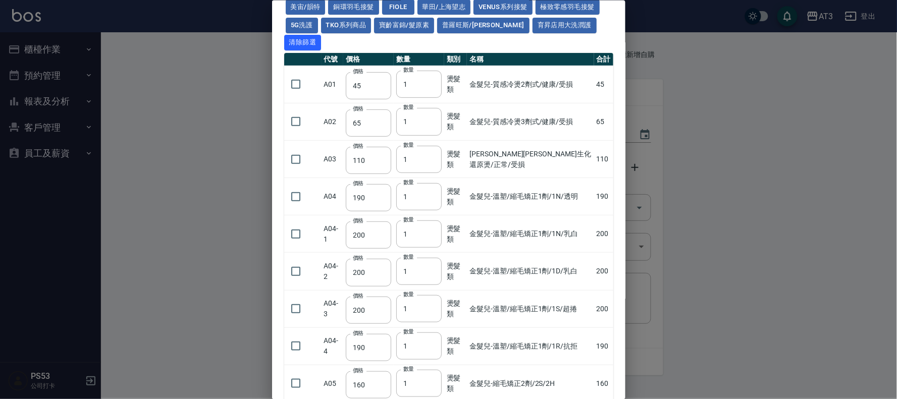
scroll to position [224, 0]
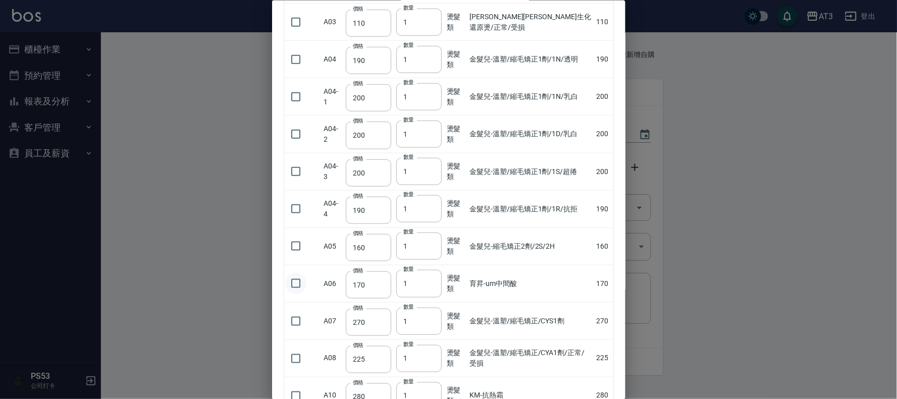
click at [294, 273] on input "checkbox" at bounding box center [295, 283] width 21 height 21
checkbox input "true"
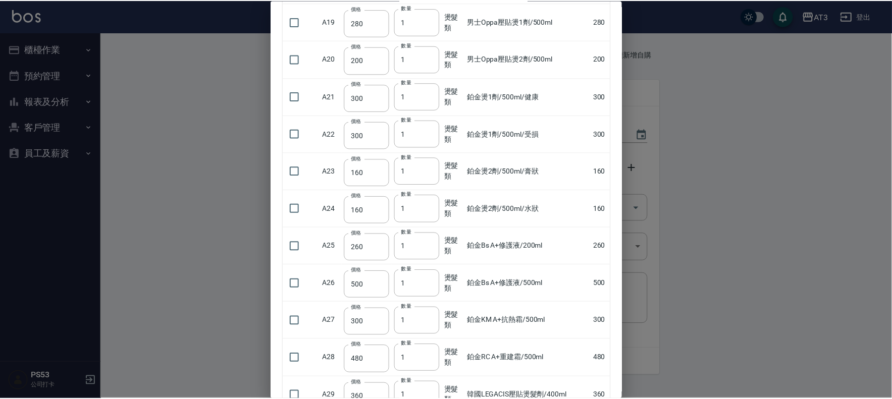
scroll to position [962, 0]
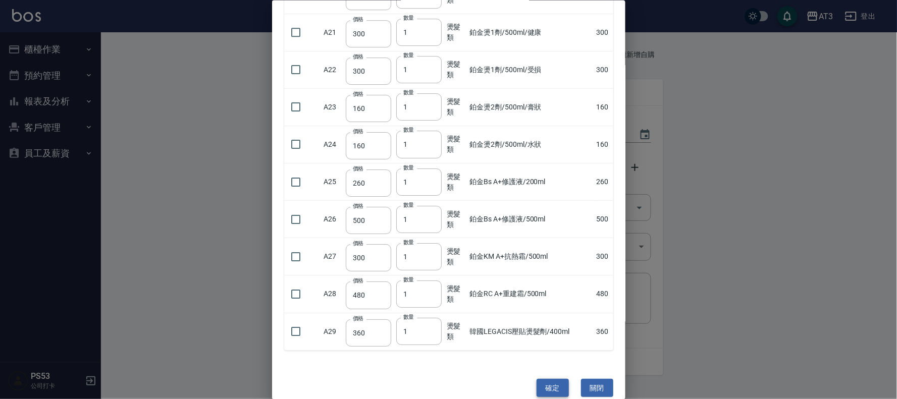
click at [544, 379] on button "確定" at bounding box center [553, 388] width 32 height 19
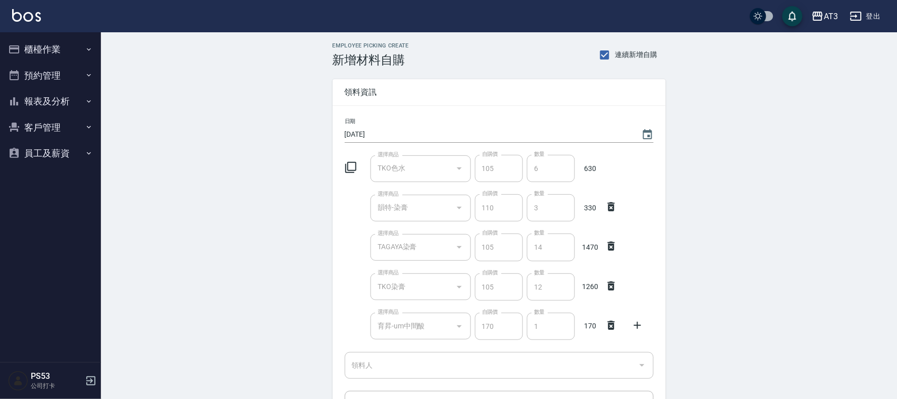
type input "TKO色水"
type input "105"
type input "6"
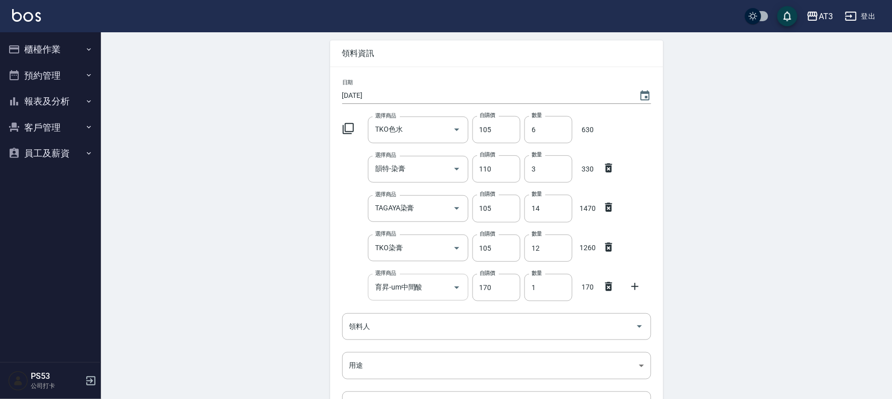
scroll to position [175, 0]
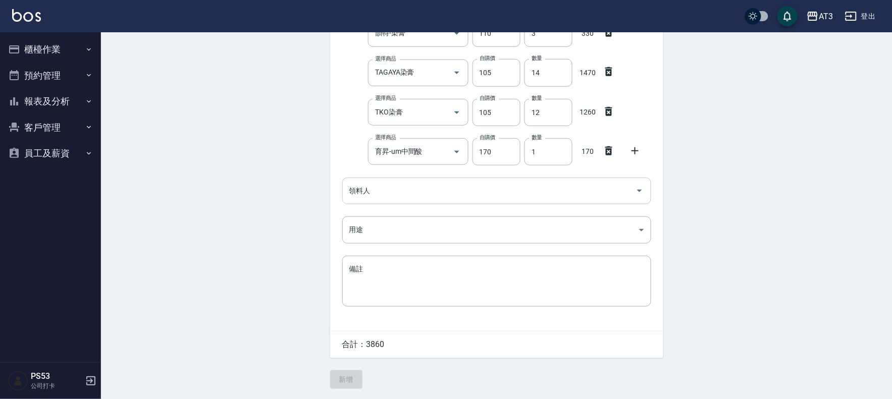
click at [372, 185] on input "領料人" at bounding box center [489, 191] width 285 height 18
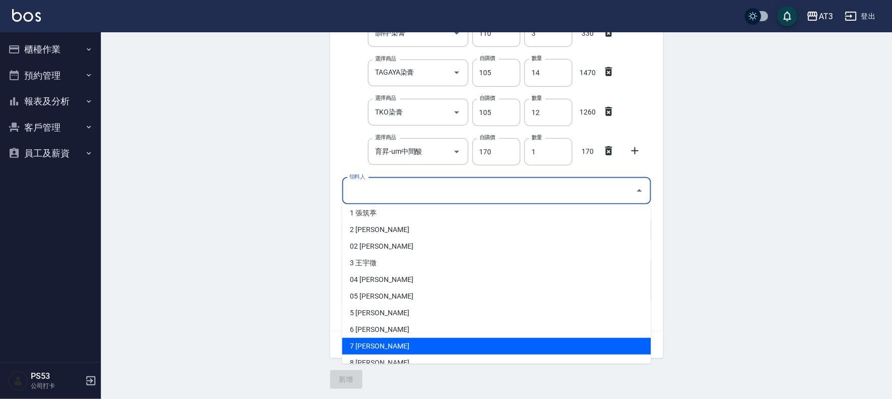
scroll to position [56, 0]
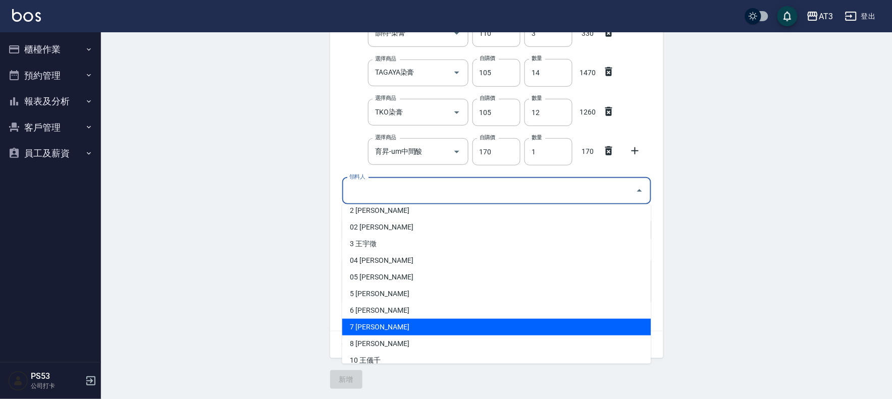
click at [375, 329] on li "7 [PERSON_NAME]" at bounding box center [496, 327] width 309 height 17
type input "呂子晴"
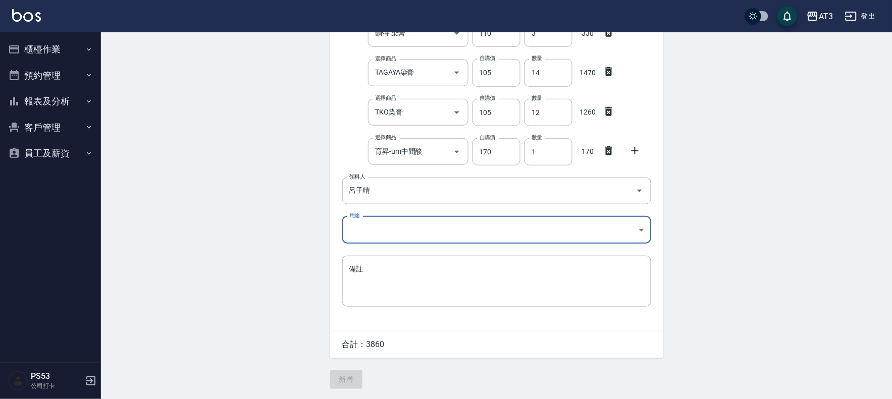
click at [372, 226] on body "AT3 登出 櫃檯作業 打帳單 帳單列表 營業儀表板 現金收支登錄 高階收支登錄 材料自購登錄 每日結帳 排班表 現場電腦打卡 預約管理 預約管理 單日預約紀…" at bounding box center [446, 112] width 892 height 574
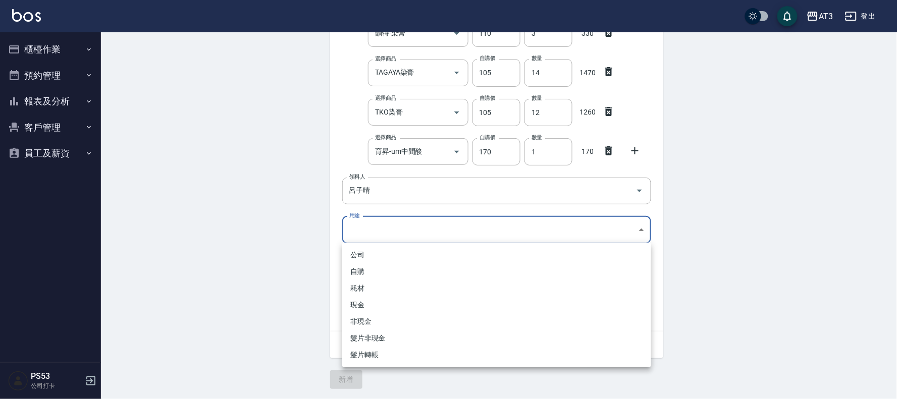
click at [372, 274] on li "自購" at bounding box center [496, 271] width 309 height 17
type input "自購"
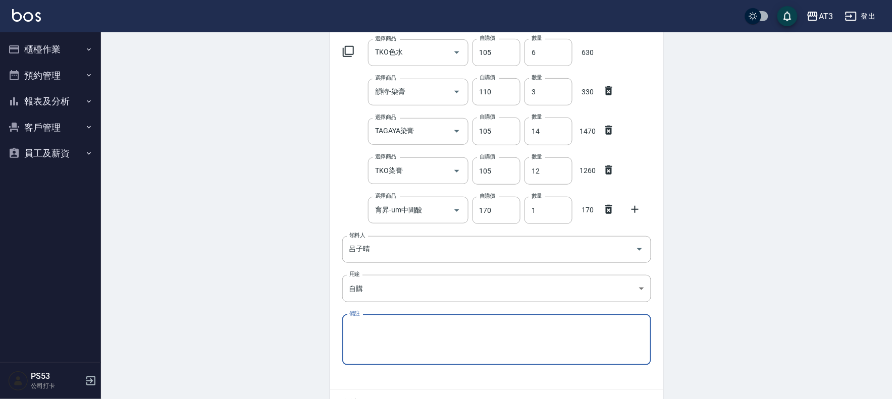
scroll to position [175, 0]
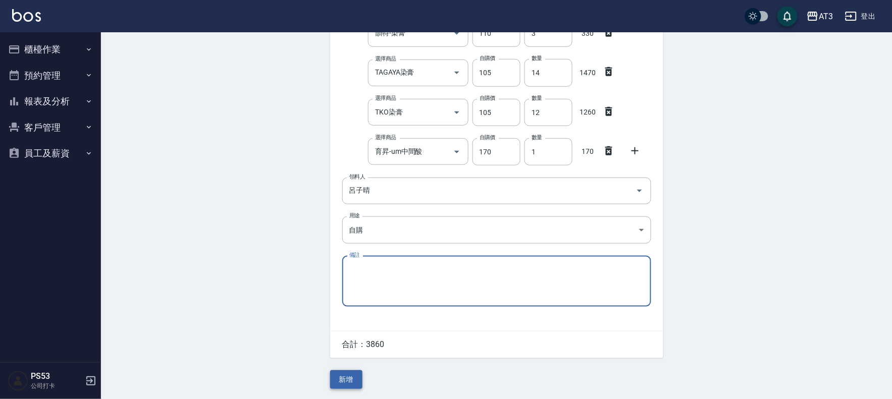
click at [357, 376] on button "新增" at bounding box center [346, 380] width 32 height 19
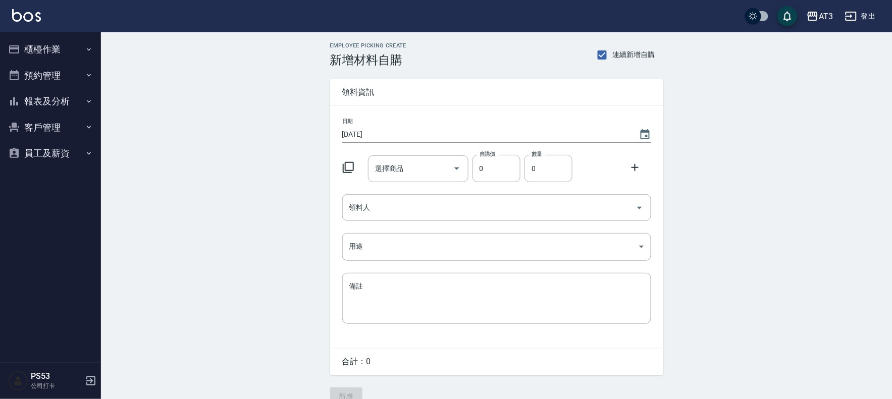
click at [346, 165] on icon at bounding box center [348, 168] width 12 height 12
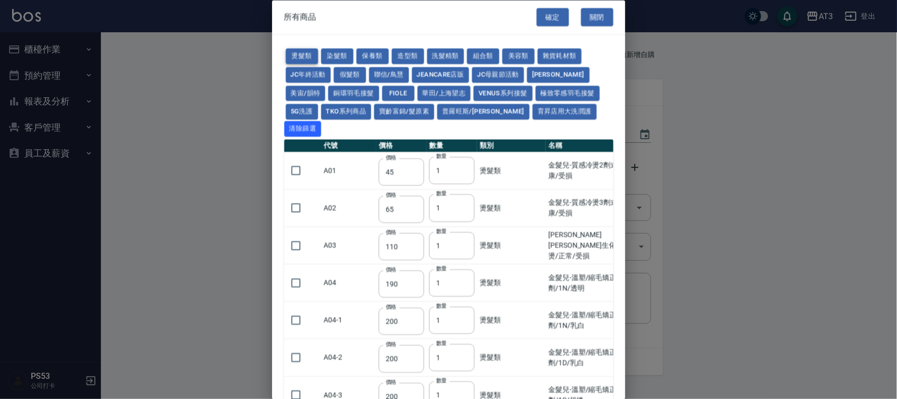
click at [308, 56] on button "燙髮類" at bounding box center [302, 57] width 32 height 16
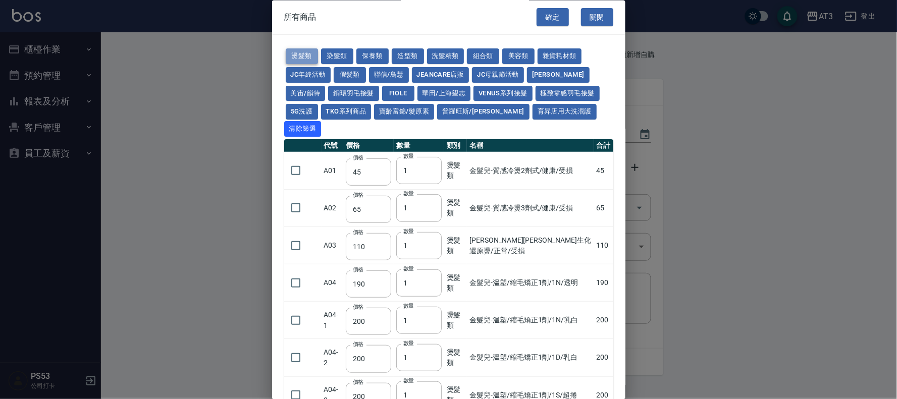
click at [308, 56] on button "燙髮類" at bounding box center [302, 57] width 32 height 16
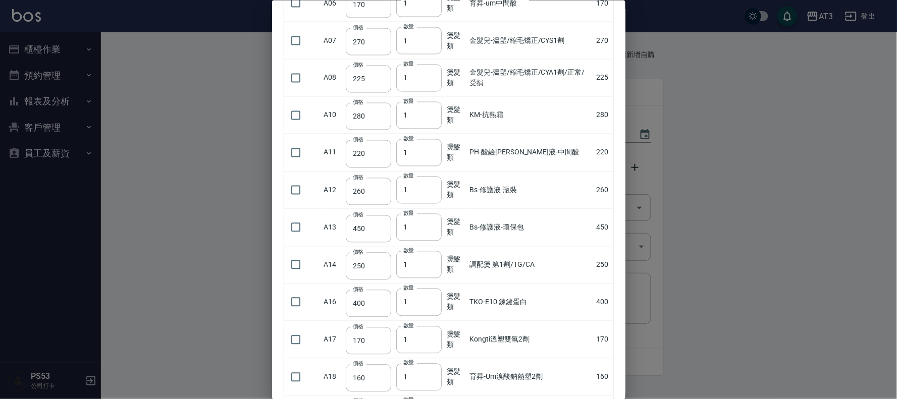
scroll to position [561, 0]
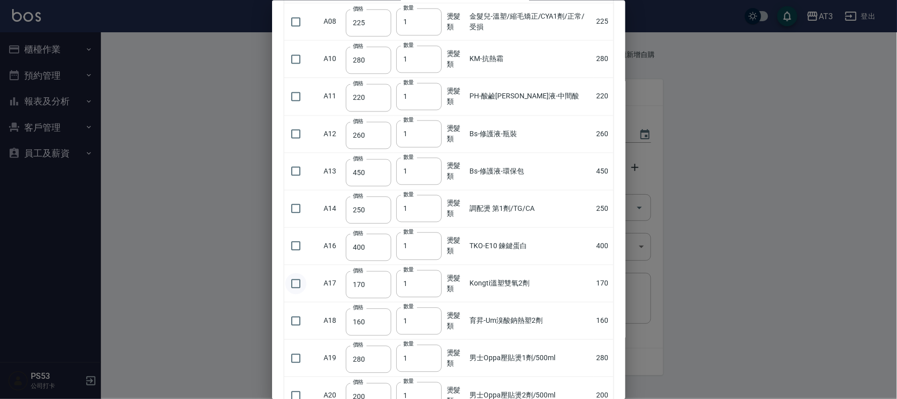
click at [295, 273] on input "checkbox" at bounding box center [295, 283] width 21 height 21
checkbox input "true"
click at [434, 270] on input "2" at bounding box center [418, 283] width 45 height 27
click at [431, 270] on input "3" at bounding box center [418, 283] width 45 height 27
click at [431, 270] on input "4" at bounding box center [418, 283] width 45 height 27
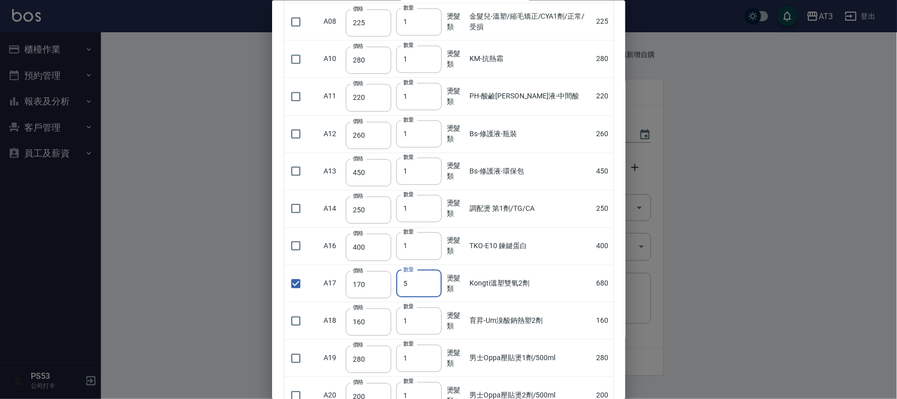
click at [431, 270] on input "5" at bounding box center [418, 283] width 45 height 27
type input "6"
click at [431, 270] on input "6" at bounding box center [418, 283] width 45 height 27
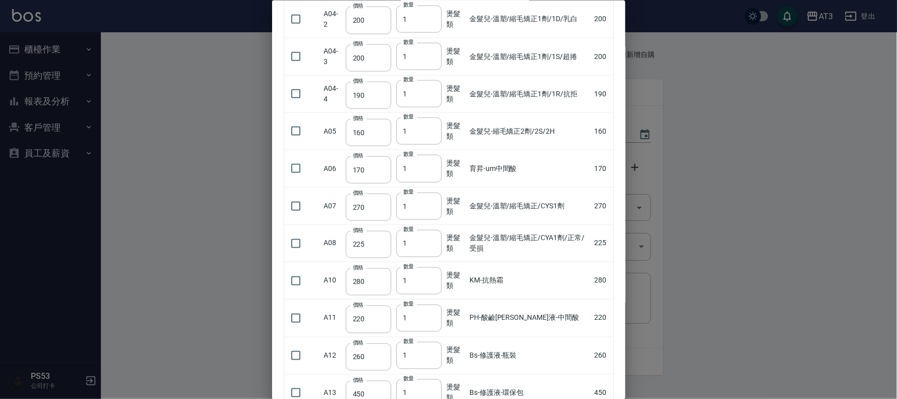
scroll to position [280, 0]
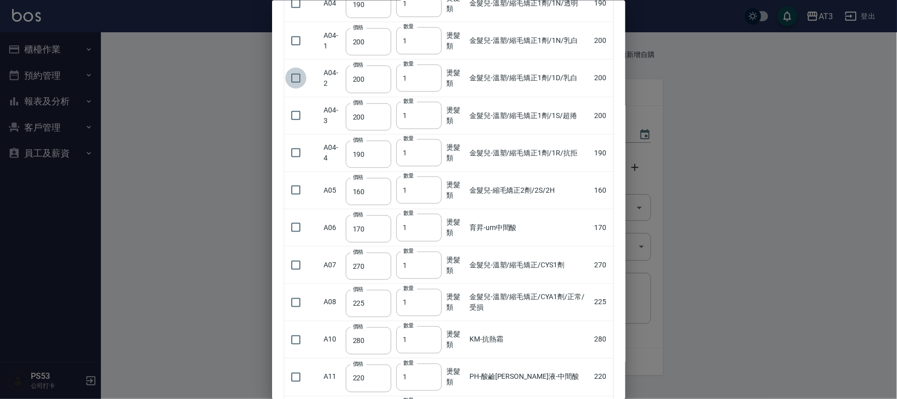
click at [296, 67] on input "checkbox" at bounding box center [295, 77] width 21 height 21
checkbox input "true"
drag, startPoint x: 410, startPoint y: 63, endPoint x: 400, endPoint y: 64, distance: 10.1
click at [400, 64] on input "1" at bounding box center [418, 77] width 45 height 27
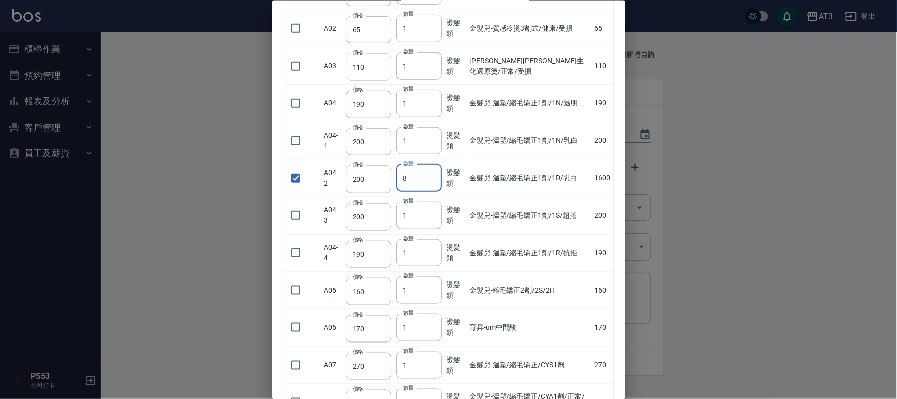
scroll to position [168, 0]
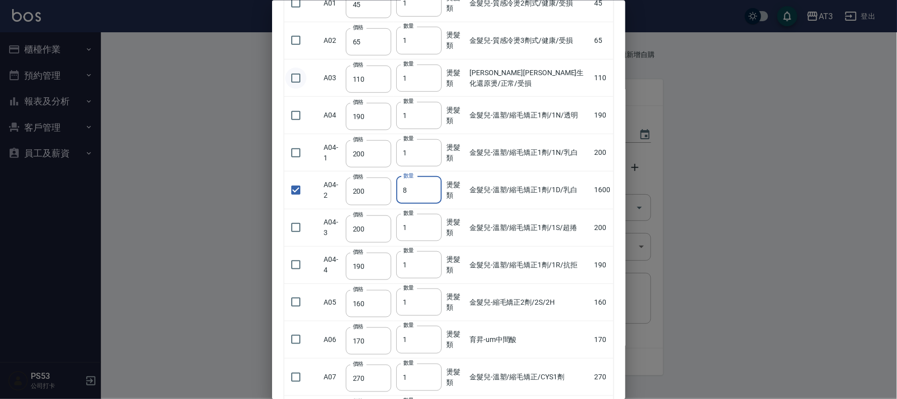
type input "8"
click at [295, 67] on input "checkbox" at bounding box center [295, 77] width 21 height 21
checkbox input "true"
drag, startPoint x: 416, startPoint y: 64, endPoint x: 400, endPoint y: 66, distance: 16.3
click at [400, 66] on input "1" at bounding box center [418, 77] width 45 height 27
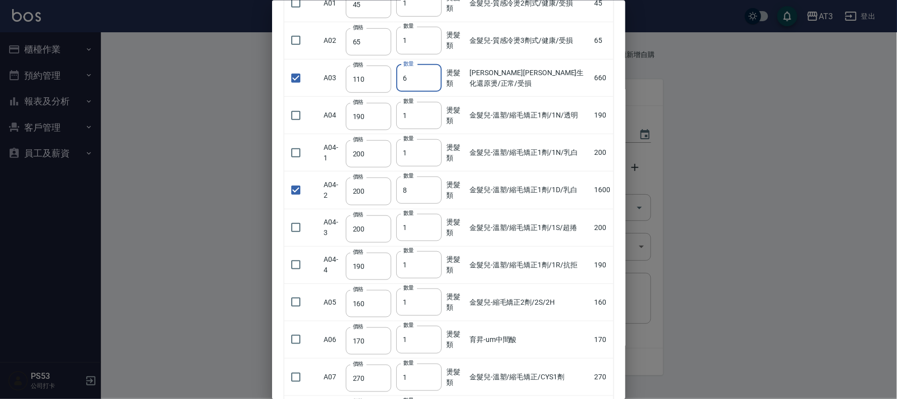
type input "6"
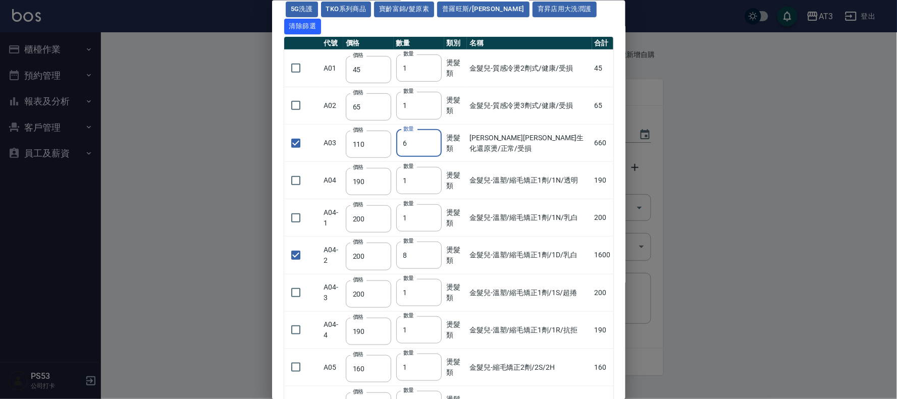
scroll to position [0, 0]
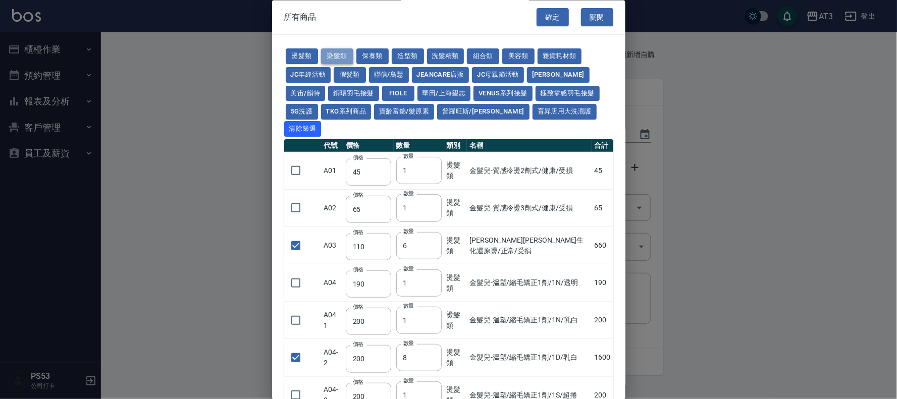
click at [340, 52] on button "染髮類" at bounding box center [337, 57] width 32 height 16
type input "110"
type input "105"
checkbox input "false"
type input "105"
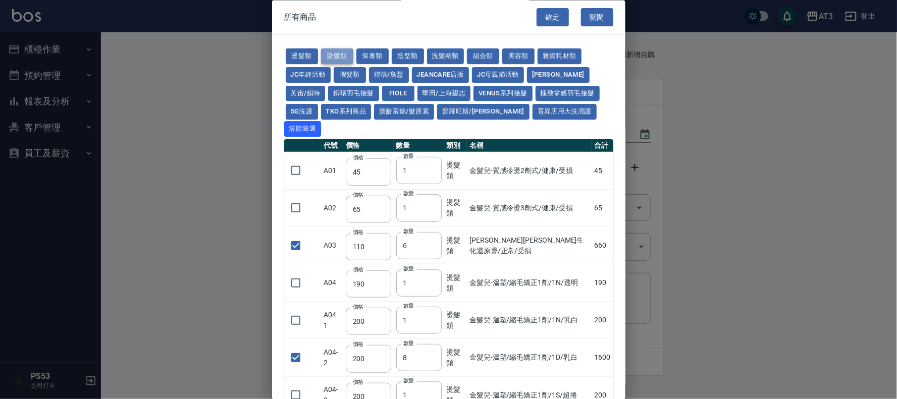
type input "1"
type input "250"
type input "110"
checkbox input "false"
type input "1"
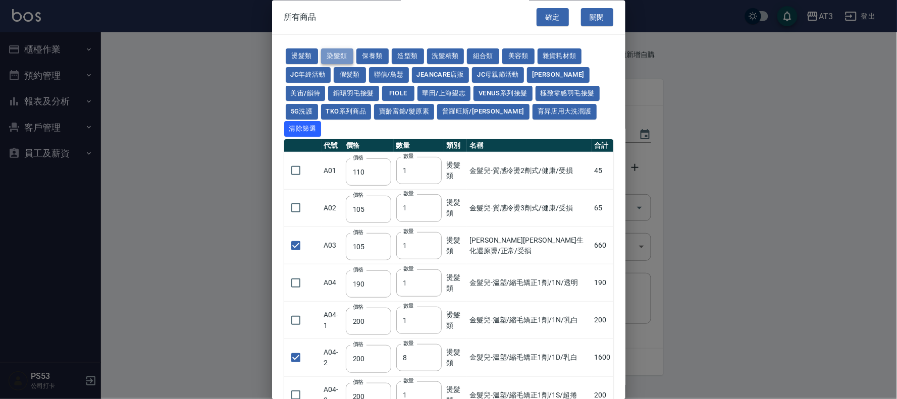
type input "500"
type input "420"
type input "110"
type input "360"
type input "105"
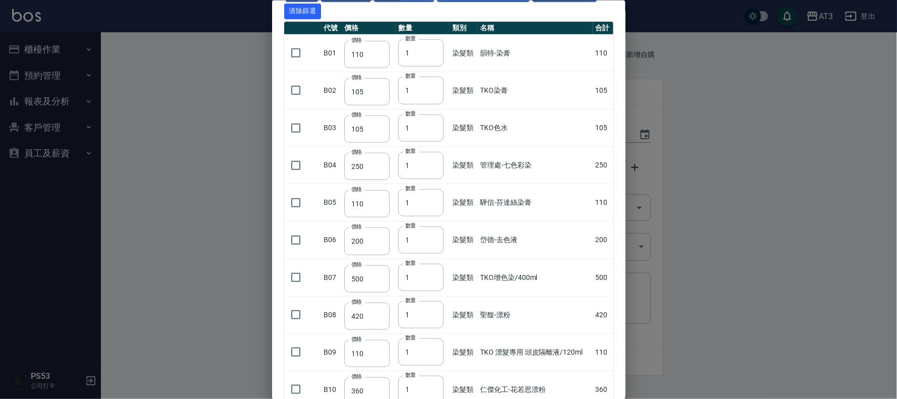
scroll to position [213, 0]
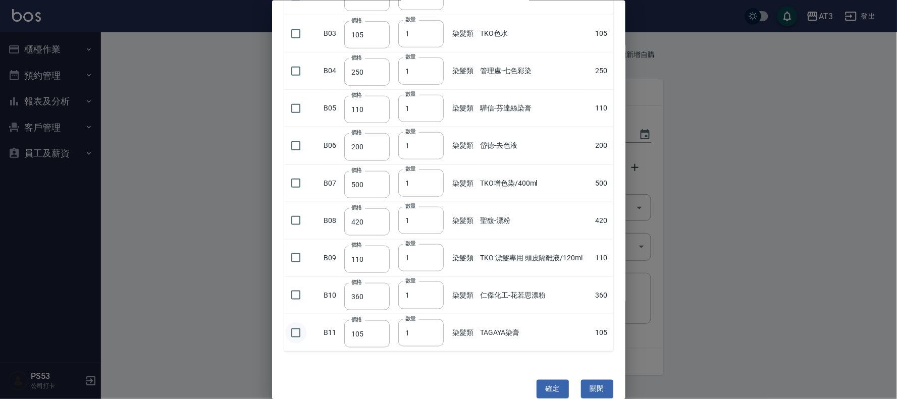
click at [293, 322] on input "checkbox" at bounding box center [295, 332] width 21 height 21
checkbox input "true"
click at [408, 319] on input "1" at bounding box center [420, 332] width 45 height 27
type input "10"
click at [293, 23] on input "checkbox" at bounding box center [295, 33] width 21 height 21
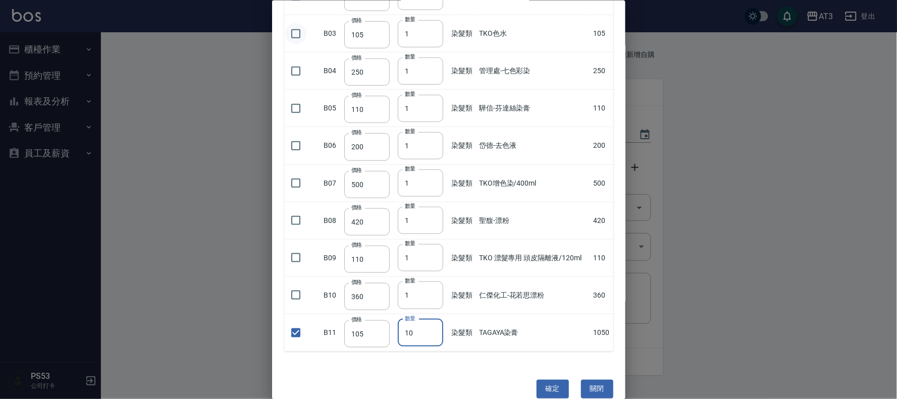
checkbox input "true"
drag, startPoint x: 416, startPoint y: 16, endPoint x: 396, endPoint y: 23, distance: 20.8
click at [398, 23] on input "1" at bounding box center [420, 33] width 45 height 27
type input "4"
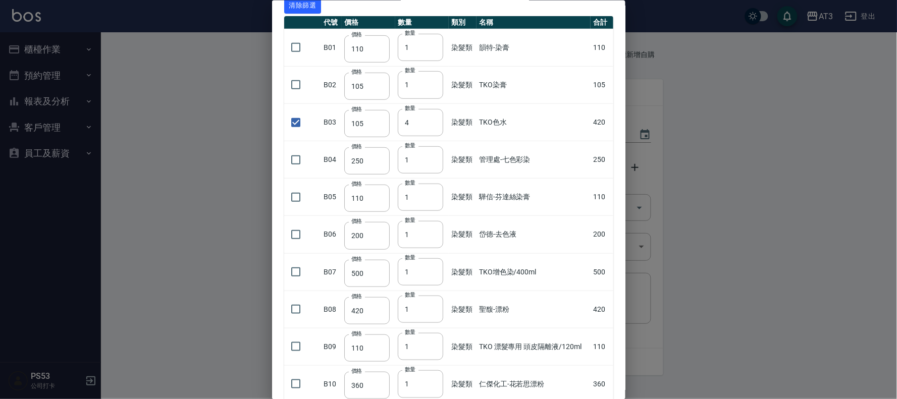
scroll to position [0, 0]
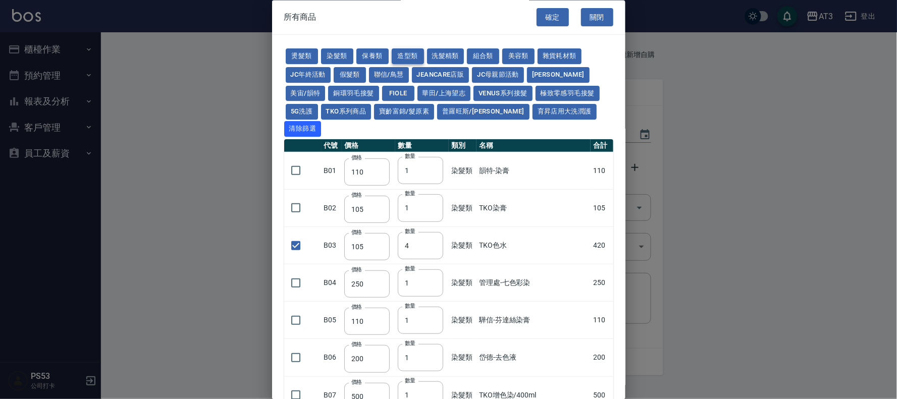
click at [403, 58] on button "造型類" at bounding box center [408, 57] width 32 height 16
type input "110"
checkbox input "false"
type input "65"
type input "1"
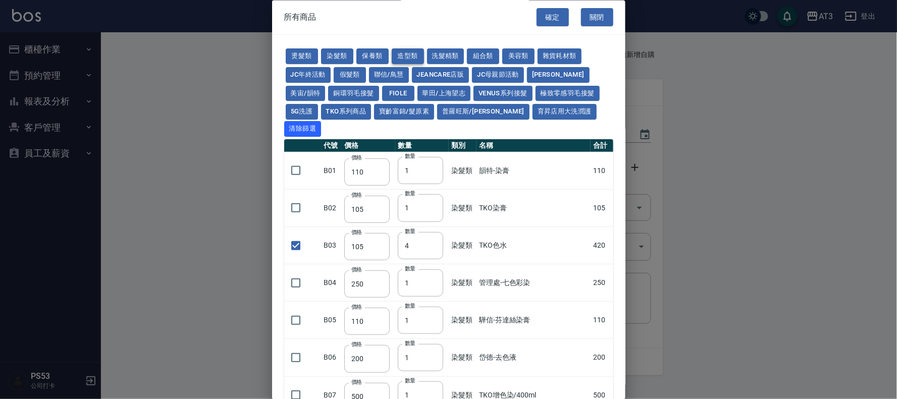
type input "338"
type input "280"
type input "130"
type input "70"
type input "290"
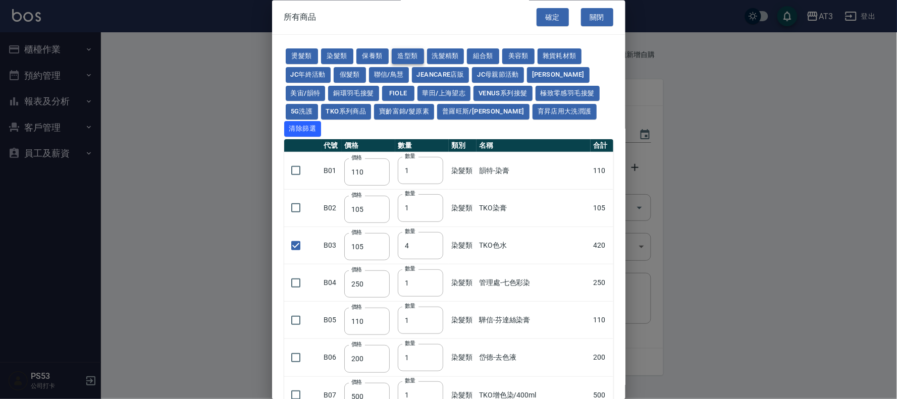
type input "300"
type input "50"
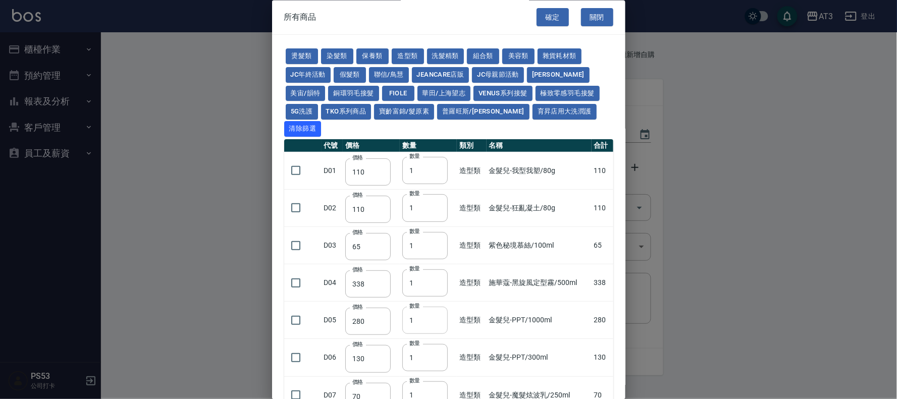
scroll to position [56, 0]
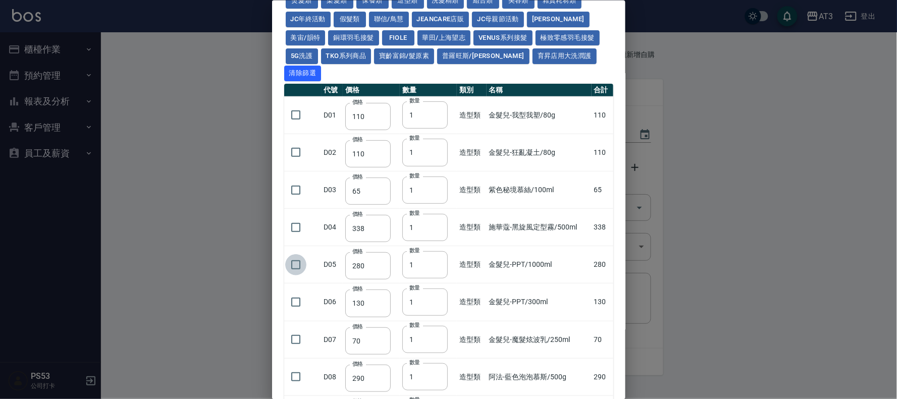
click at [291, 254] on input "checkbox" at bounding box center [295, 264] width 21 height 21
checkbox input "true"
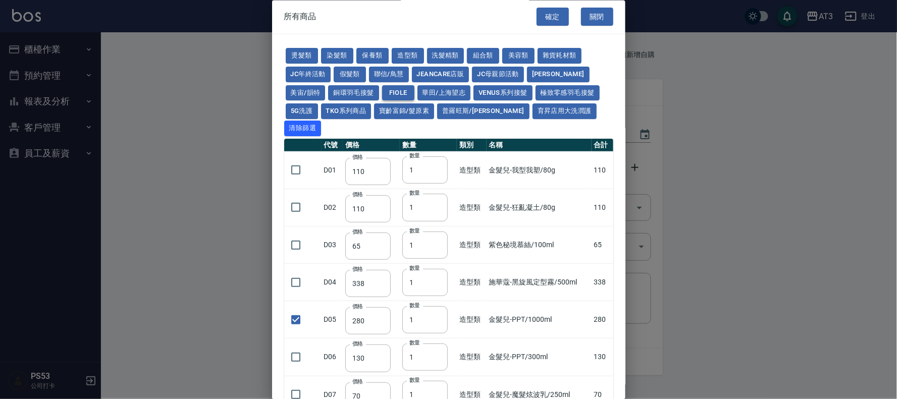
scroll to position [0, 0]
click at [369, 54] on button "保養類" at bounding box center [372, 57] width 32 height 16
type input "60"
type input "100"
type input "60"
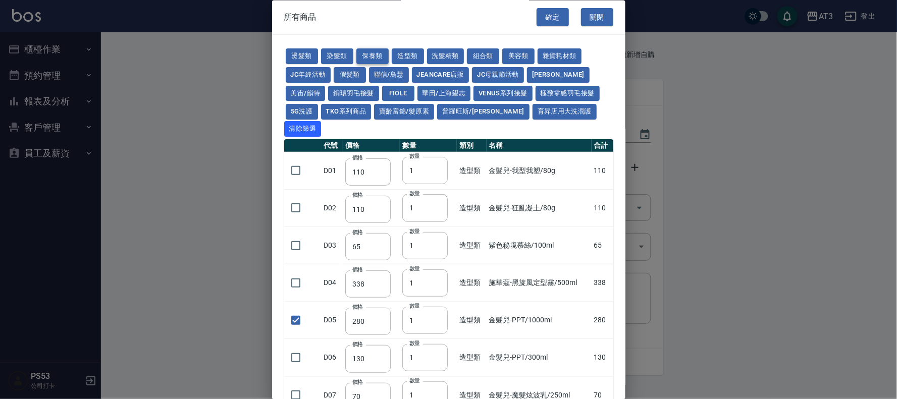
type input "1170"
checkbox input "false"
type input "1300"
type input "50"
type input "150"
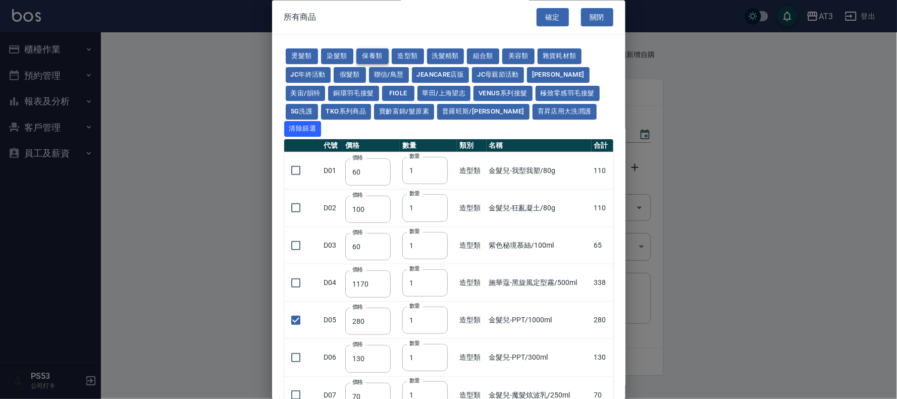
type input "150"
type input "1620"
type input "700"
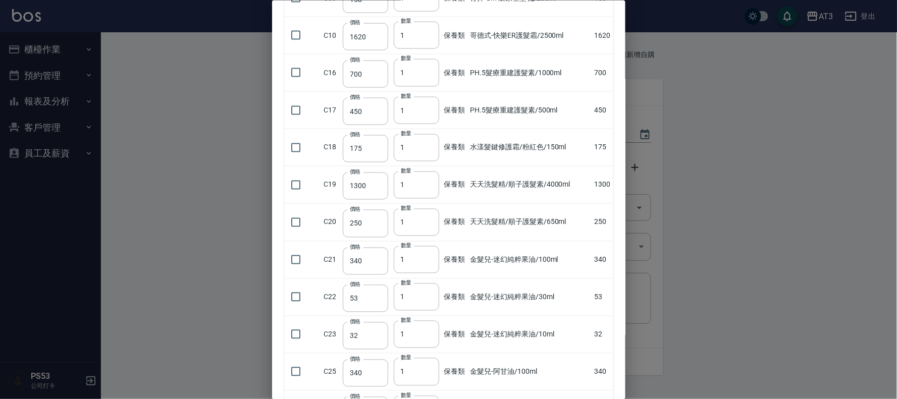
scroll to position [448, 0]
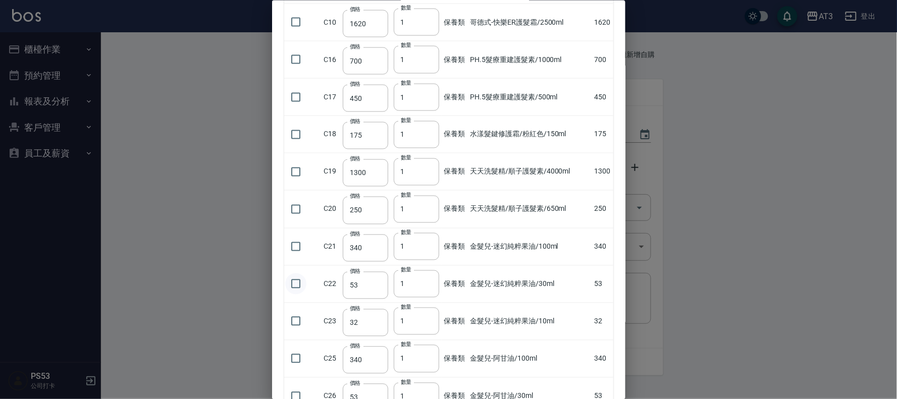
click at [291, 274] on input "checkbox" at bounding box center [295, 284] width 21 height 21
checkbox input "true"
click at [431, 271] on input "2" at bounding box center [416, 284] width 45 height 27
type input "3"
click at [431, 271] on input "3" at bounding box center [416, 284] width 45 height 27
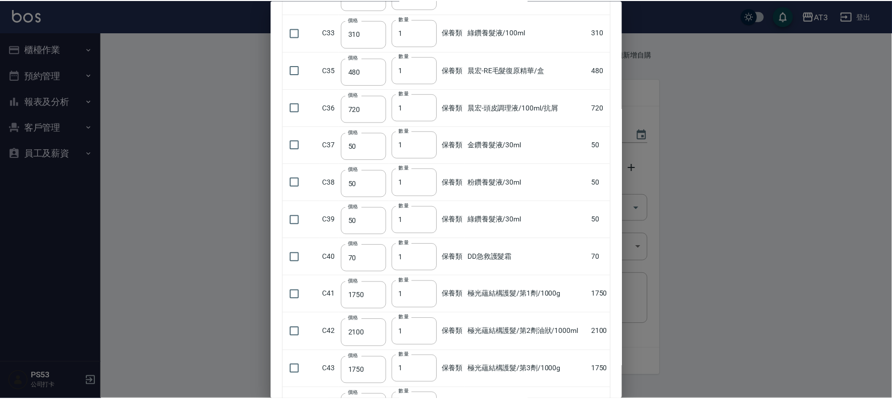
scroll to position [1037, 0]
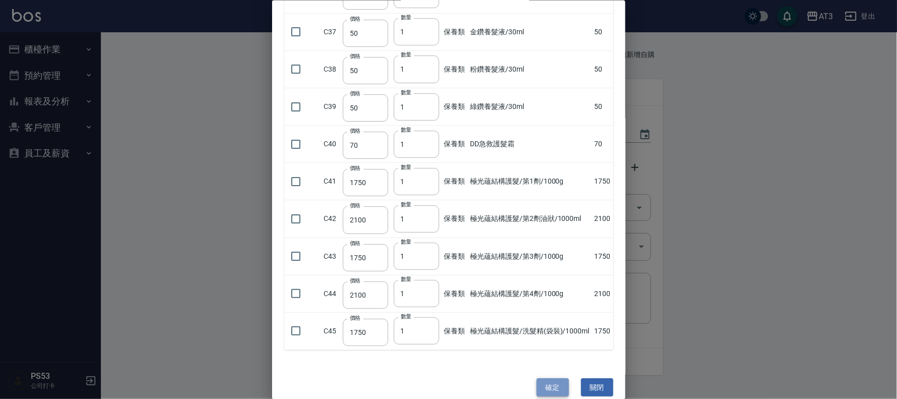
click at [544, 379] on button "確定" at bounding box center [553, 388] width 32 height 19
type input "Kongti溫塑雙氧2劑"
type input "170"
type input "6"
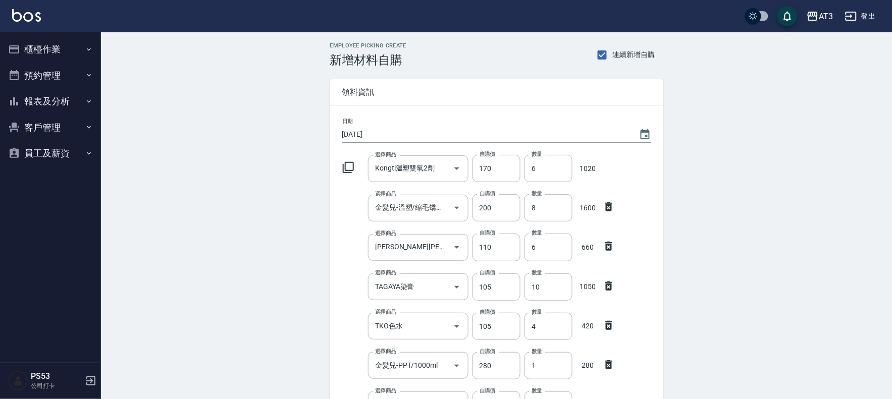
scroll to position [224, 0]
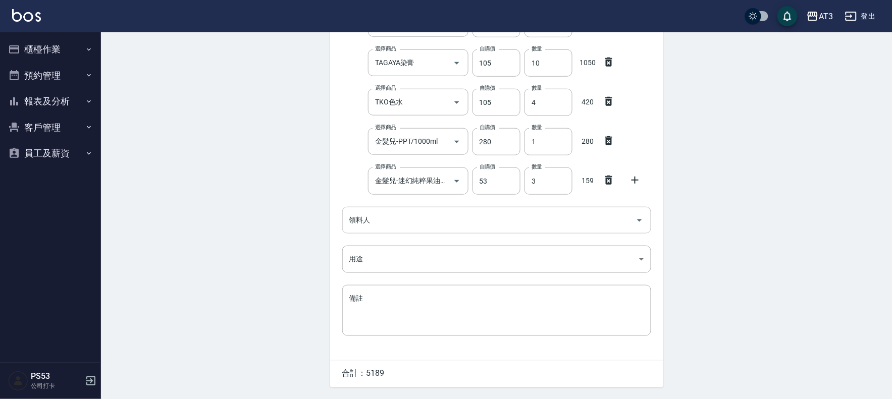
click at [365, 223] on div "領料人 領料人" at bounding box center [496, 220] width 309 height 27
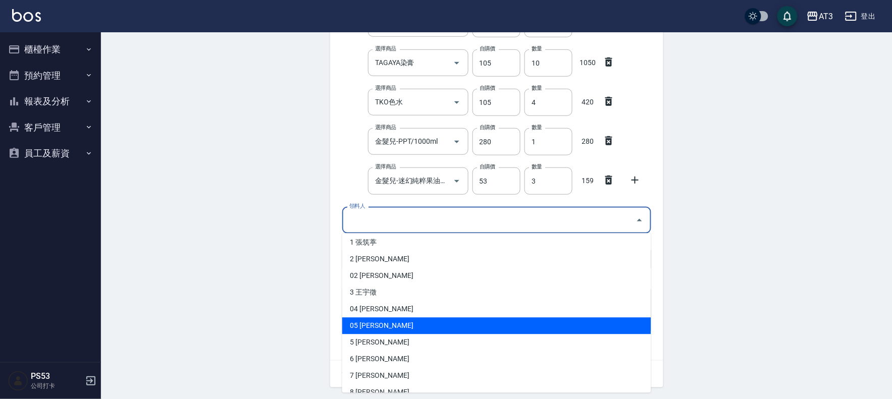
scroll to position [56, 0]
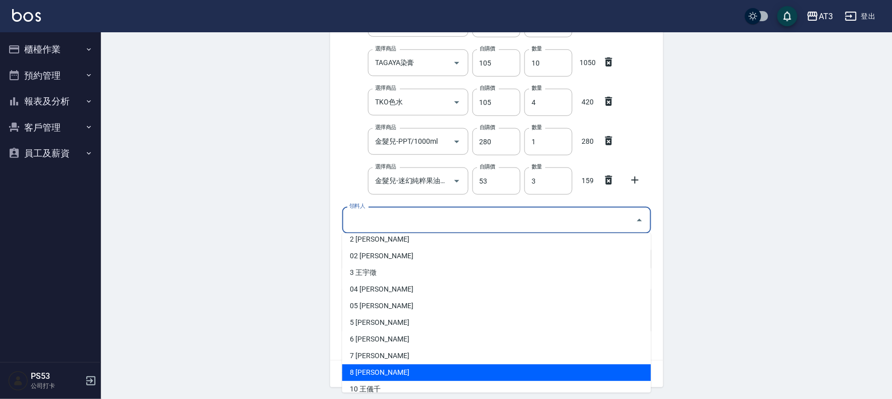
click at [406, 369] on li "8 [PERSON_NAME]" at bounding box center [496, 373] width 309 height 17
type input "江岢諭"
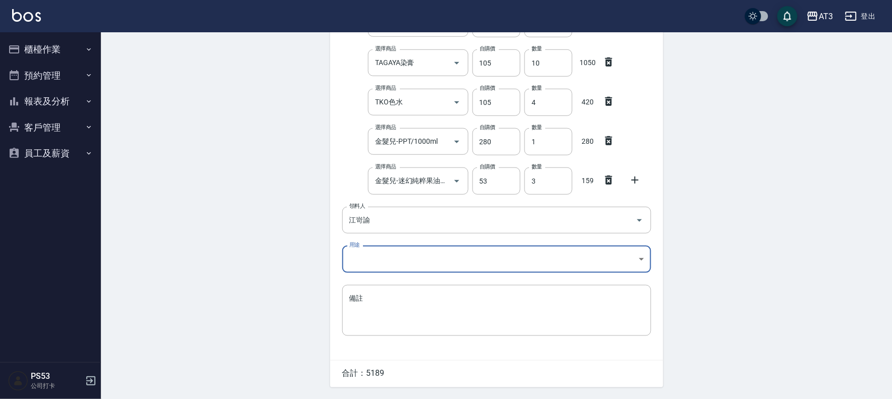
click at [390, 259] on body "AT3 登出 櫃檯作業 打帳單 帳單列表 營業儀表板 現金收支登錄 高階收支登錄 材料自購登錄 每日結帳 排班表 現場電腦打卡 預約管理 預約管理 單日預約紀…" at bounding box center [446, 102] width 892 height 653
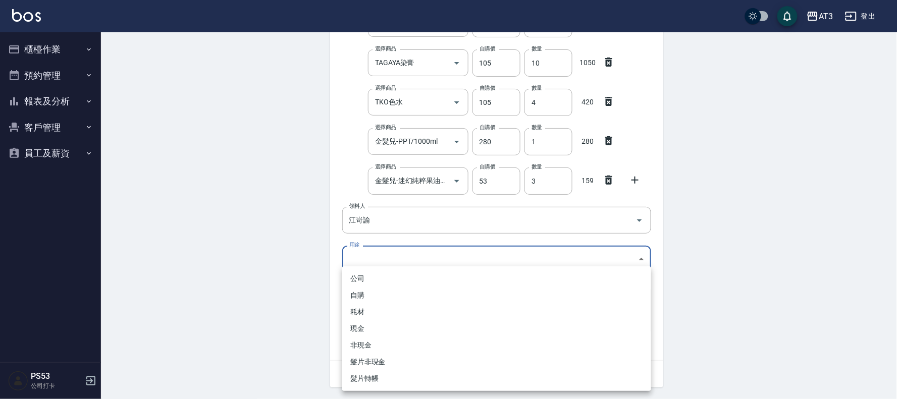
click at [379, 291] on li "自購" at bounding box center [496, 295] width 309 height 17
type input "自購"
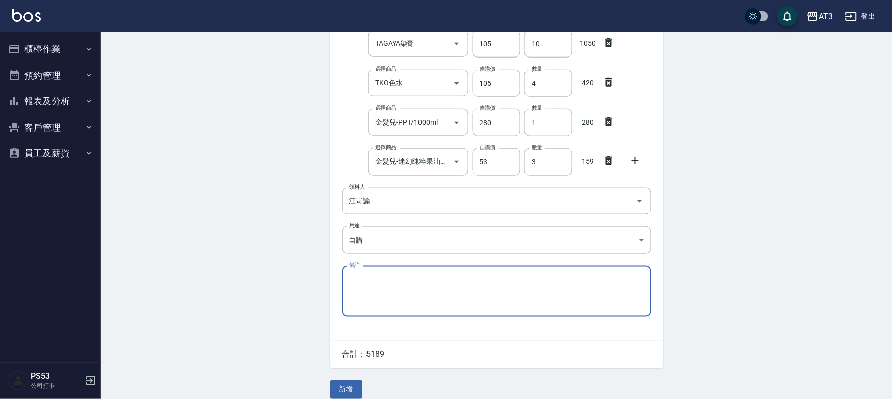
scroll to position [254, 0]
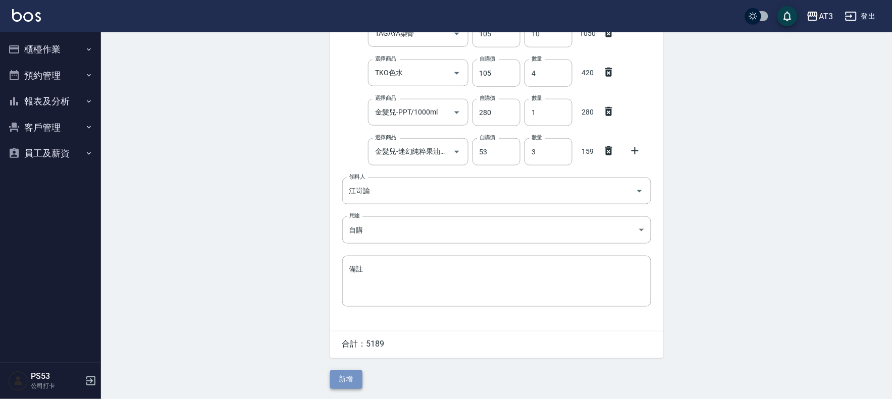
click at [352, 381] on button "新增" at bounding box center [346, 380] width 32 height 19
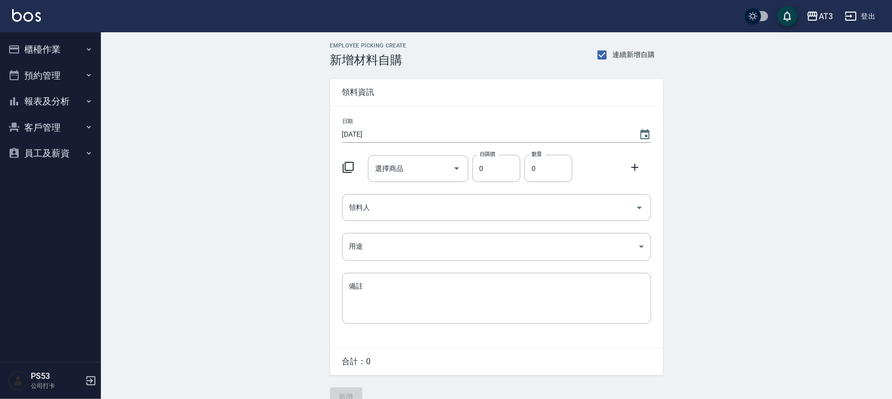
click at [347, 168] on icon at bounding box center [348, 168] width 12 height 12
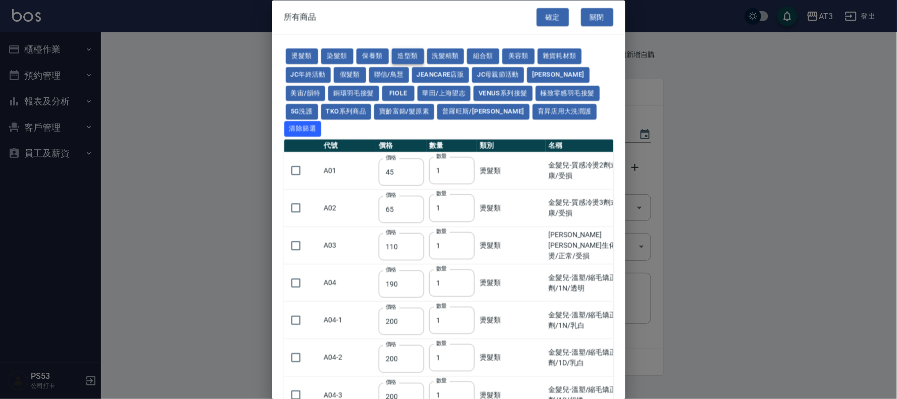
click at [412, 55] on button "造型類" at bounding box center [408, 57] width 32 height 16
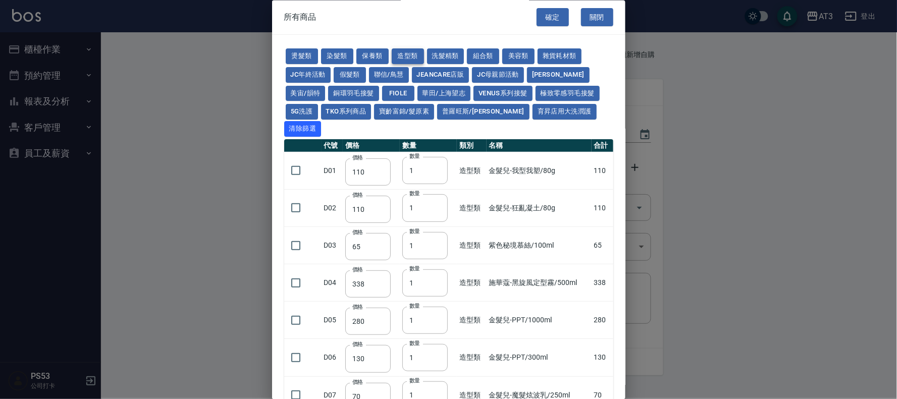
type input "110"
type input "65"
type input "338"
type input "280"
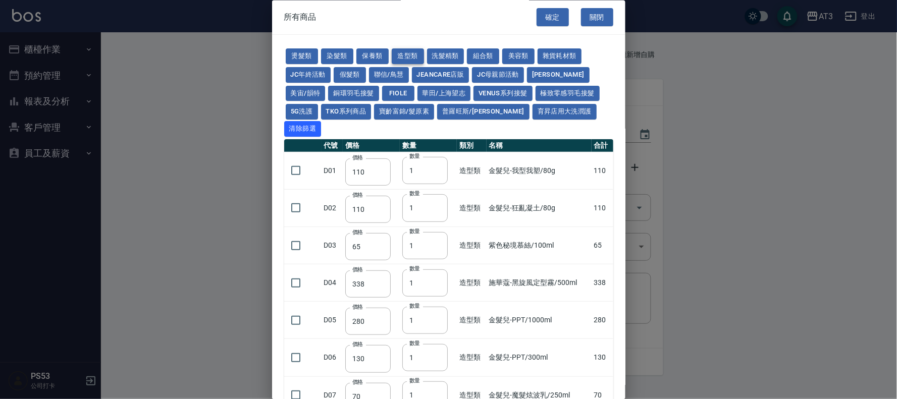
type input "130"
type input "70"
type input "290"
type input "300"
type input "50"
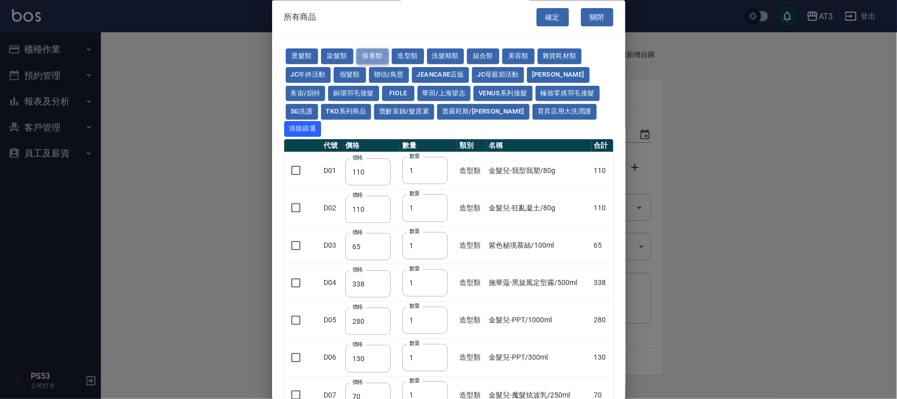
click at [366, 53] on button "保養類" at bounding box center [372, 57] width 32 height 16
type input "60"
type input "100"
type input "60"
type input "1170"
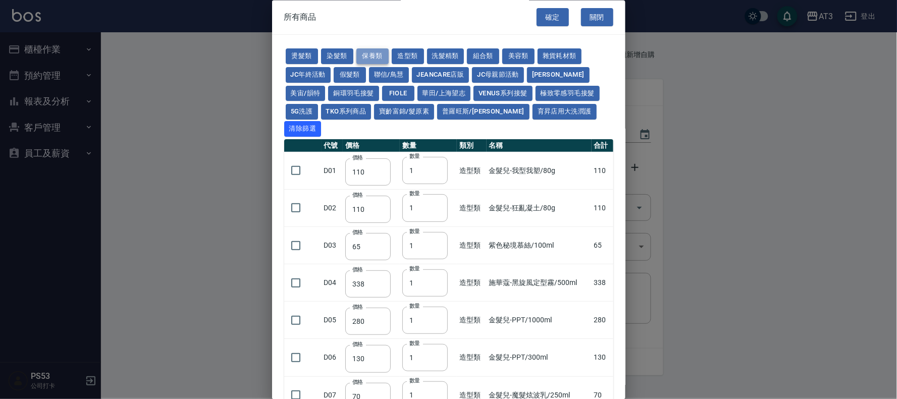
type input "1300"
type input "50"
type input "150"
type input "1620"
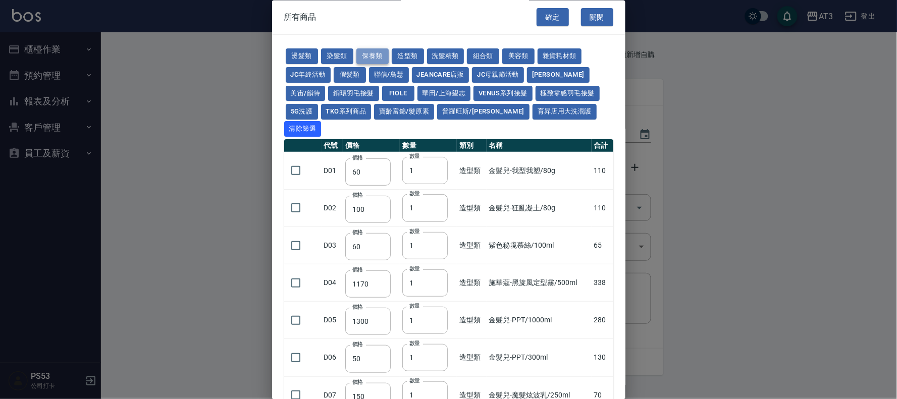
type input "700"
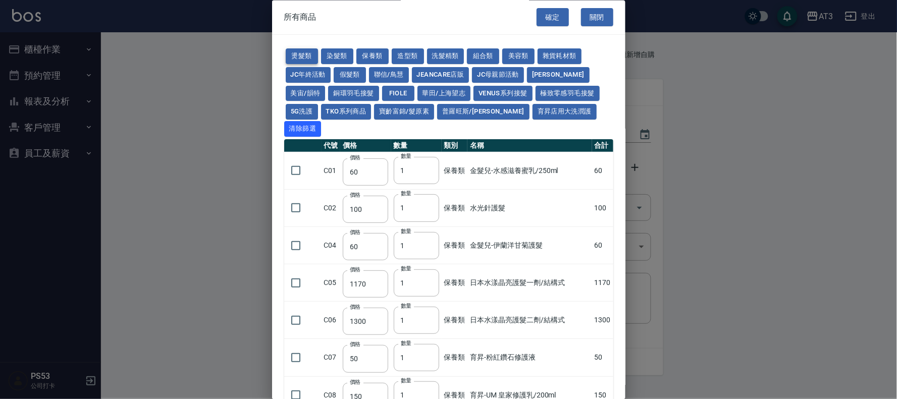
click at [295, 51] on button "燙髮類" at bounding box center [302, 57] width 32 height 16
type input "45"
type input "65"
type input "110"
type input "190"
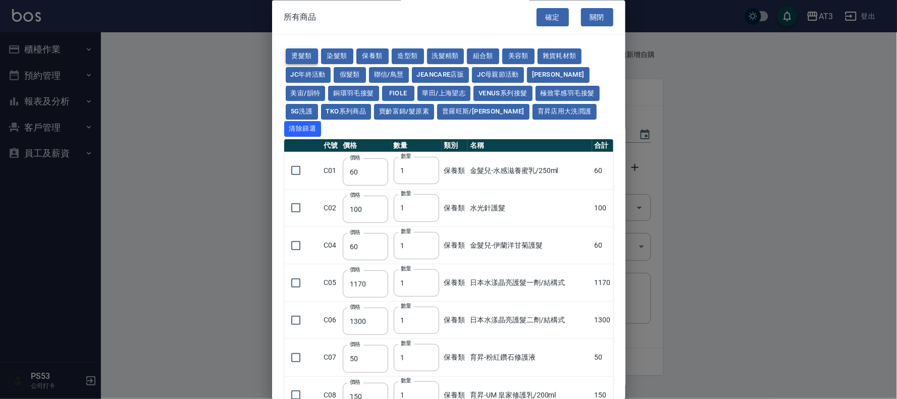
type input "200"
type input "190"
type input "160"
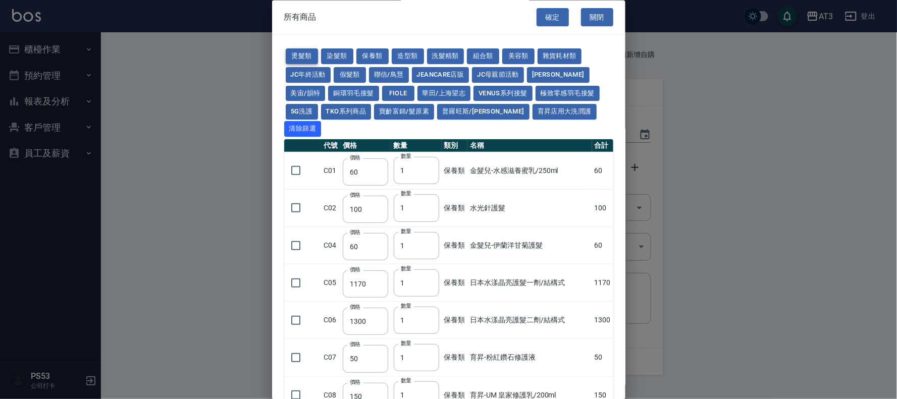
type input "170"
type input "270"
type input "225"
type input "280"
type input "220"
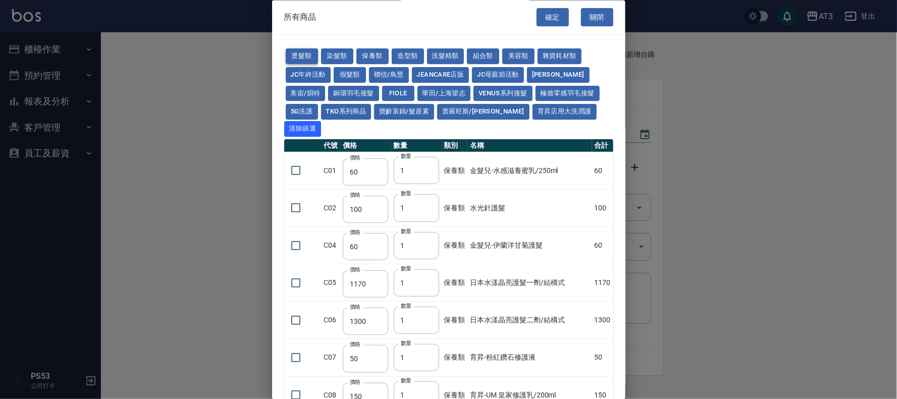
type input "260"
type input "450"
type input "250"
type input "400"
type input "170"
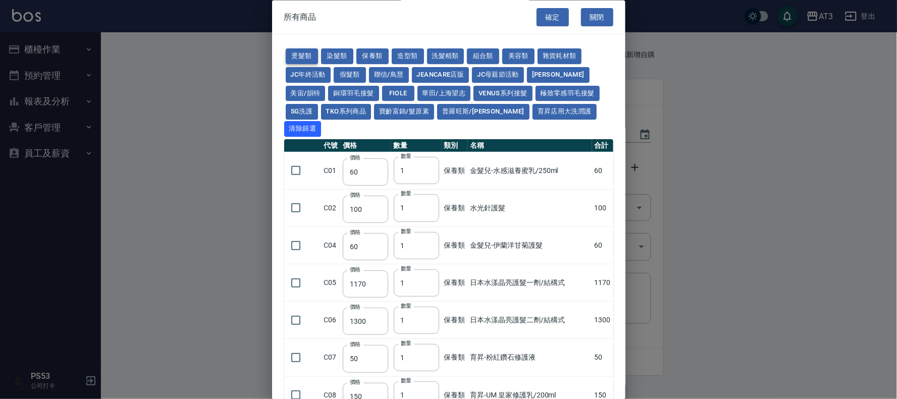
type input "160"
type input "280"
type input "200"
type input "300"
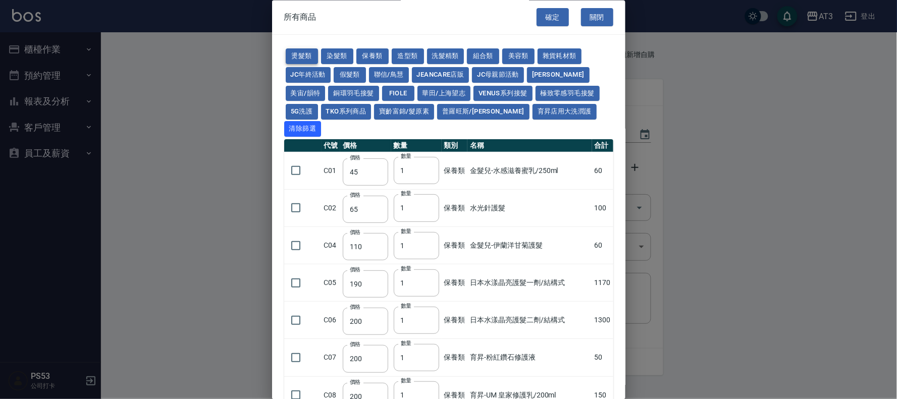
type input "160"
type input "260"
type input "500"
type input "300"
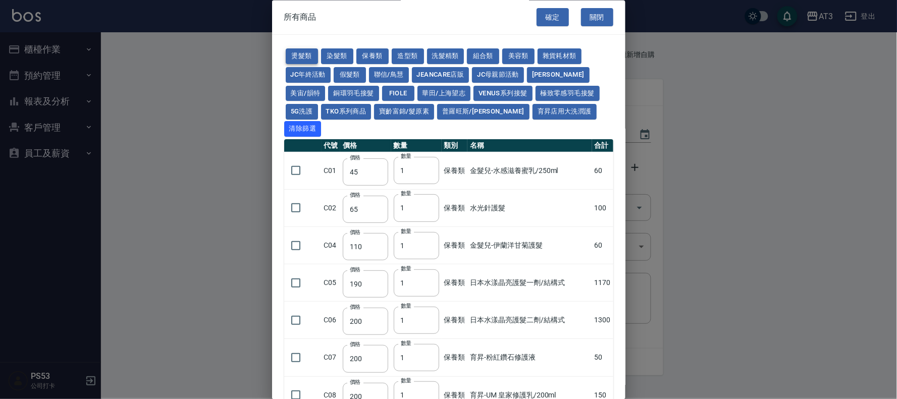
type input "480"
type input "360"
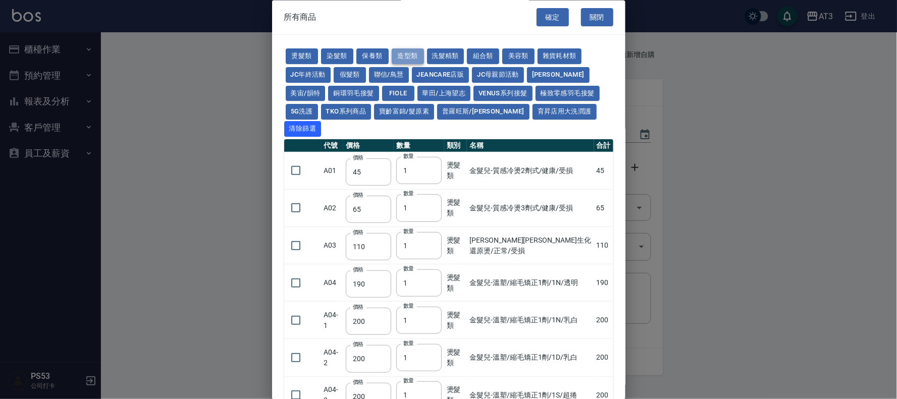
click at [418, 56] on button "造型類" at bounding box center [408, 57] width 32 height 16
type input "110"
type input "65"
type input "338"
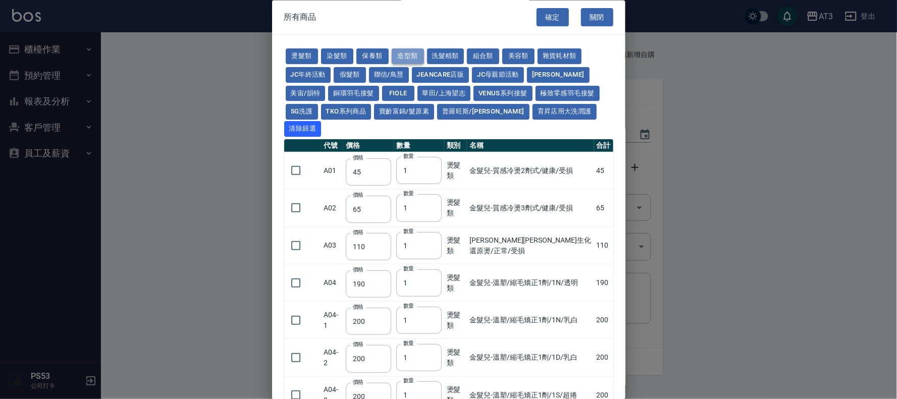
type input "280"
type input "130"
type input "70"
type input "290"
type input "300"
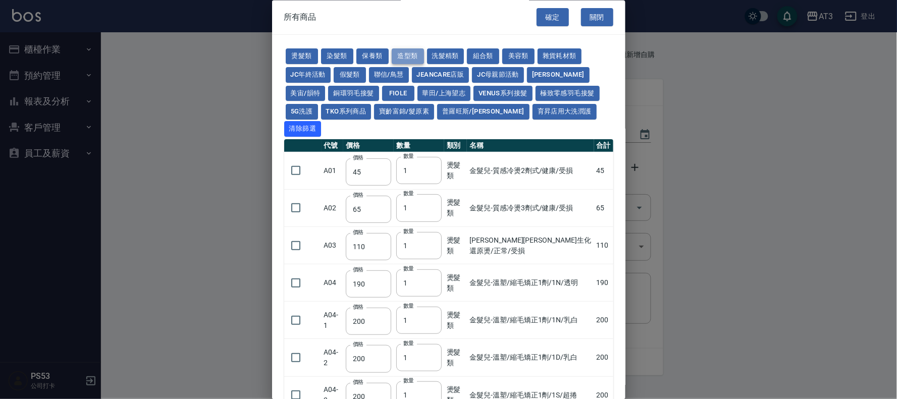
type input "50"
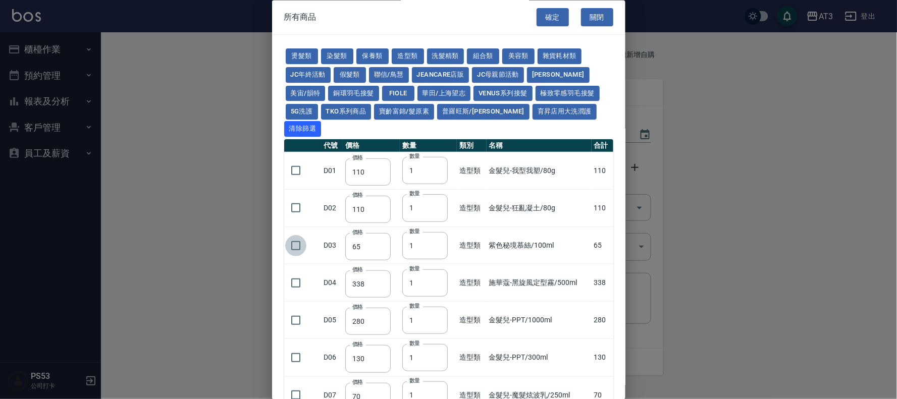
click at [291, 235] on input "checkbox" at bounding box center [295, 245] width 21 height 21
checkbox input "true"
click at [309, 55] on button "燙髮類" at bounding box center [302, 57] width 32 height 16
type input "45"
type input "65"
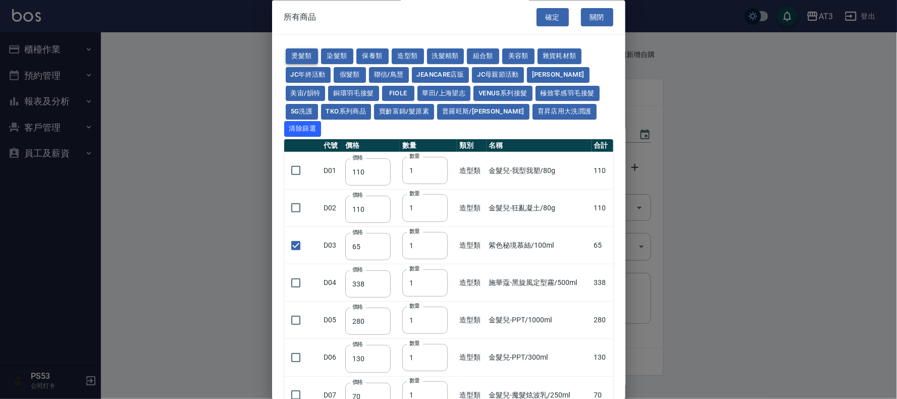
checkbox input "false"
type input "110"
type input "190"
type input "200"
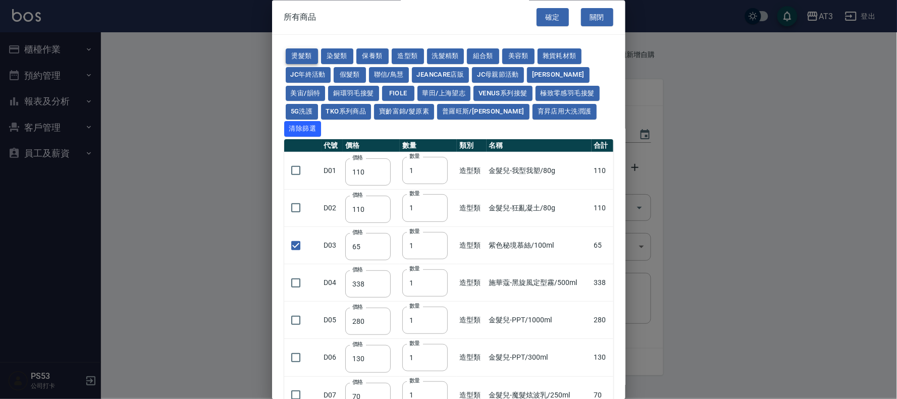
type input "200"
type input "190"
type input "160"
type input "170"
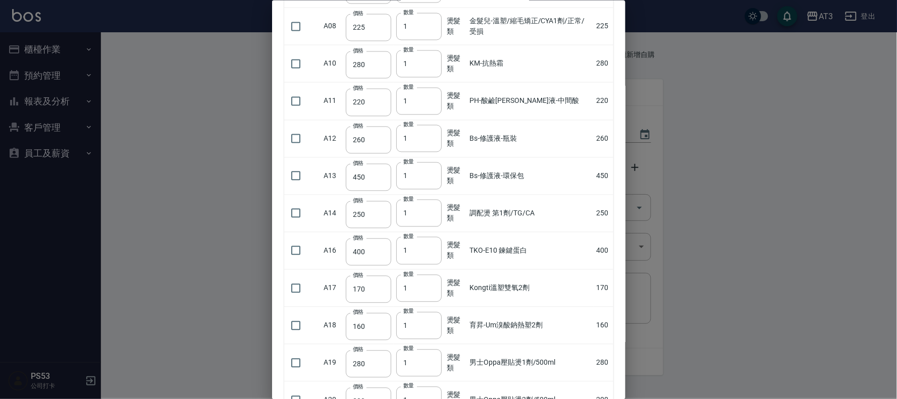
scroll to position [561, 0]
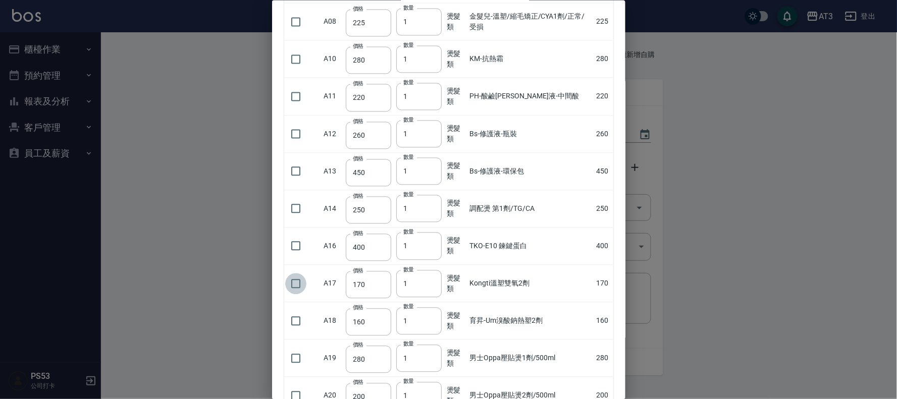
click at [299, 273] on input "checkbox" at bounding box center [295, 283] width 21 height 21
checkbox input "true"
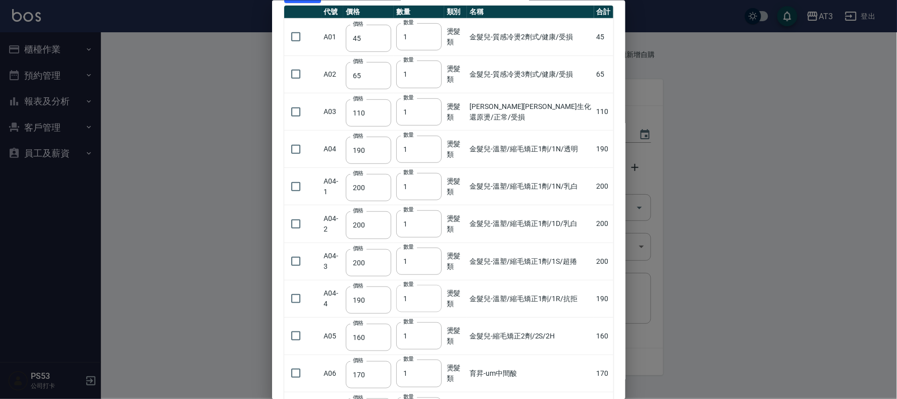
scroll to position [56, 0]
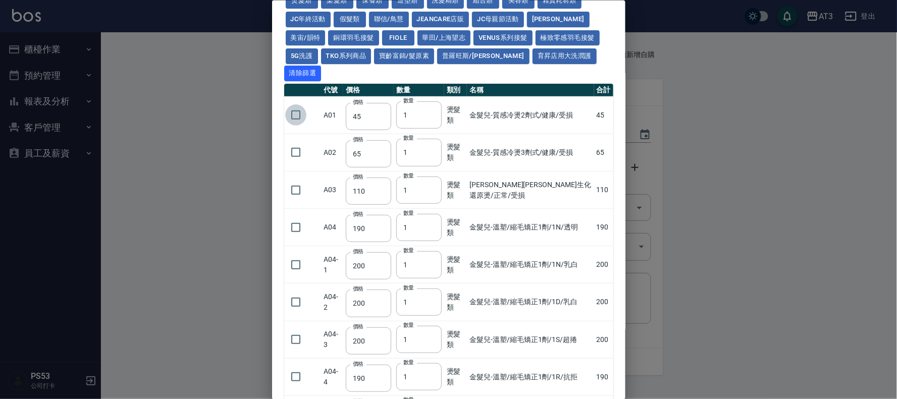
click at [301, 104] on input "checkbox" at bounding box center [295, 114] width 21 height 21
checkbox input "true"
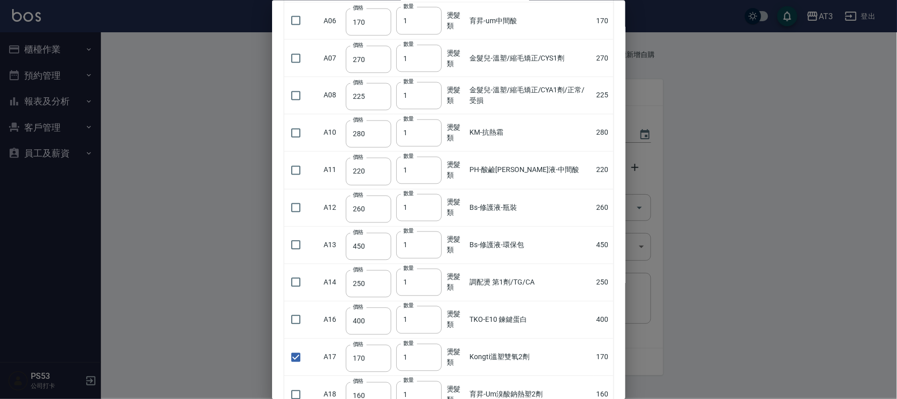
scroll to position [345, 0]
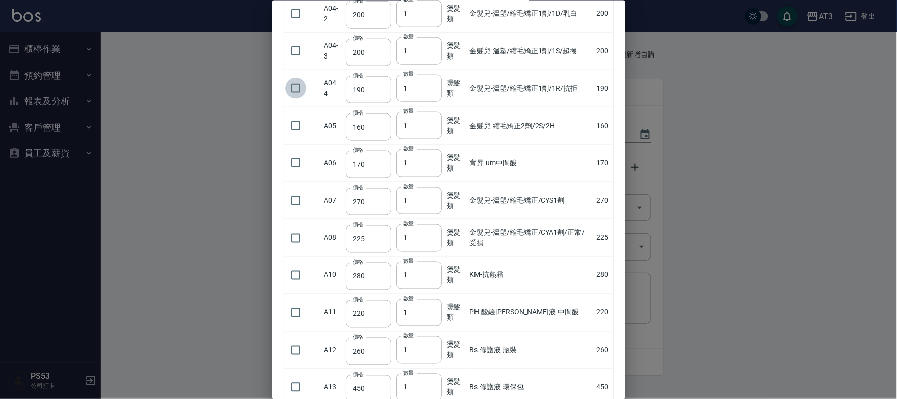
click at [296, 78] on input "checkbox" at bounding box center [295, 88] width 21 height 21
checkbox input "true"
click at [430, 75] on input "2" at bounding box center [418, 88] width 45 height 27
click at [430, 75] on input "3" at bounding box center [418, 88] width 45 height 27
click at [430, 75] on input "4" at bounding box center [418, 88] width 45 height 27
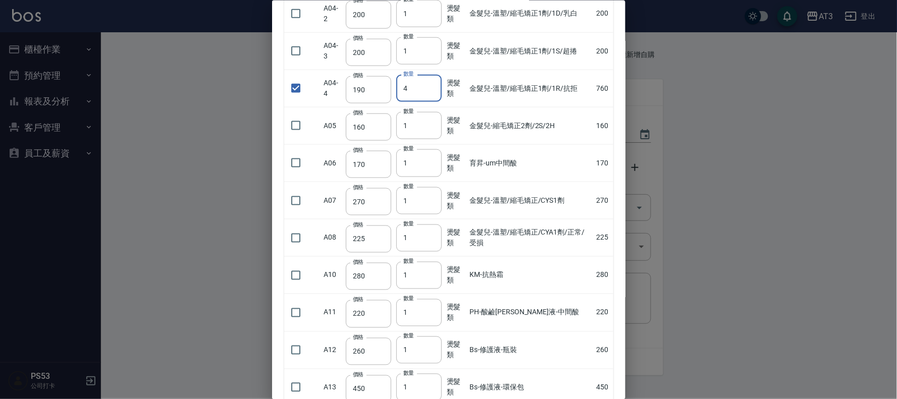
type input "5"
click at [430, 75] on input "5" at bounding box center [418, 88] width 45 height 27
click at [381, 76] on input "190" at bounding box center [368, 89] width 45 height 27
type input "180"
click at [295, 40] on input "checkbox" at bounding box center [295, 50] width 21 height 21
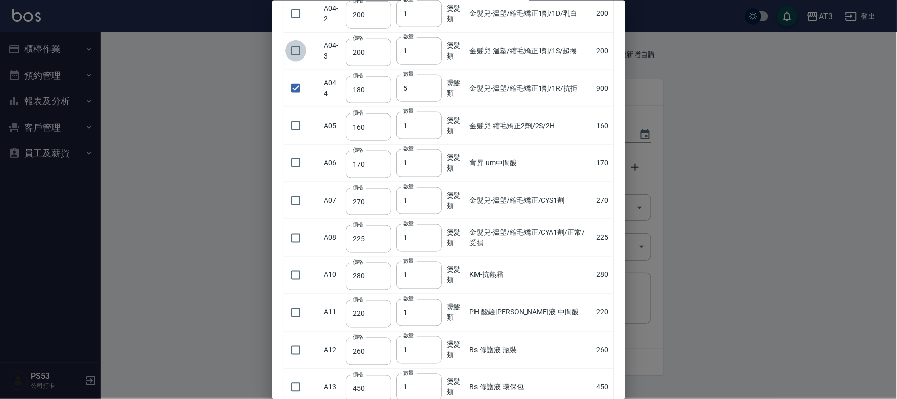
checkbox input "true"
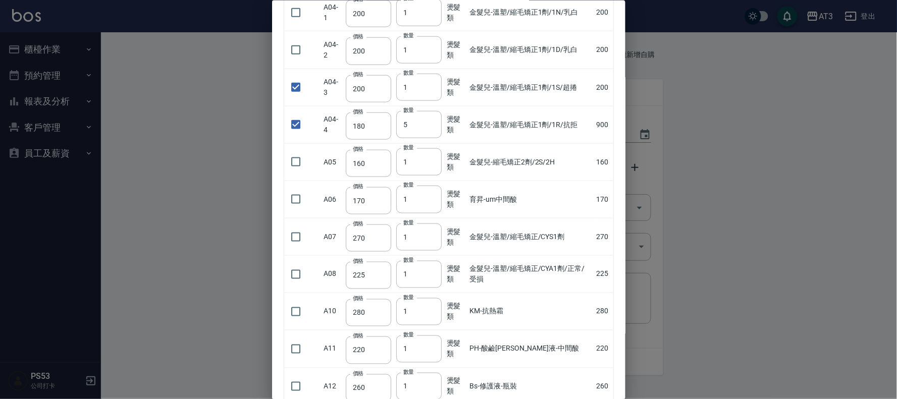
scroll to position [289, 0]
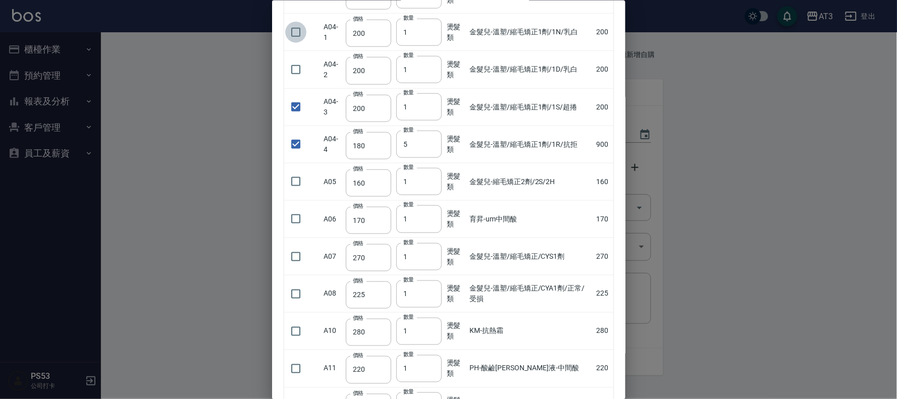
click at [295, 21] on input "checkbox" at bounding box center [295, 31] width 21 height 21
checkbox input "true"
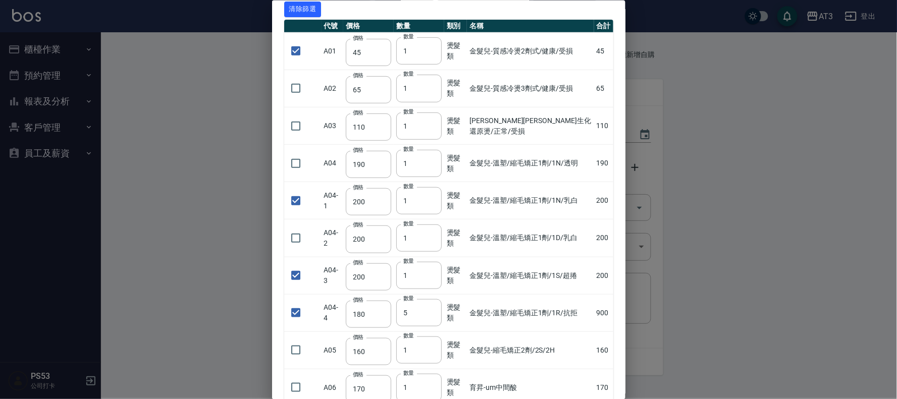
scroll to position [8, 0]
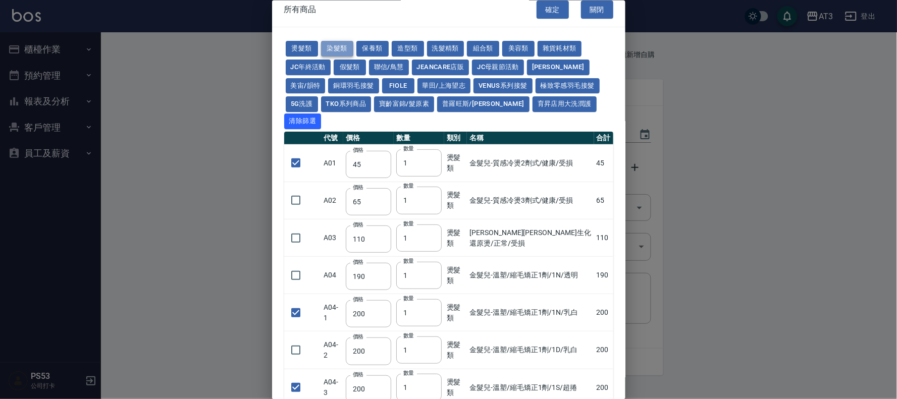
click at [331, 47] on button "染髮類" at bounding box center [337, 49] width 32 height 16
checkbox input "false"
type input "110"
type input "105"
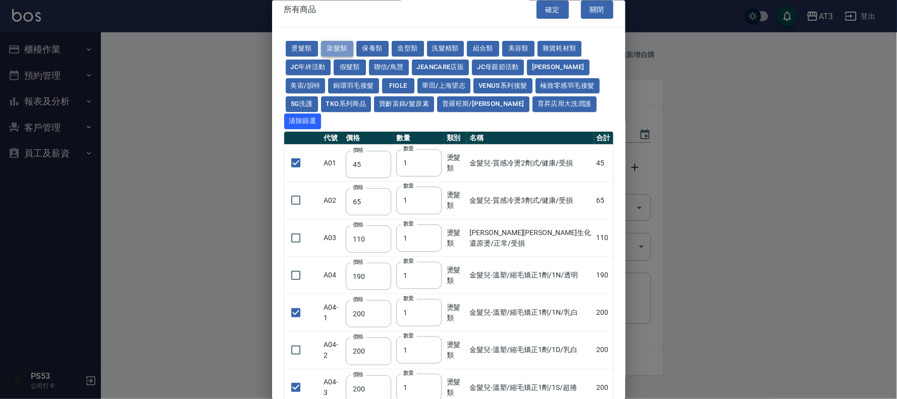
type input "250"
checkbox input "false"
type input "110"
checkbox input "false"
type input "500"
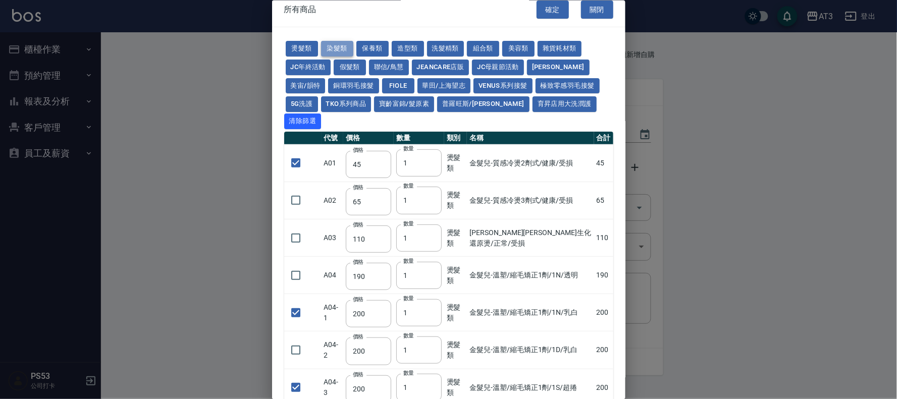
checkbox input "false"
type input "420"
type input "1"
type input "110"
type input "360"
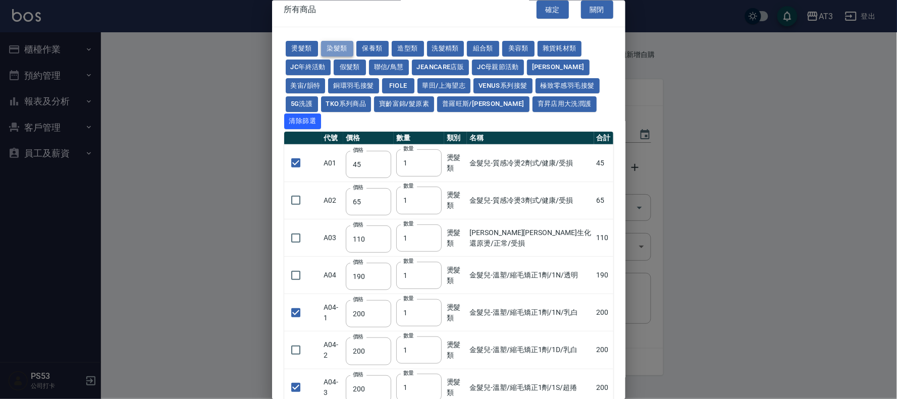
type input "105"
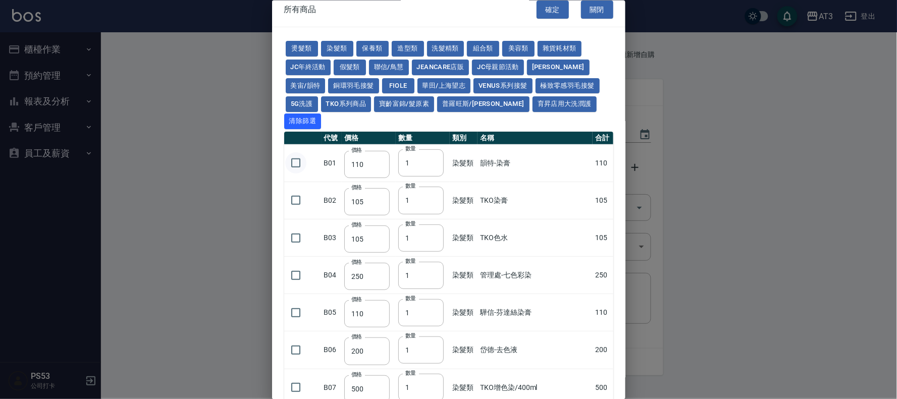
click at [292, 152] on input "checkbox" at bounding box center [295, 162] width 21 height 21
checkbox input "true"
click at [432, 149] on input "2" at bounding box center [420, 162] width 45 height 27
type input "3"
click at [432, 149] on input "3" at bounding box center [420, 162] width 45 height 27
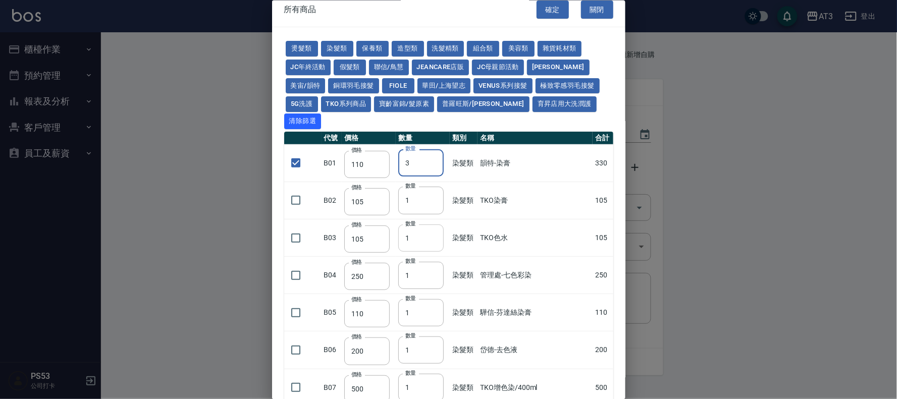
click at [431, 224] on input "2" at bounding box center [420, 237] width 45 height 27
type input "3"
click at [431, 224] on input "3" at bounding box center [420, 237] width 45 height 27
click at [293, 227] on input "checkbox" at bounding box center [295, 237] width 21 height 21
checkbox input "true"
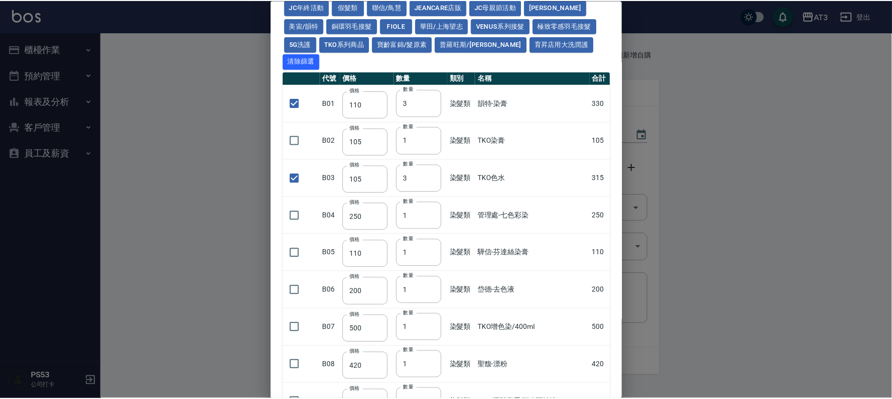
scroll to position [213, 0]
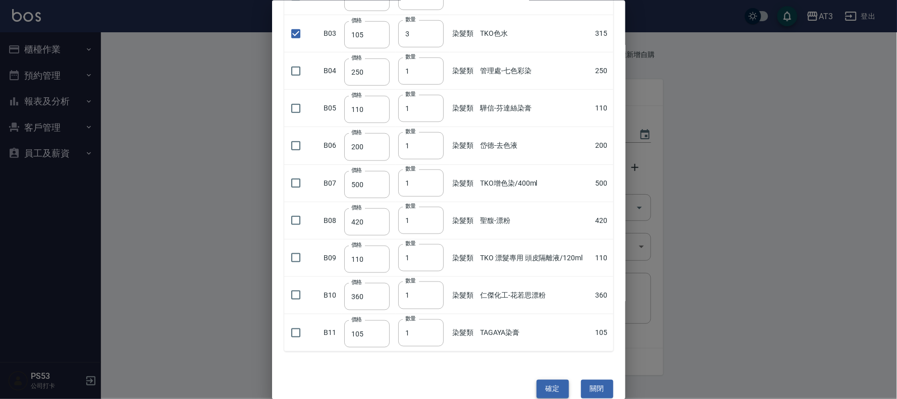
click at [542, 381] on button "確定" at bounding box center [553, 389] width 32 height 19
type input "紫色秘境慕絲/100ml"
type input "65"
type input "1"
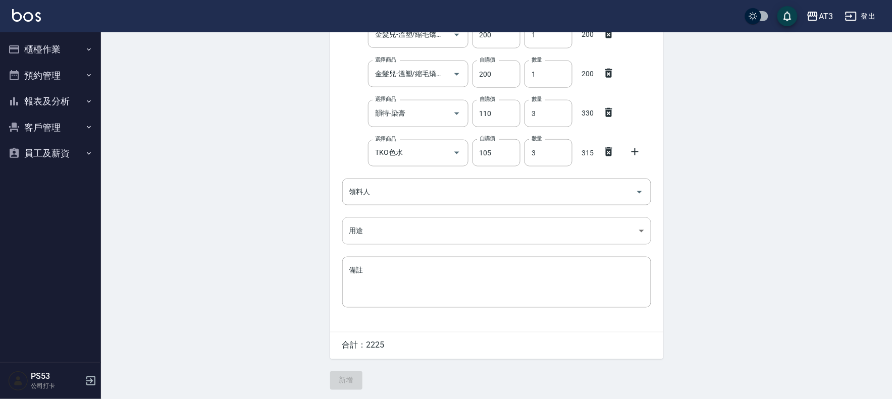
scroll to position [294, 0]
click at [448, 193] on input "領料人" at bounding box center [489, 191] width 285 height 18
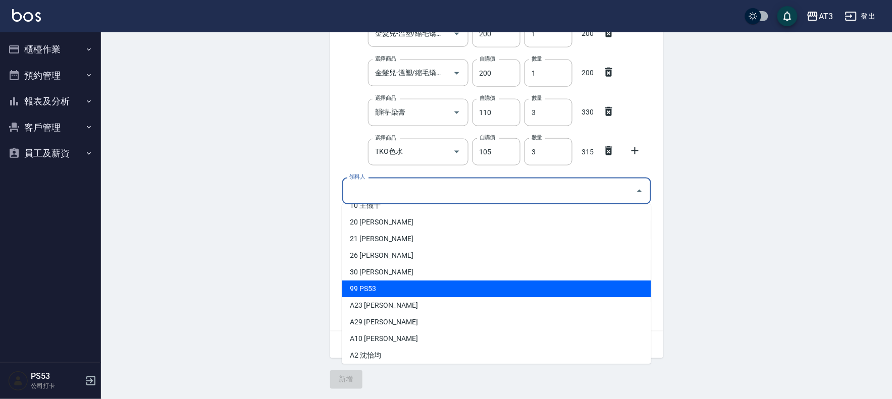
scroll to position [192, 0]
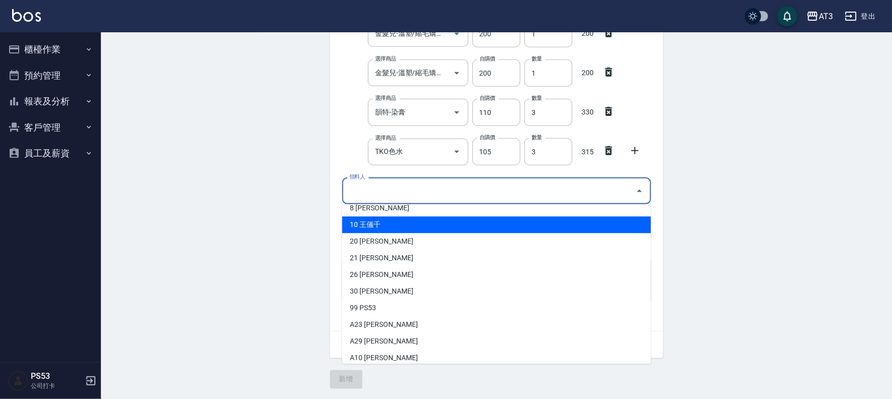
click at [404, 228] on li "10 王儀千" at bounding box center [496, 225] width 309 height 17
type input "王儀千"
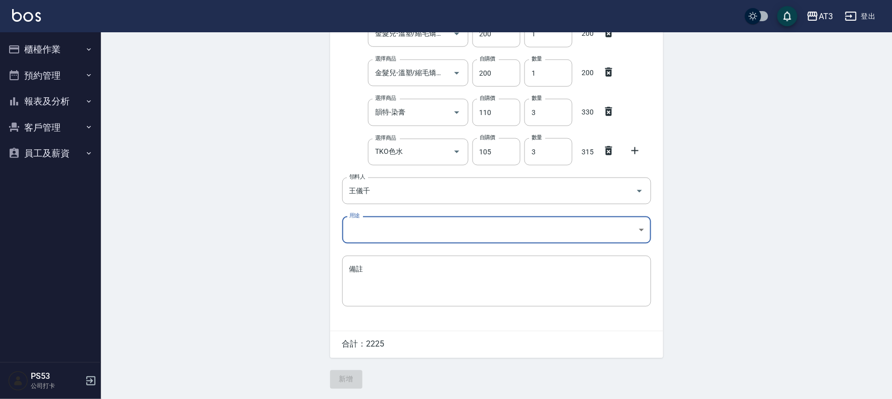
click at [405, 227] on body "AT3 登出 櫃檯作業 打帳單 帳單列表 營業儀表板 現金收支登錄 高階收支登錄 材料自購登錄 每日結帳 排班表 現場電腦打卡 預約管理 預約管理 單日預約紀…" at bounding box center [446, 53] width 892 height 692
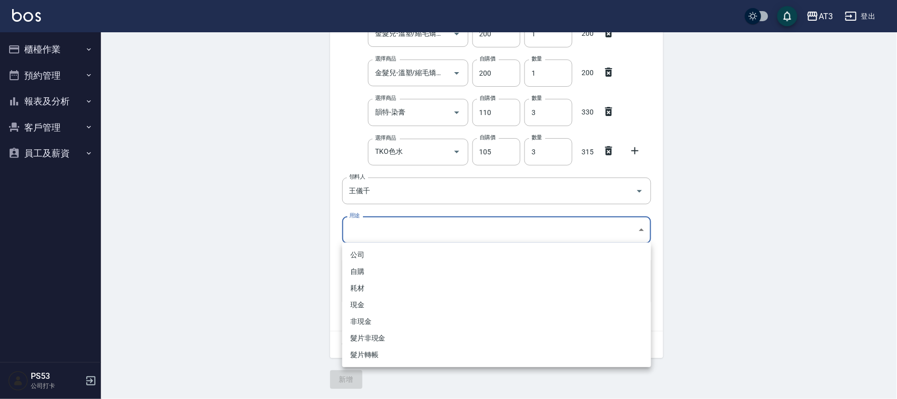
click at [367, 272] on li "自購" at bounding box center [496, 271] width 309 height 17
type input "自購"
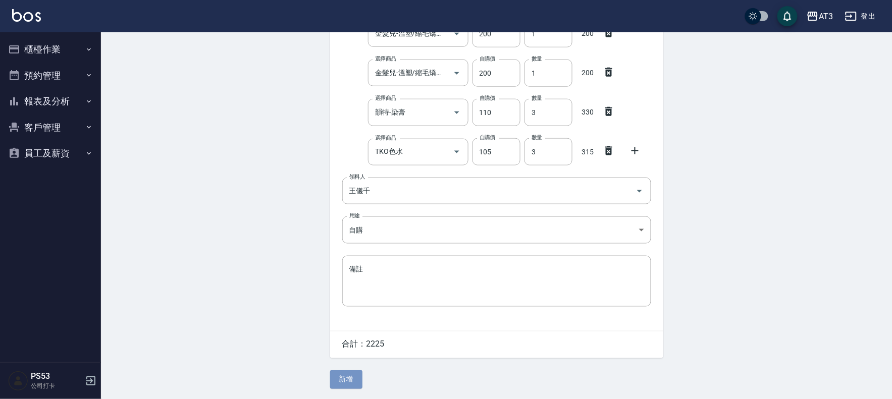
click at [355, 374] on button "新增" at bounding box center [346, 380] width 32 height 19
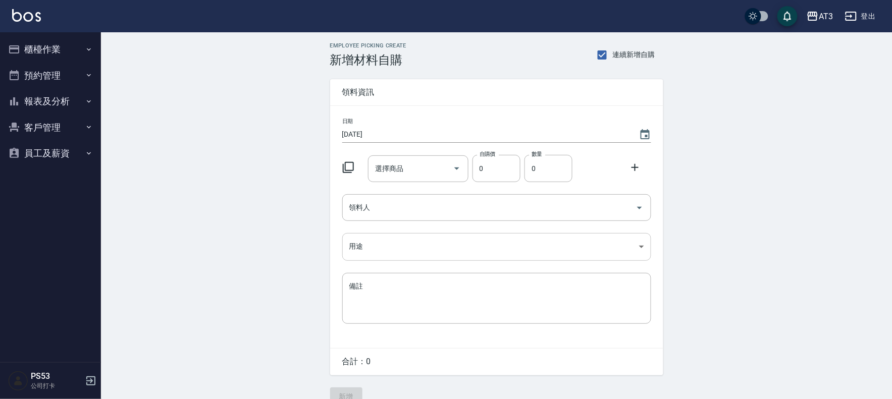
scroll to position [18, 0]
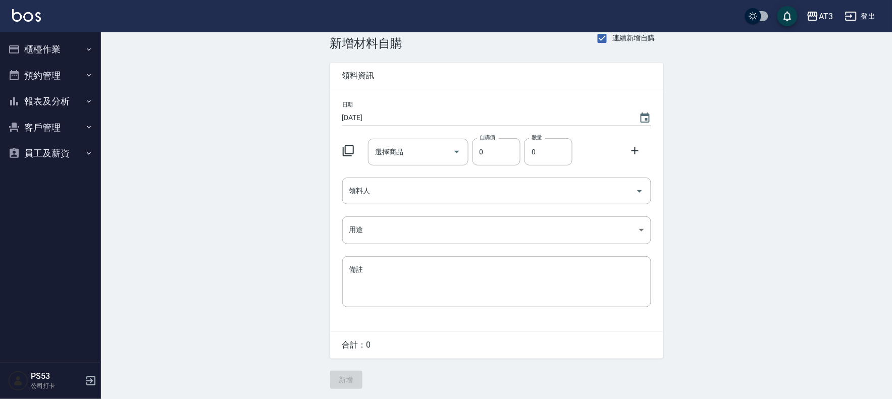
click at [19, 132] on icon "button" at bounding box center [14, 127] width 12 height 12
click at [874, 17] on button "登出" at bounding box center [860, 16] width 39 height 19
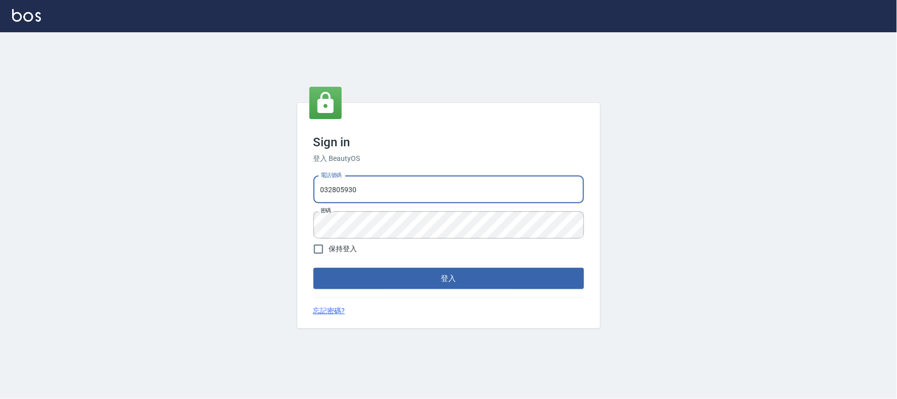
click at [409, 193] on input "032805930" at bounding box center [448, 189] width 271 height 27
drag, startPoint x: 409, startPoint y: 193, endPoint x: 292, endPoint y: 188, distance: 117.7
click at [292, 188] on div "Sign in 登入 BeautyOS 電話號碼 [PHONE_NUMBER] 電話號碼 密碼 密碼 保持登入 登入 忘記密碼?" at bounding box center [448, 215] width 897 height 367
type input "0912687699"
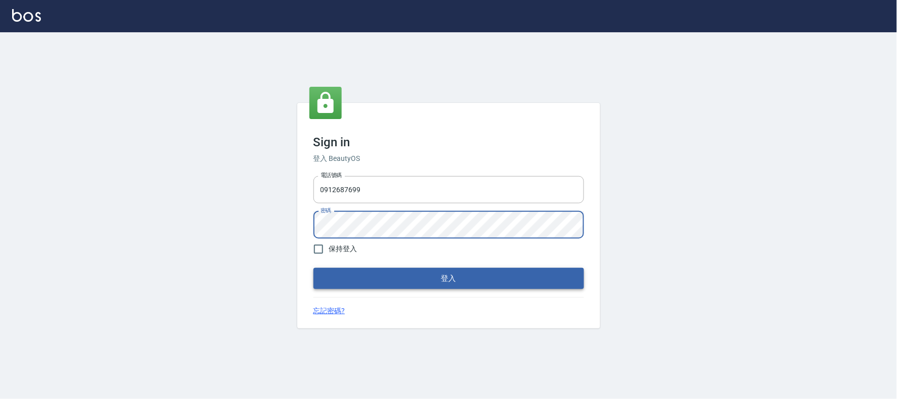
click at [430, 280] on button "登入" at bounding box center [448, 278] width 271 height 21
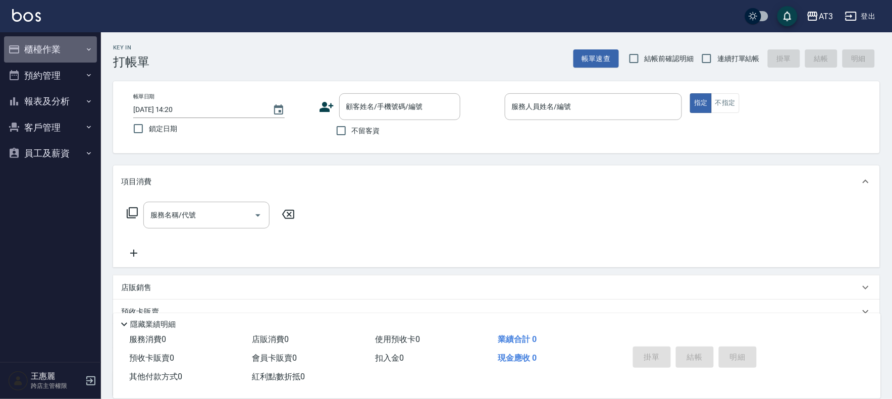
click at [72, 51] on button "櫃檯作業" at bounding box center [50, 49] width 93 height 26
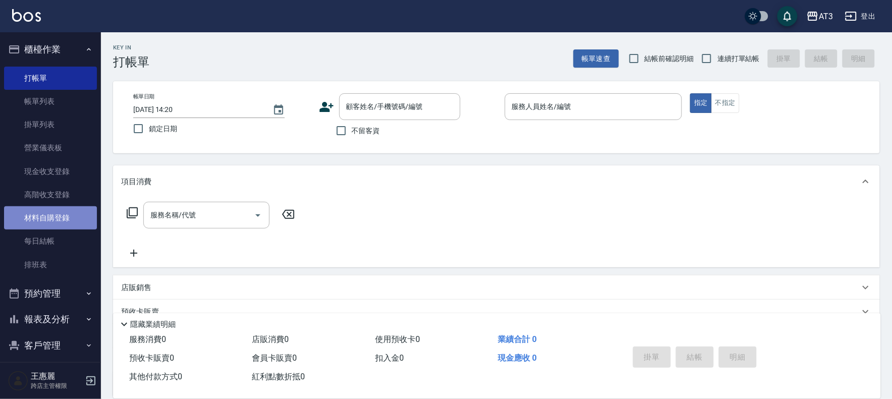
click at [68, 221] on link "材料自購登錄" at bounding box center [50, 217] width 93 height 23
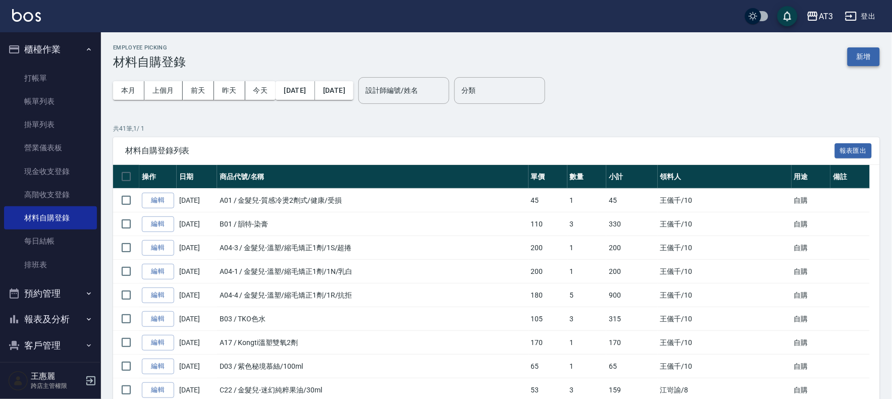
click at [865, 58] on button "新增" at bounding box center [864, 56] width 32 height 19
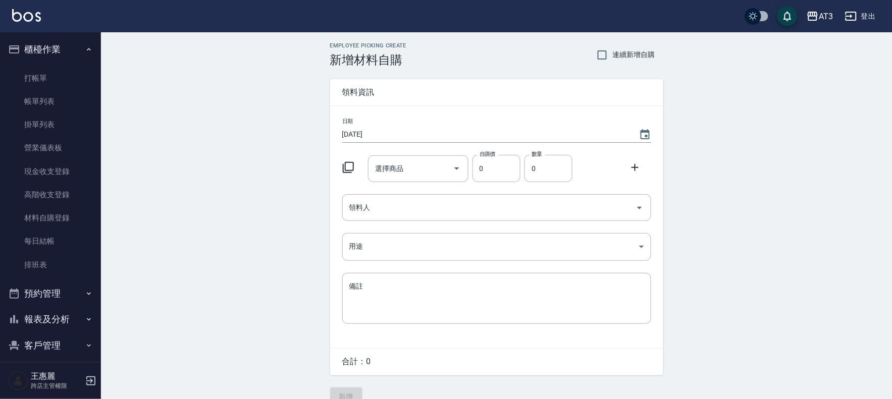
click at [347, 162] on icon at bounding box center [348, 168] width 12 height 12
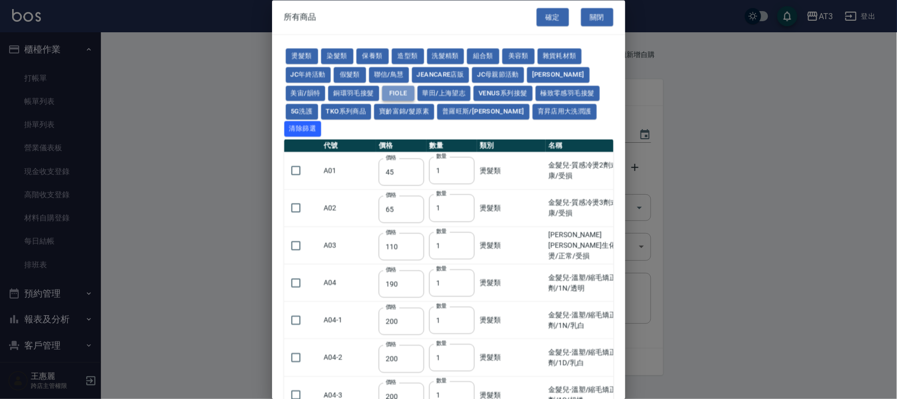
click at [400, 96] on button "FIOLE" at bounding box center [398, 94] width 32 height 16
type input "975"
type input "1350"
type input "975"
type input "1350"
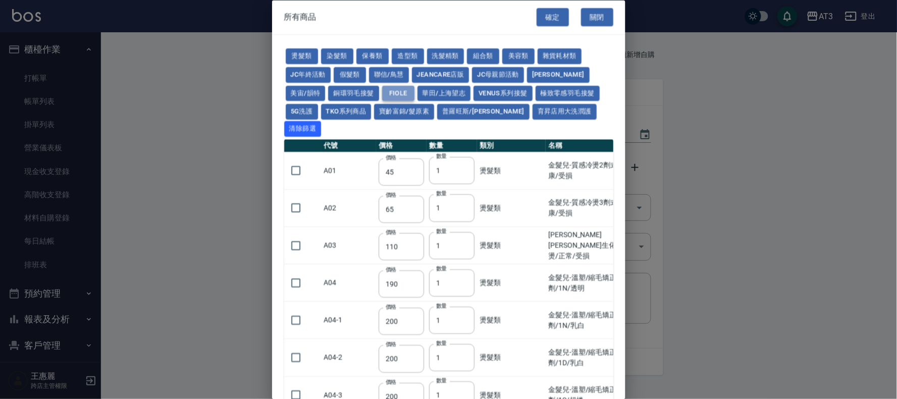
type input "413"
type input "432"
type input "600"
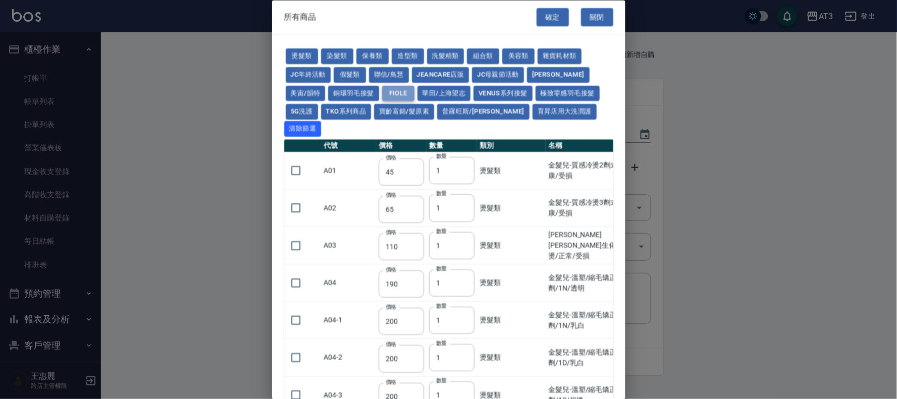
type input "600"
type input "263"
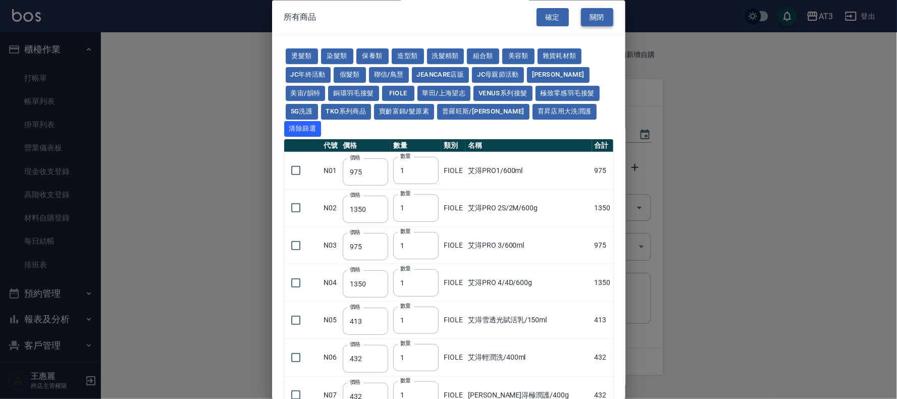
click at [593, 16] on button "關閉" at bounding box center [597, 17] width 32 height 19
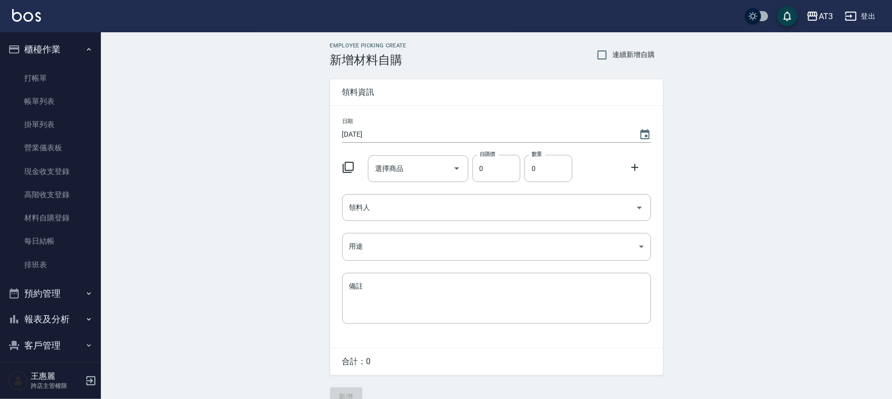
click at [69, 317] on button "報表及分析" at bounding box center [50, 319] width 93 height 26
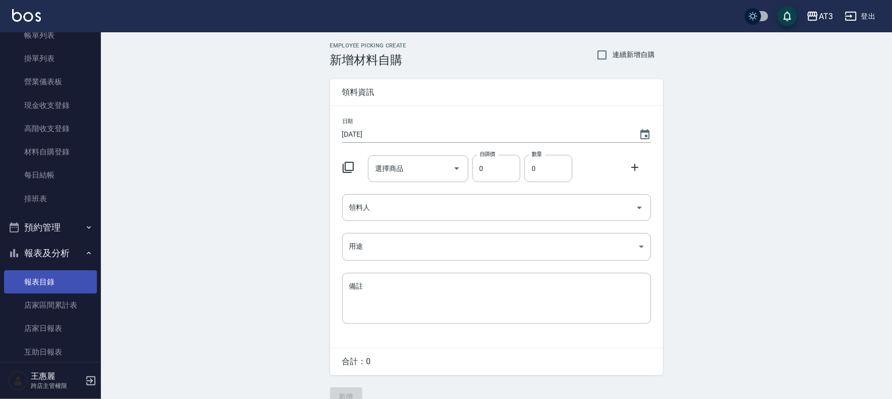
scroll to position [112, 0]
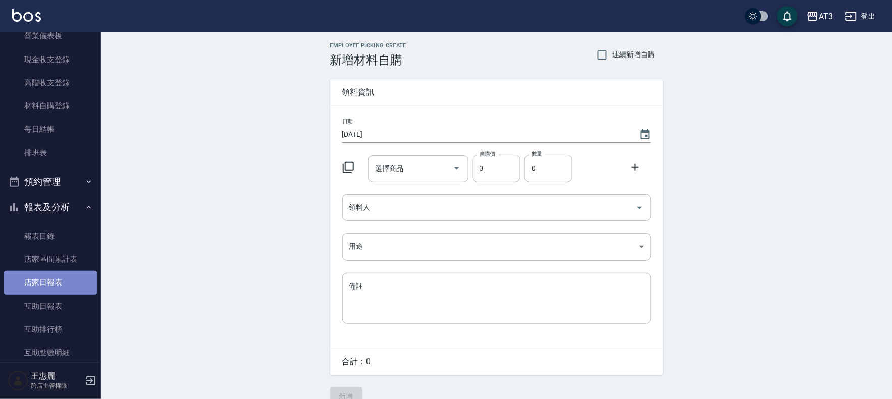
click at [64, 283] on link "店家日報表" at bounding box center [50, 282] width 93 height 23
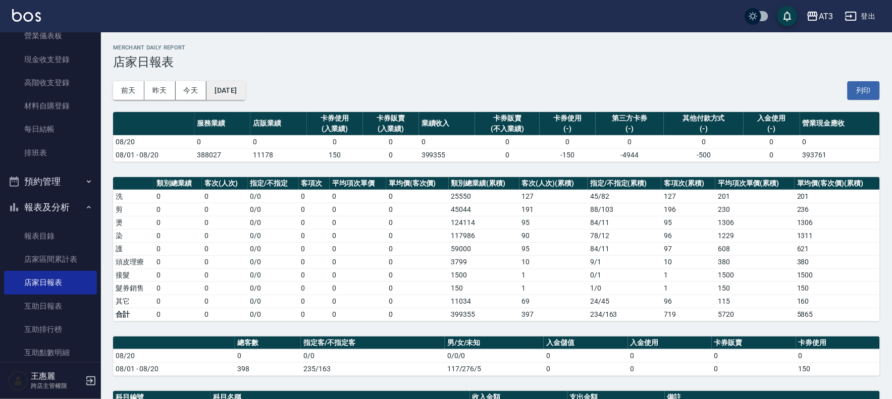
click at [240, 94] on button "[DATE]" at bounding box center [225, 90] width 38 height 19
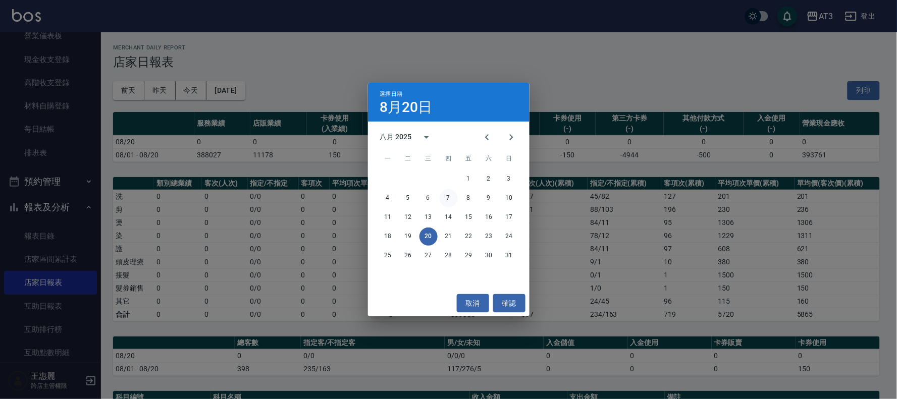
click at [450, 198] on button "7" at bounding box center [449, 198] width 18 height 18
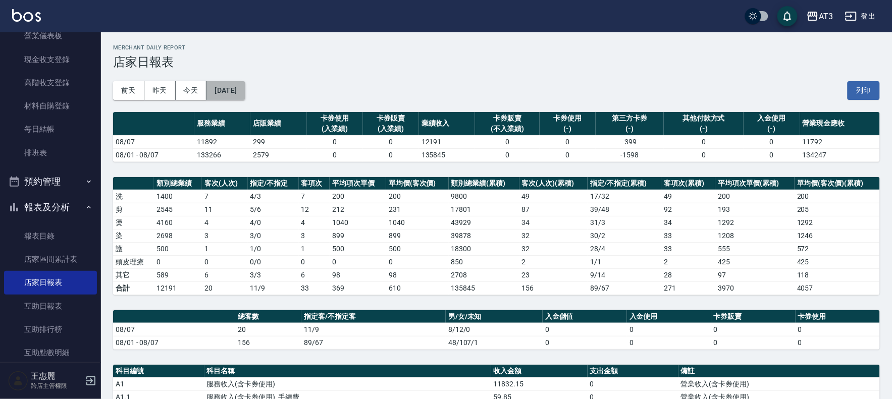
click at [239, 94] on button "[DATE]" at bounding box center [225, 90] width 38 height 19
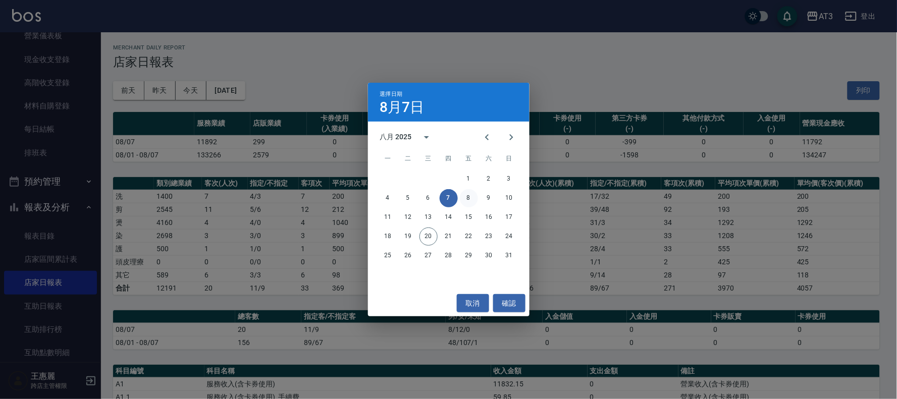
click at [470, 194] on button "8" at bounding box center [469, 198] width 18 height 18
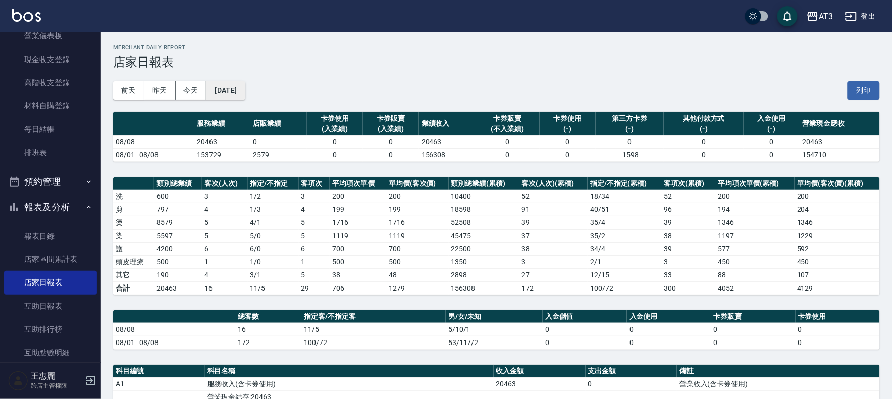
click at [239, 93] on button "[DATE]" at bounding box center [225, 90] width 38 height 19
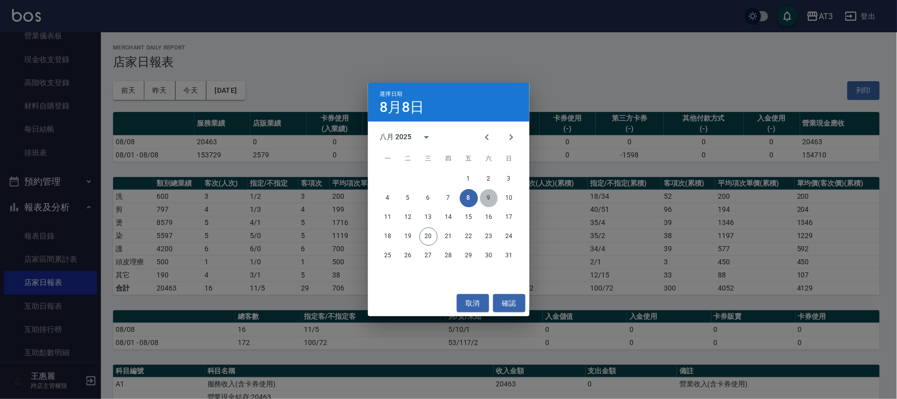
click at [487, 197] on button "9" at bounding box center [489, 198] width 18 height 18
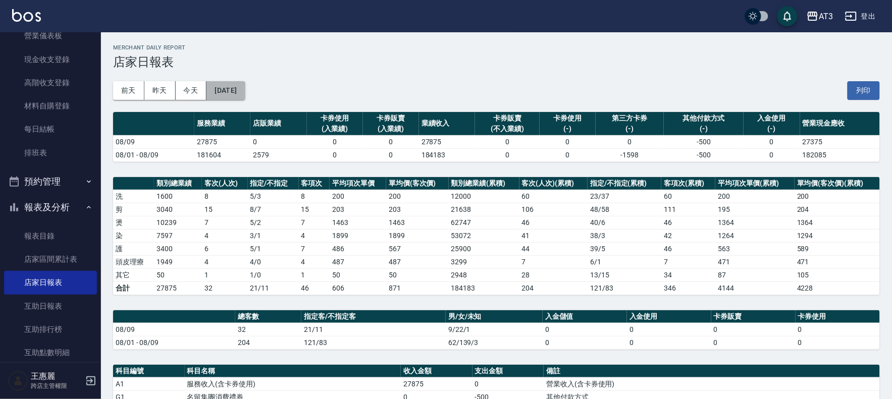
click at [245, 83] on button "[DATE]" at bounding box center [225, 90] width 38 height 19
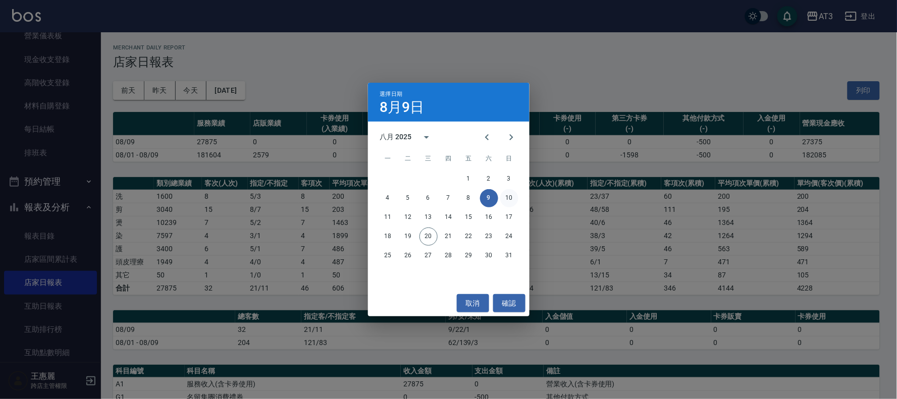
click at [512, 192] on button "10" at bounding box center [509, 198] width 18 height 18
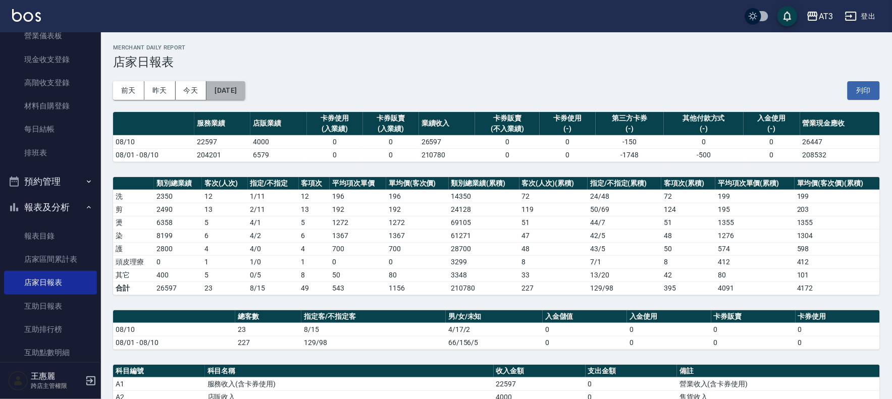
click at [245, 94] on button "[DATE]" at bounding box center [225, 90] width 38 height 19
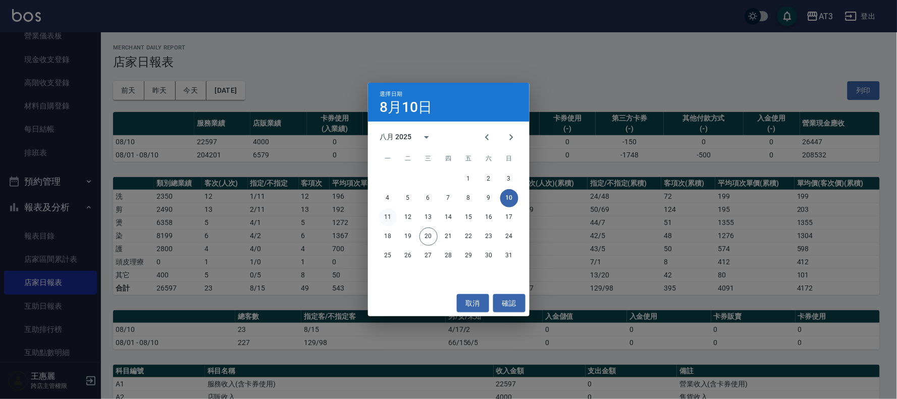
click at [390, 216] on button "11" at bounding box center [388, 217] width 18 height 18
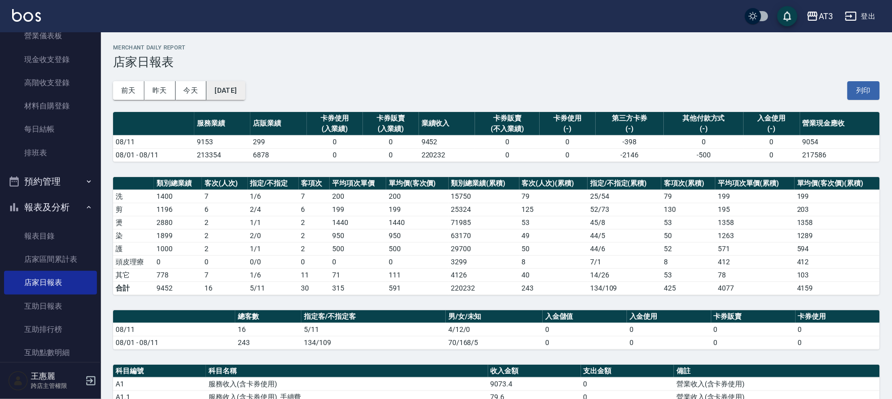
click at [243, 94] on button "[DATE]" at bounding box center [225, 90] width 38 height 19
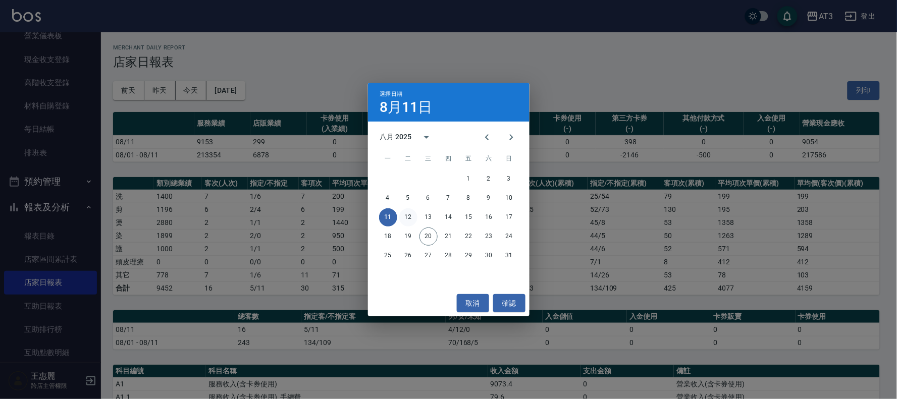
click at [411, 218] on button "12" at bounding box center [408, 217] width 18 height 18
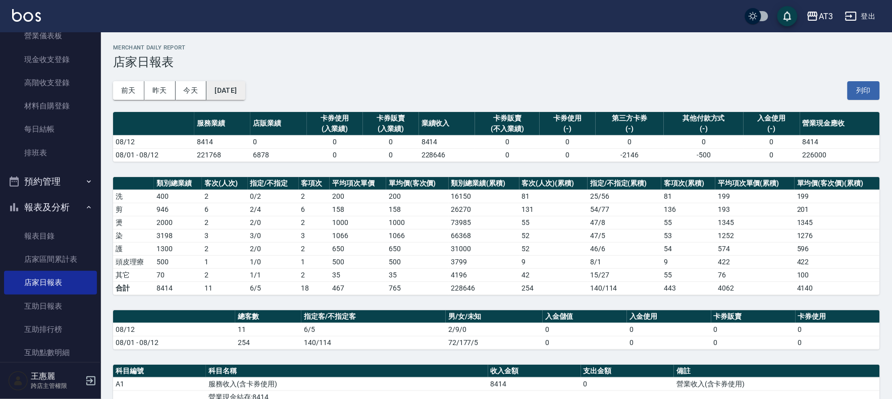
click at [245, 92] on button "[DATE]" at bounding box center [225, 90] width 38 height 19
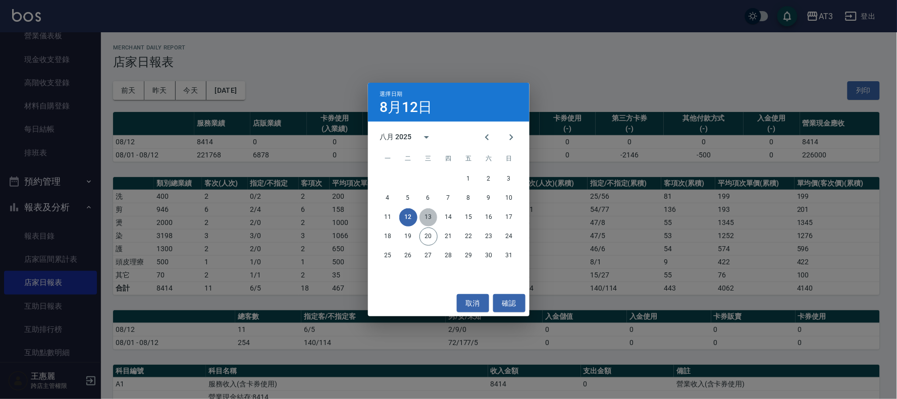
click at [431, 220] on button "13" at bounding box center [428, 217] width 18 height 18
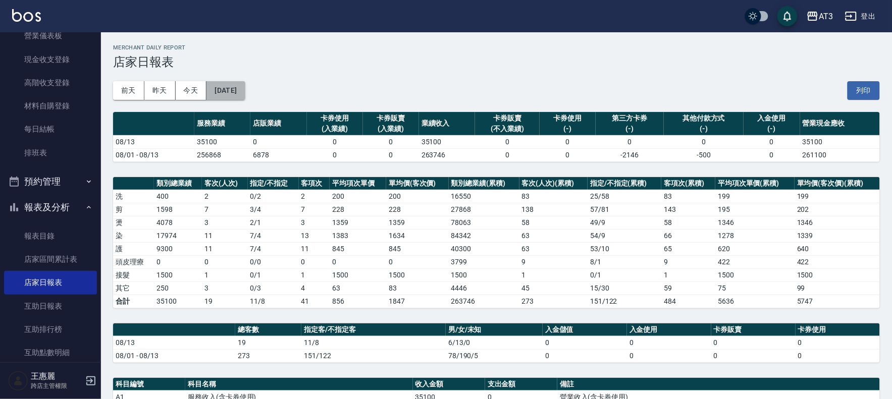
click at [239, 94] on button "[DATE]" at bounding box center [225, 90] width 38 height 19
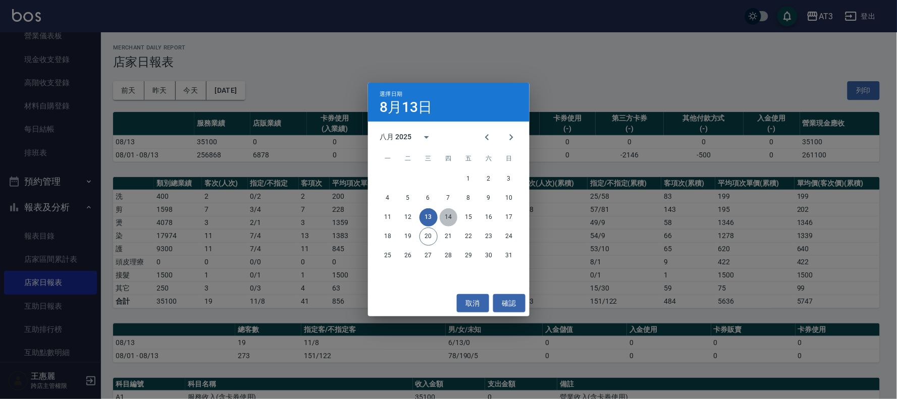
click at [447, 215] on button "14" at bounding box center [449, 217] width 18 height 18
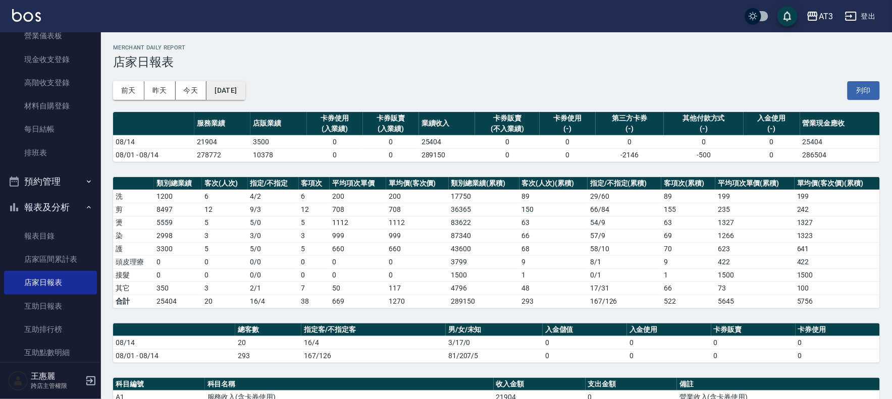
click at [244, 98] on button "[DATE]" at bounding box center [225, 90] width 38 height 19
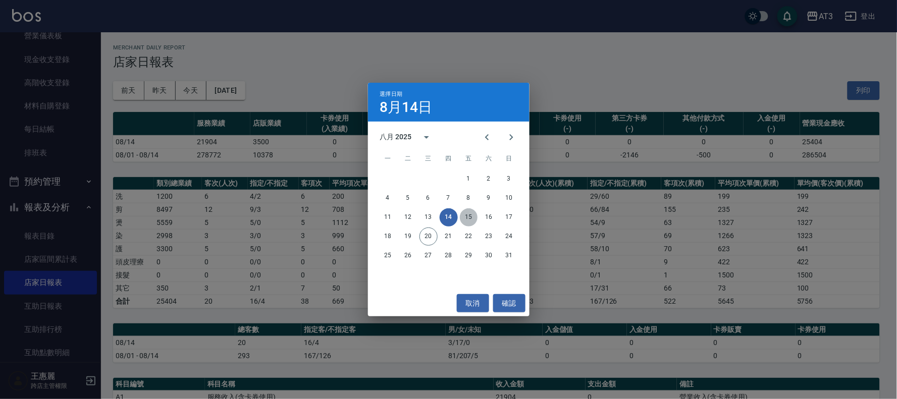
click at [468, 217] on button "15" at bounding box center [469, 217] width 18 height 18
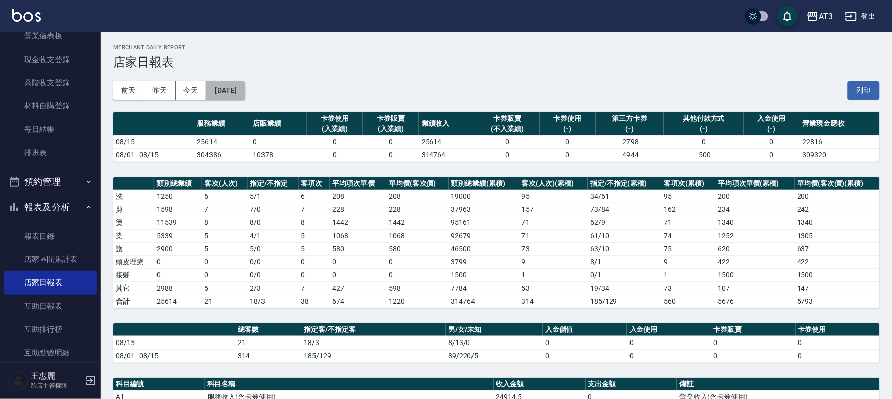
click at [245, 87] on button "[DATE]" at bounding box center [225, 90] width 38 height 19
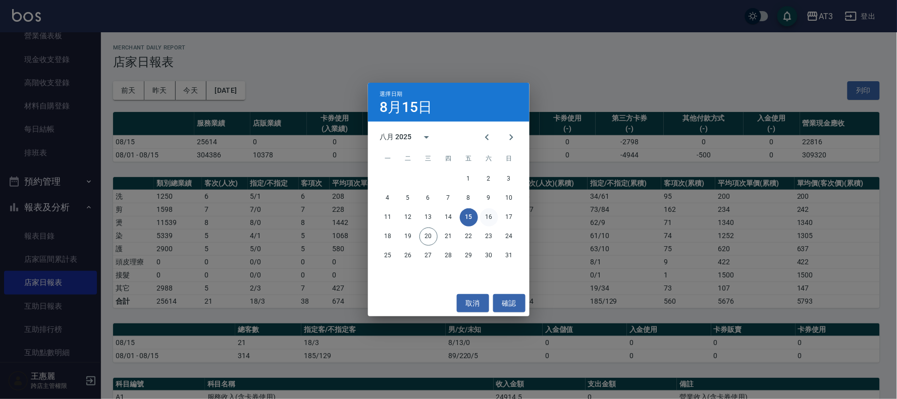
click at [488, 218] on button "16" at bounding box center [489, 217] width 18 height 18
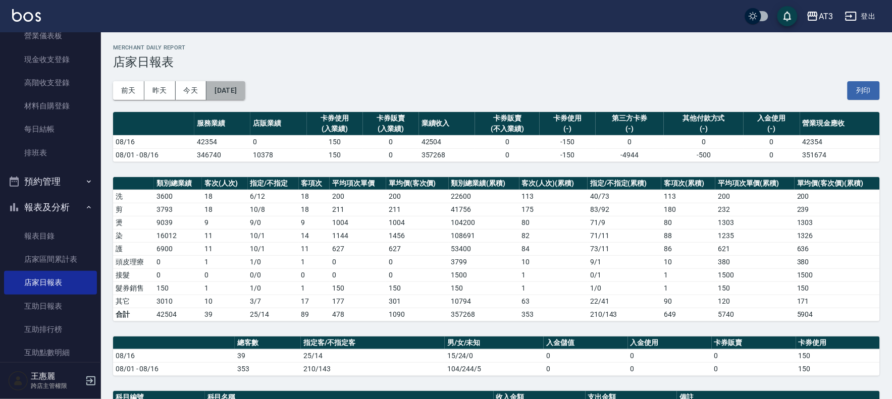
click at [245, 88] on button "[DATE]" at bounding box center [225, 90] width 38 height 19
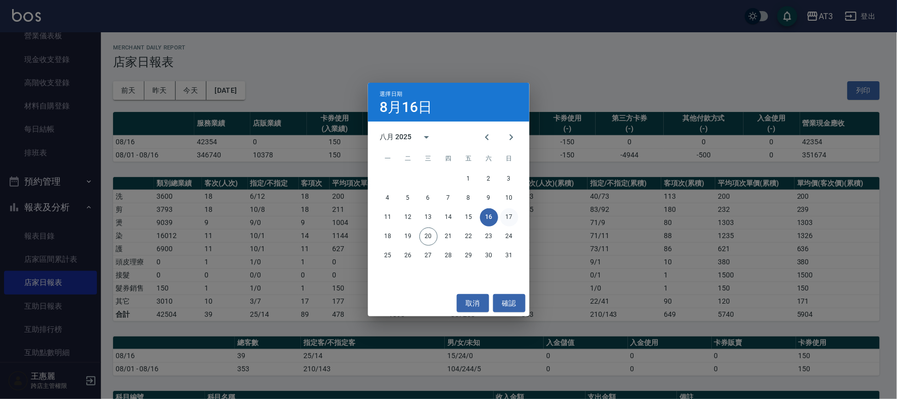
click at [510, 213] on button "17" at bounding box center [509, 217] width 18 height 18
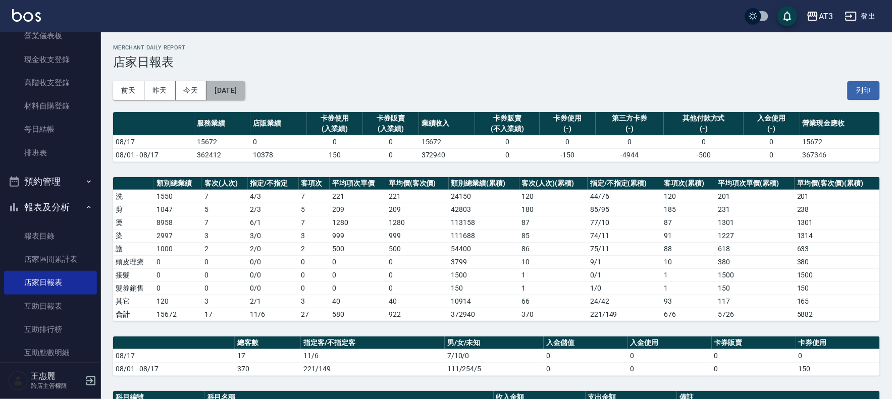
click at [245, 86] on button "[DATE]" at bounding box center [225, 90] width 38 height 19
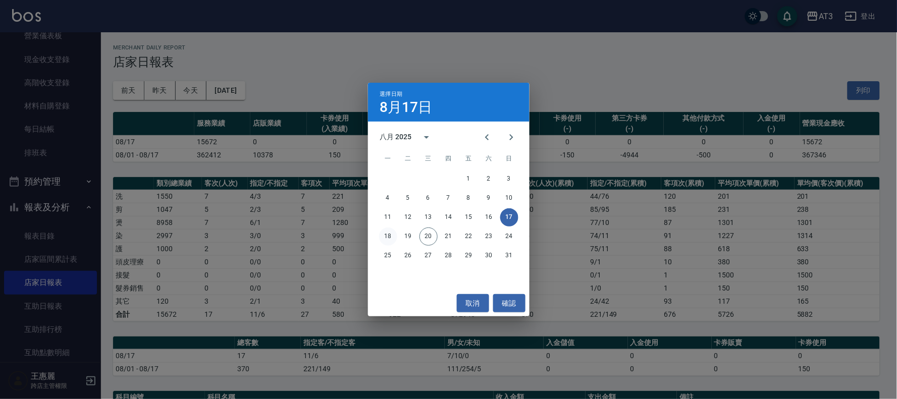
click at [391, 234] on button "18" at bounding box center [388, 237] width 18 height 18
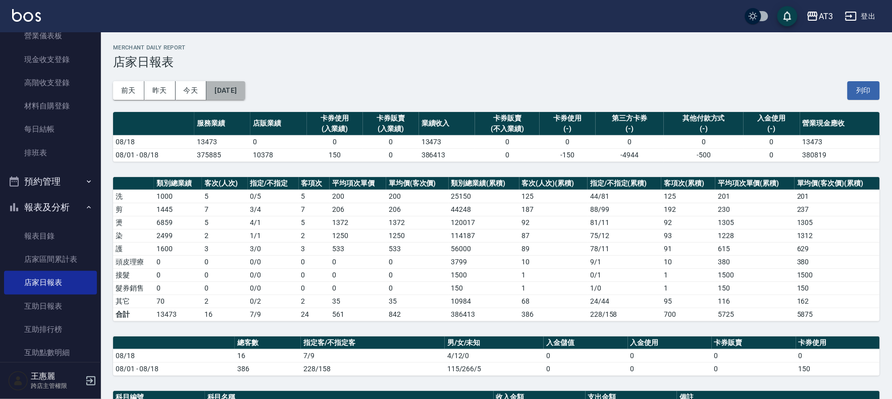
click at [245, 96] on button "[DATE]" at bounding box center [225, 90] width 38 height 19
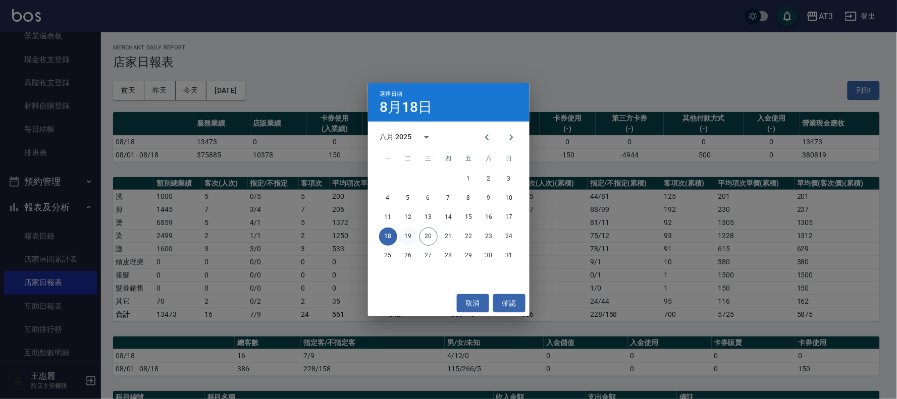
click at [407, 236] on button "19" at bounding box center [408, 237] width 18 height 18
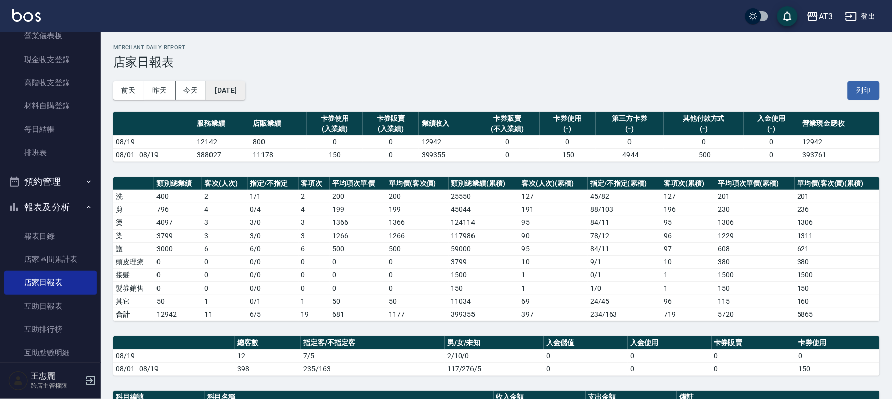
click at [245, 87] on button "[DATE]" at bounding box center [225, 90] width 38 height 19
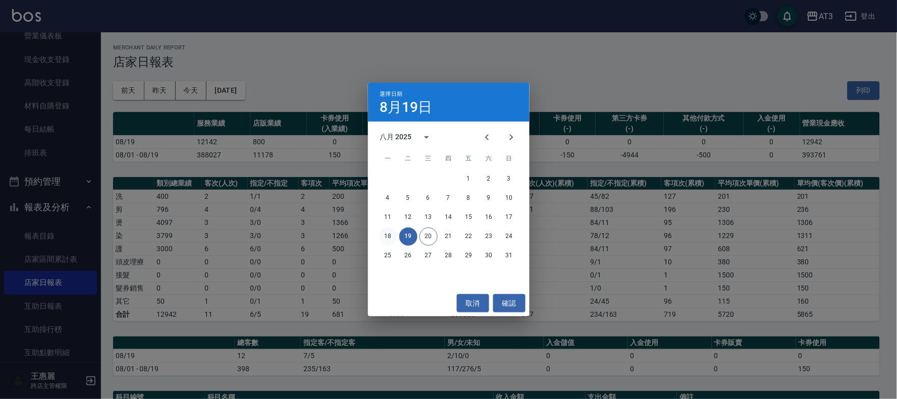
click at [392, 235] on button "18" at bounding box center [388, 237] width 18 height 18
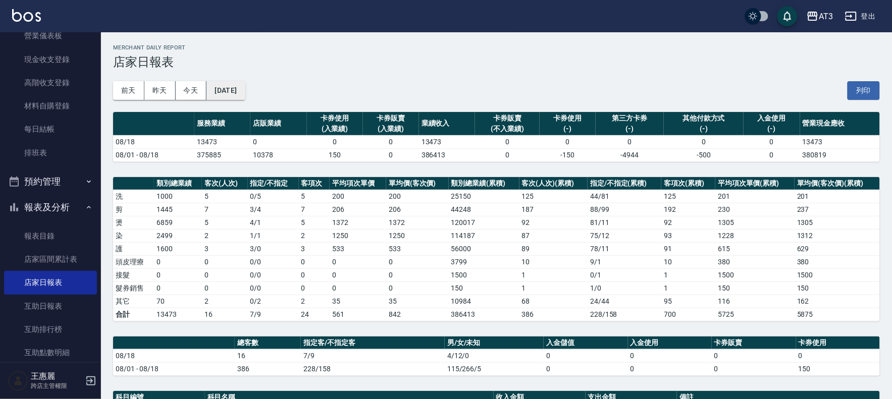
click at [245, 90] on button "[DATE]" at bounding box center [225, 90] width 38 height 19
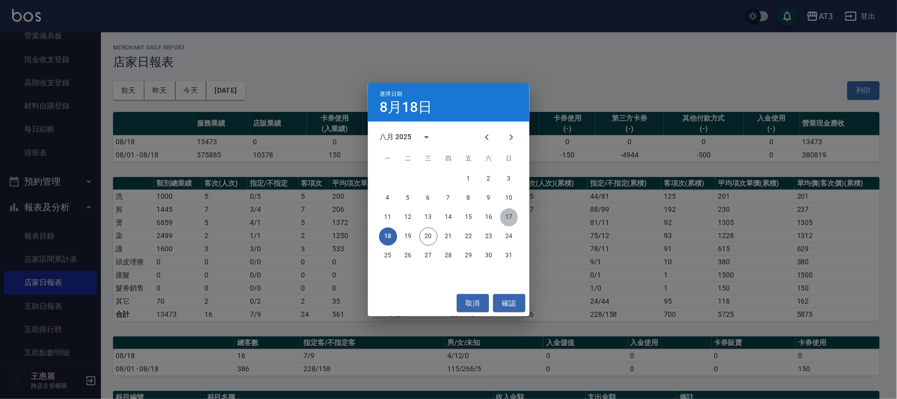
click at [508, 216] on button "17" at bounding box center [509, 217] width 18 height 18
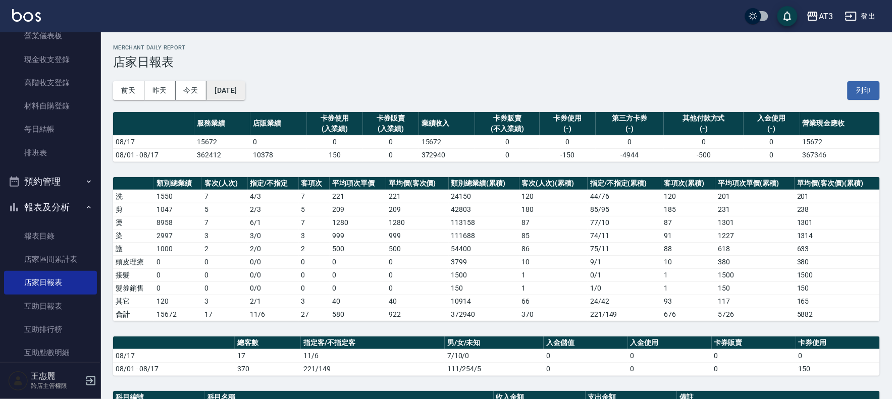
click at [228, 84] on button "[DATE]" at bounding box center [225, 90] width 38 height 19
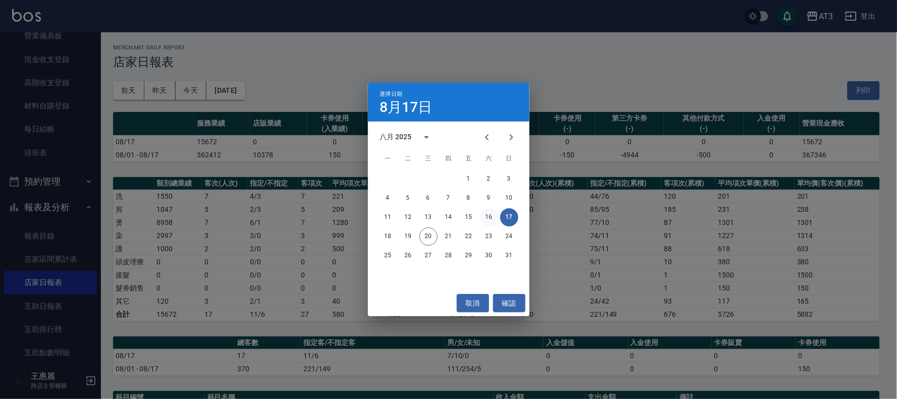
click at [490, 219] on button "16" at bounding box center [489, 217] width 18 height 18
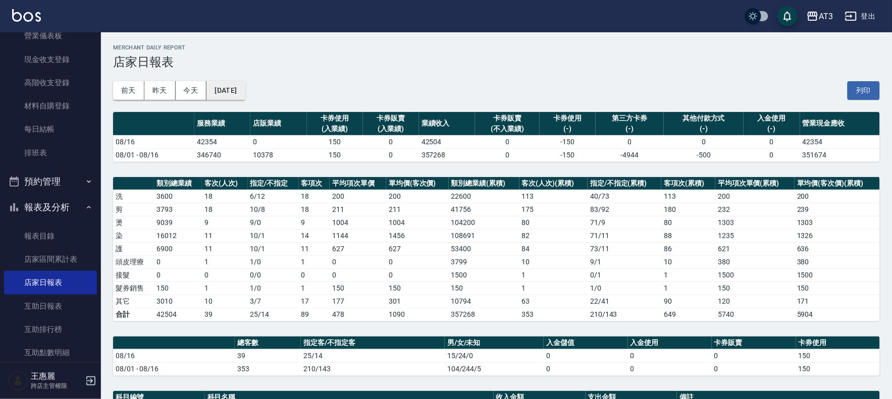
click at [245, 91] on button "[DATE]" at bounding box center [225, 90] width 38 height 19
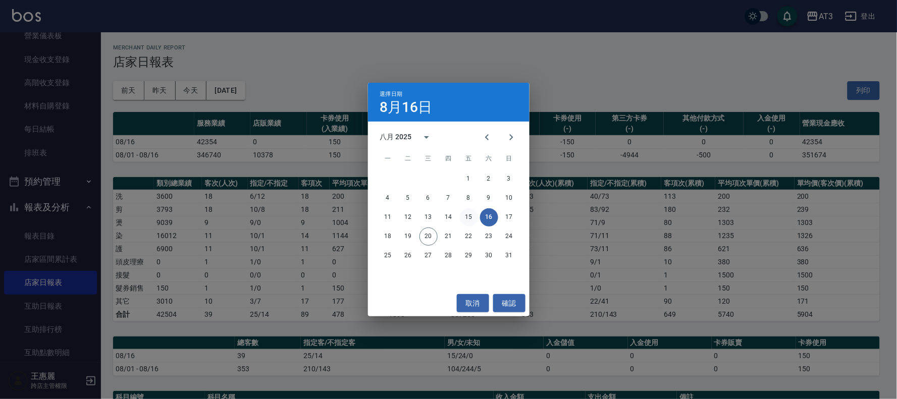
click at [462, 218] on button "15" at bounding box center [469, 217] width 18 height 18
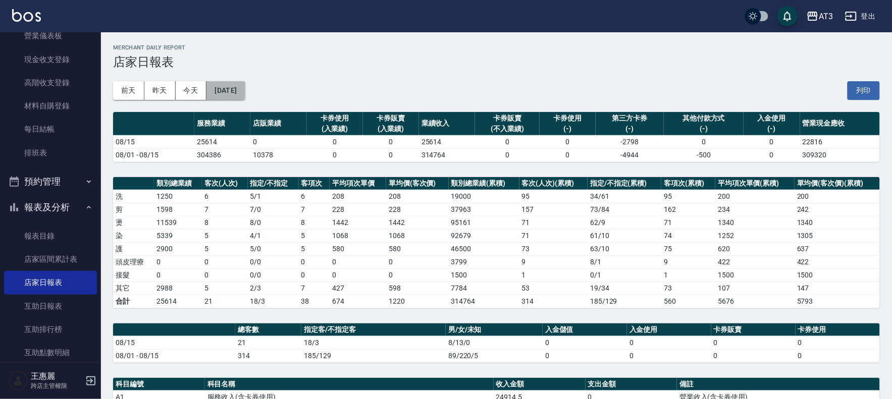
click at [245, 86] on button "[DATE]" at bounding box center [225, 90] width 38 height 19
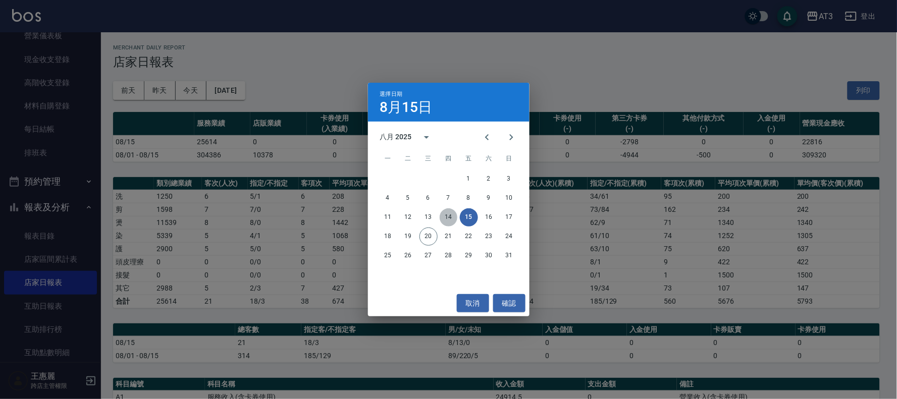
click at [446, 215] on button "14" at bounding box center [449, 217] width 18 height 18
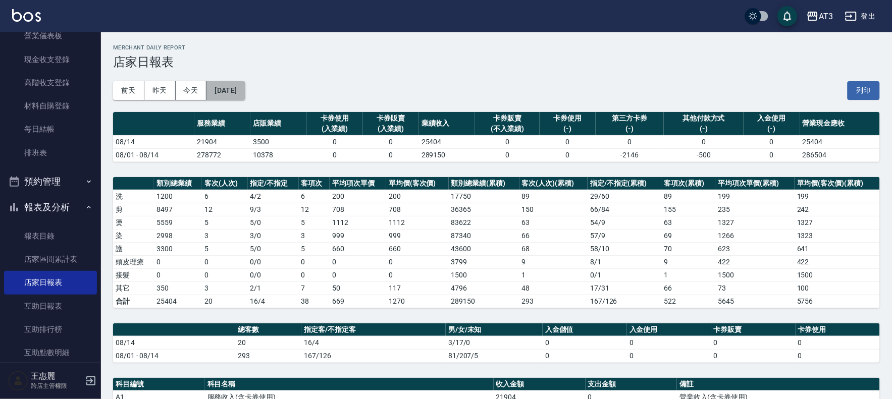
click at [245, 94] on button "[DATE]" at bounding box center [225, 90] width 38 height 19
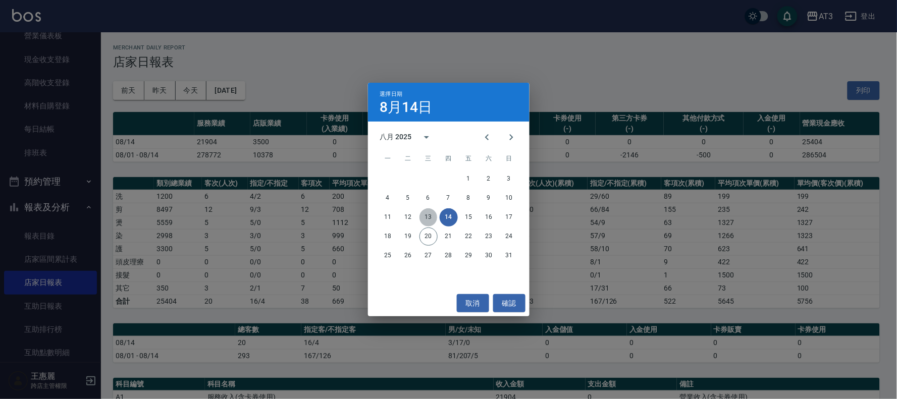
click at [428, 219] on button "13" at bounding box center [428, 217] width 18 height 18
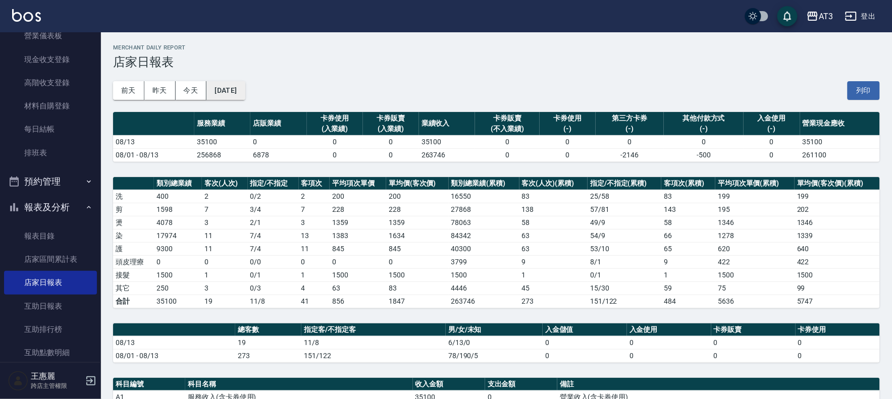
click at [240, 91] on button "[DATE]" at bounding box center [225, 90] width 38 height 19
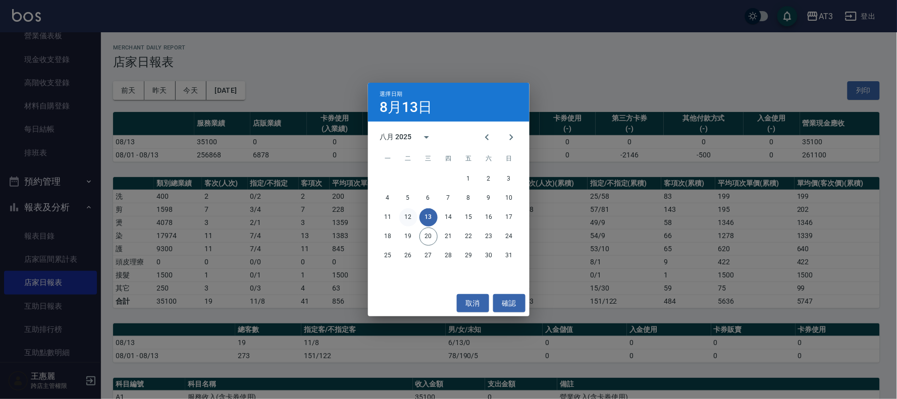
click at [406, 219] on button "12" at bounding box center [408, 217] width 18 height 18
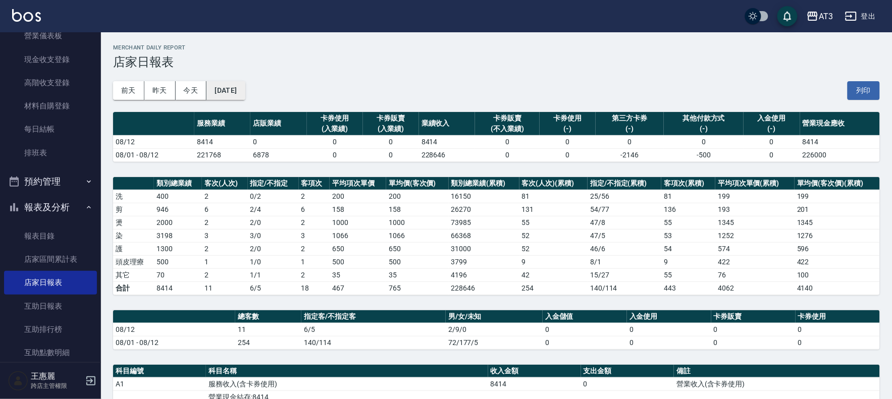
click at [240, 93] on button "[DATE]" at bounding box center [225, 90] width 38 height 19
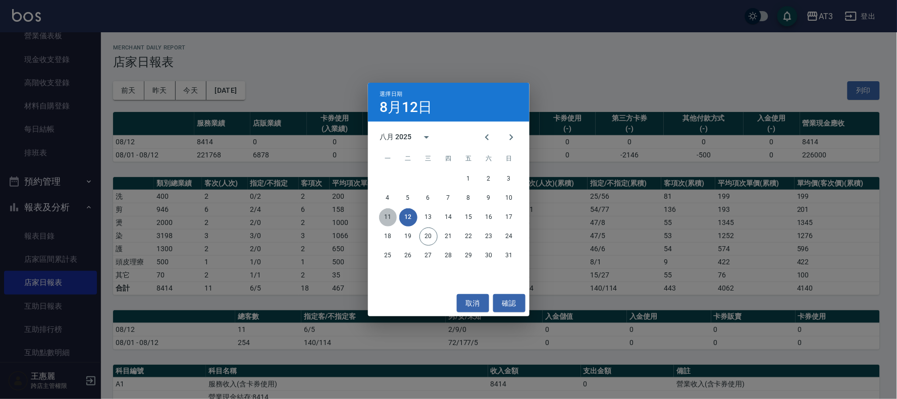
click at [387, 216] on button "11" at bounding box center [388, 217] width 18 height 18
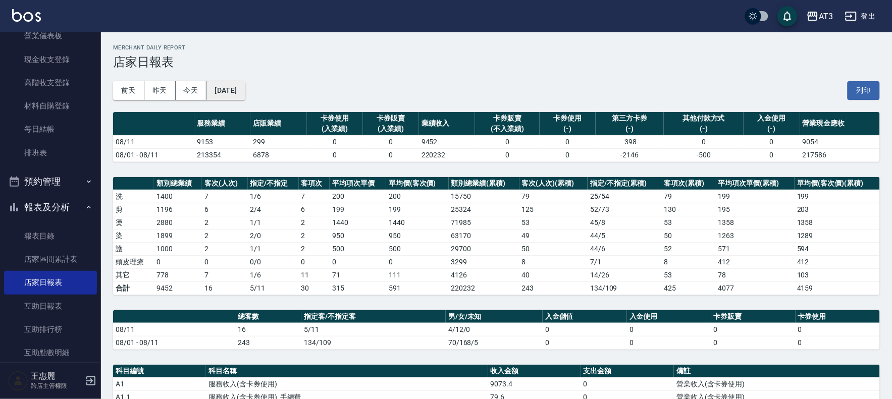
click at [240, 89] on button "[DATE]" at bounding box center [225, 90] width 38 height 19
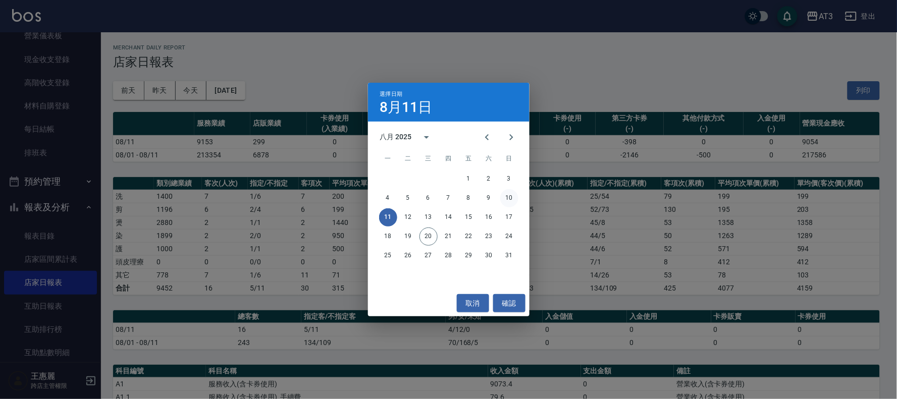
click at [505, 197] on button "10" at bounding box center [509, 198] width 18 height 18
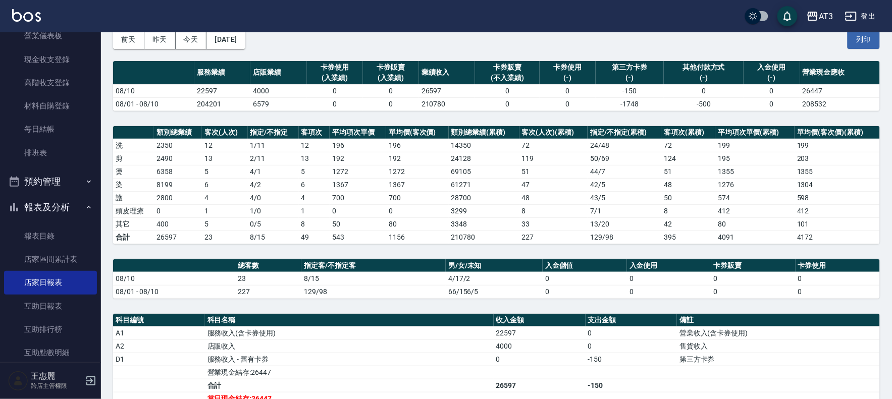
scroll to position [112, 0]
